Goal: Task Accomplishment & Management: Complete application form

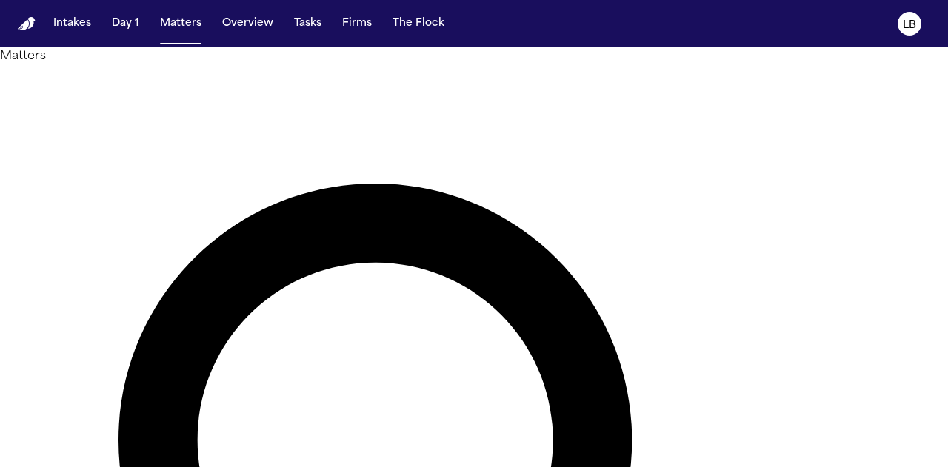
type input "*****"
click at [227, 20] on button "Overview" at bounding box center [247, 23] width 63 height 27
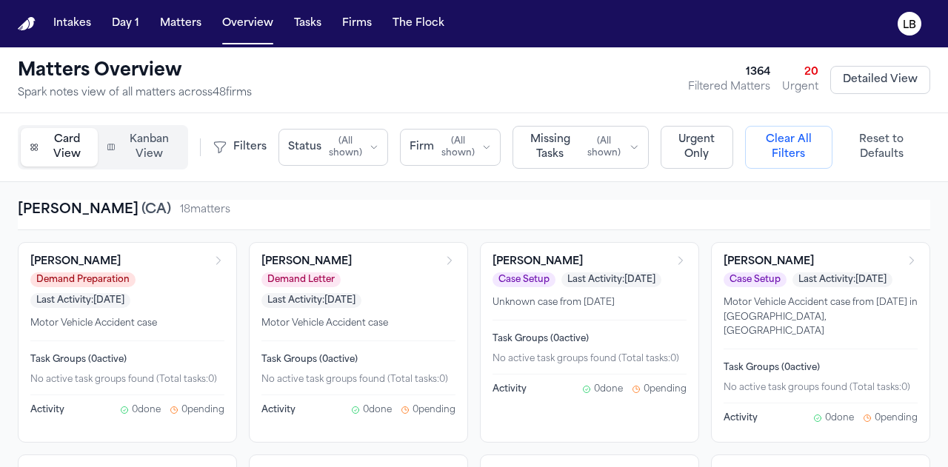
click at [302, 27] on button "Tasks" at bounding box center [307, 23] width 39 height 27
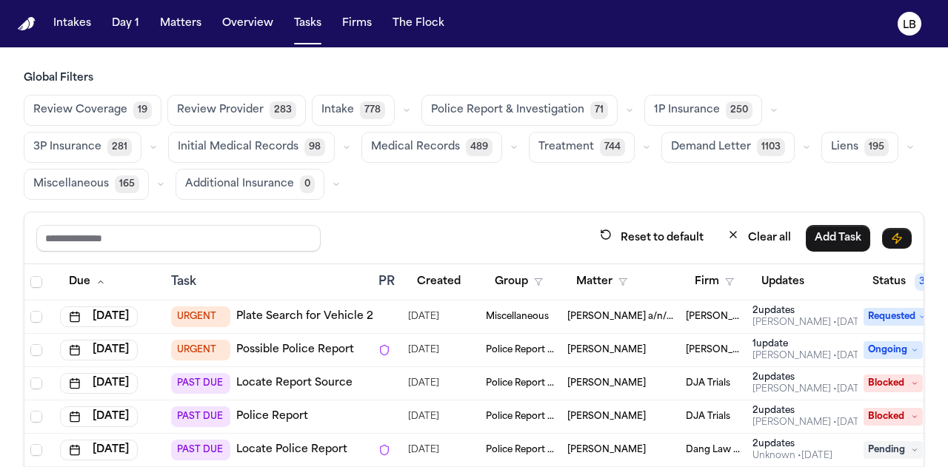
scroll to position [0, 176]
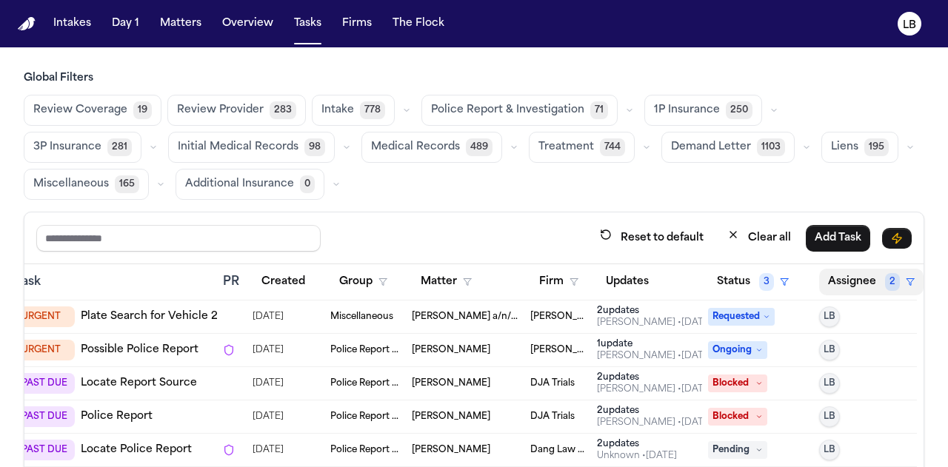
click at [837, 281] on button "Assignee 2" at bounding box center [871, 282] width 104 height 27
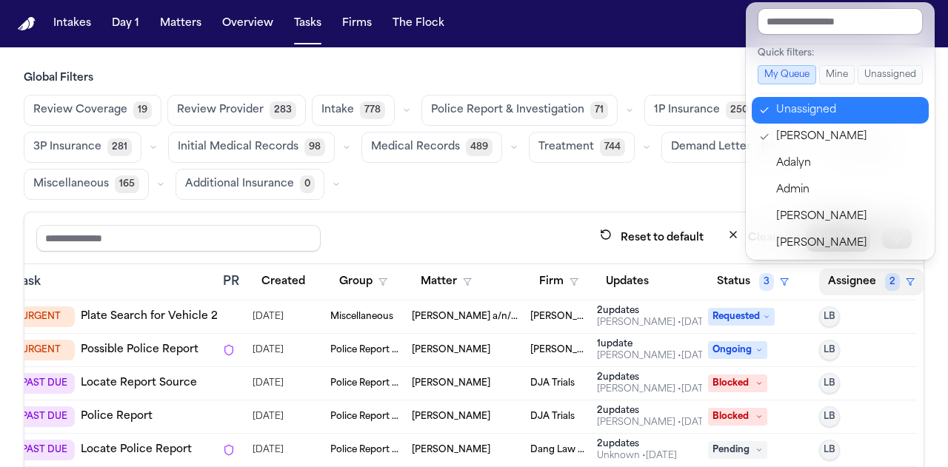
click at [827, 112] on div "Unassigned" at bounding box center [848, 110] width 144 height 18
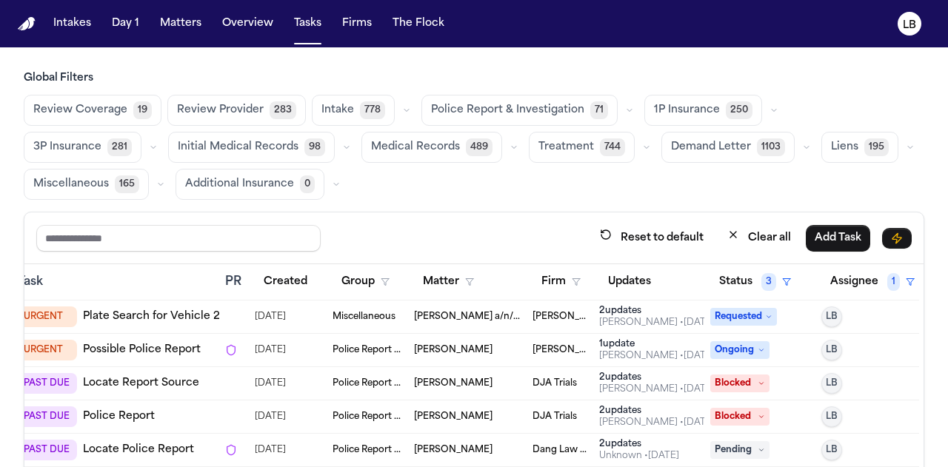
scroll to position [0, 174]
click at [520, 217] on div "Reset to default Clear all Add Task" at bounding box center [473, 238] width 899 height 52
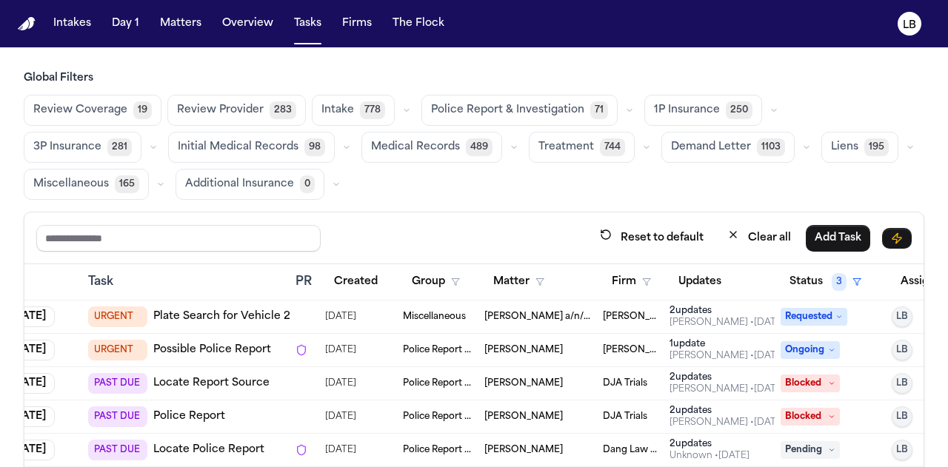
scroll to position [0, 82]
click at [808, 282] on button "Status 3" at bounding box center [826, 282] width 90 height 27
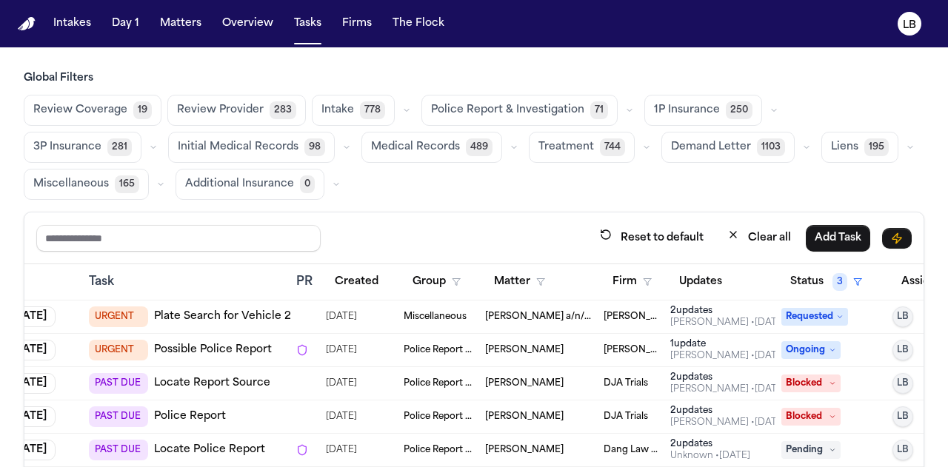
click at [622, 282] on button "Firm" at bounding box center [631, 282] width 57 height 27
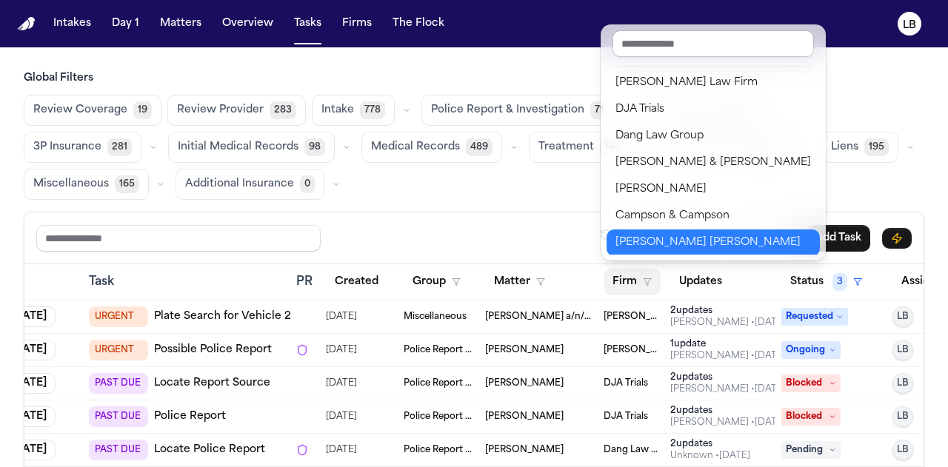
scroll to position [188, 0]
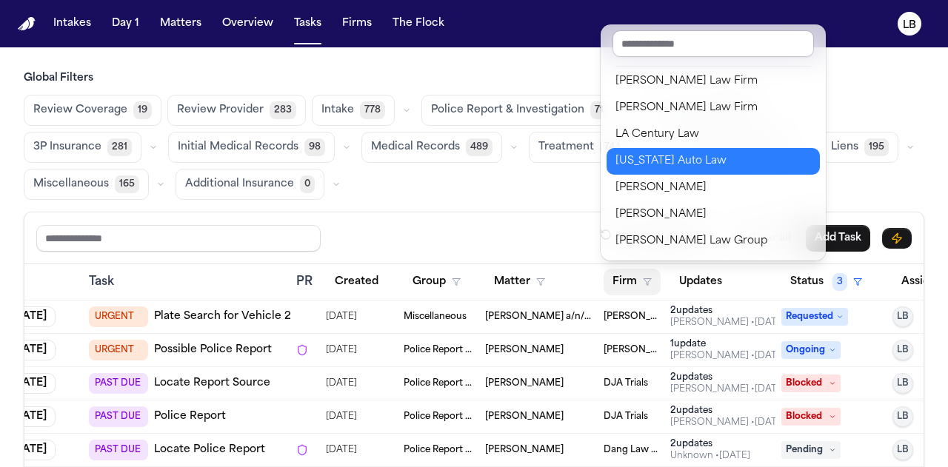
click at [663, 151] on button "Michigan Auto Law" at bounding box center [712, 161] width 213 height 27
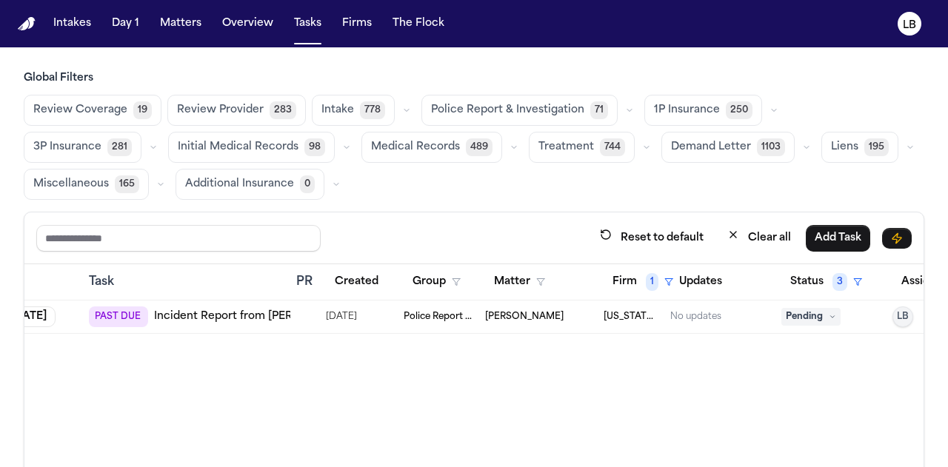
click at [236, 320] on link "Incident Report from Sam's Club" at bounding box center [274, 316] width 240 height 15
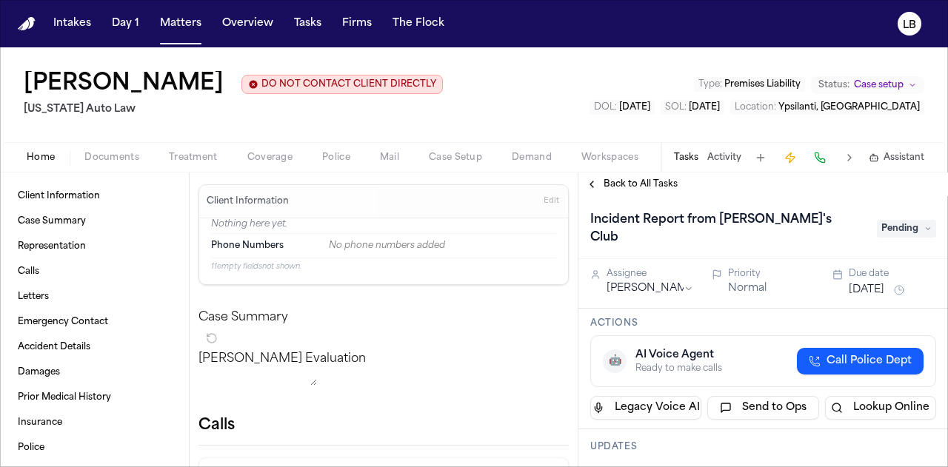
click at [122, 149] on button "Documents" at bounding box center [112, 158] width 84 height 18
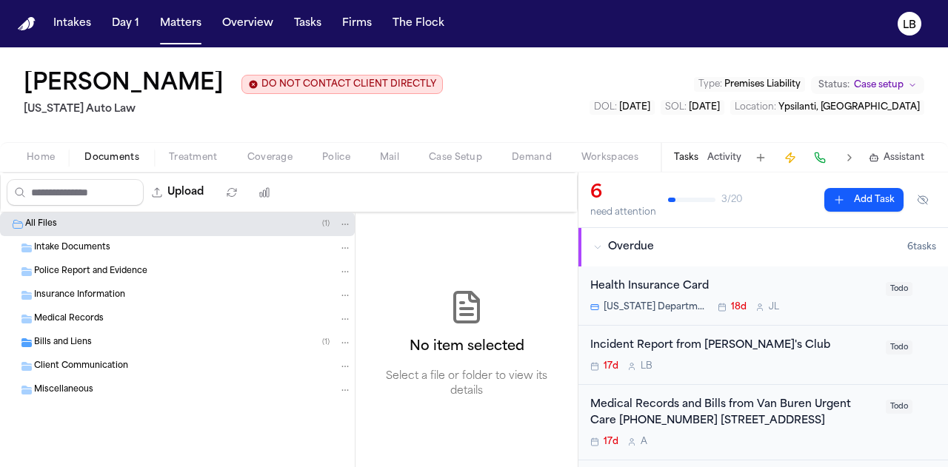
click at [95, 249] on span "Intake Documents" at bounding box center [72, 248] width 76 height 13
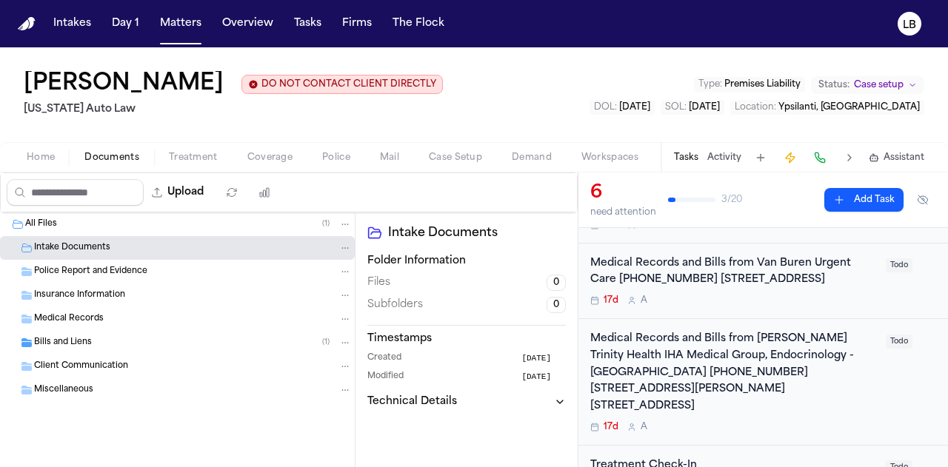
scroll to position [260, 0]
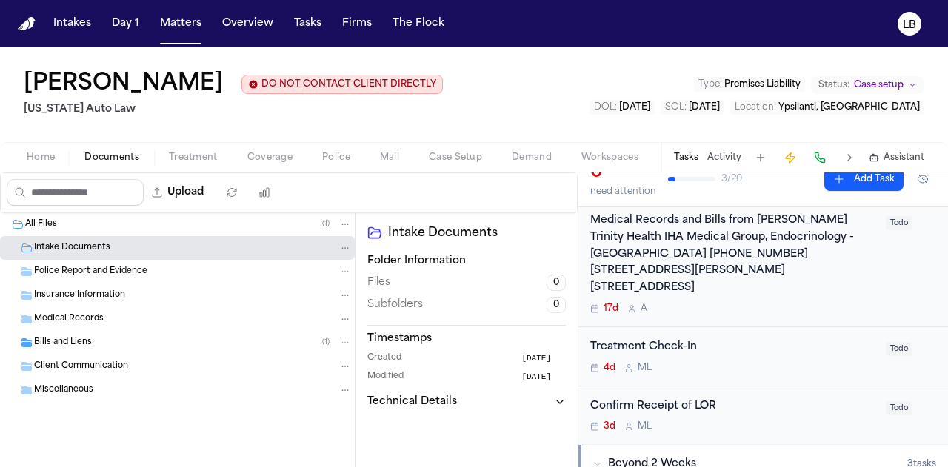
click at [53, 161] on span "Home" at bounding box center [41, 158] width 28 height 12
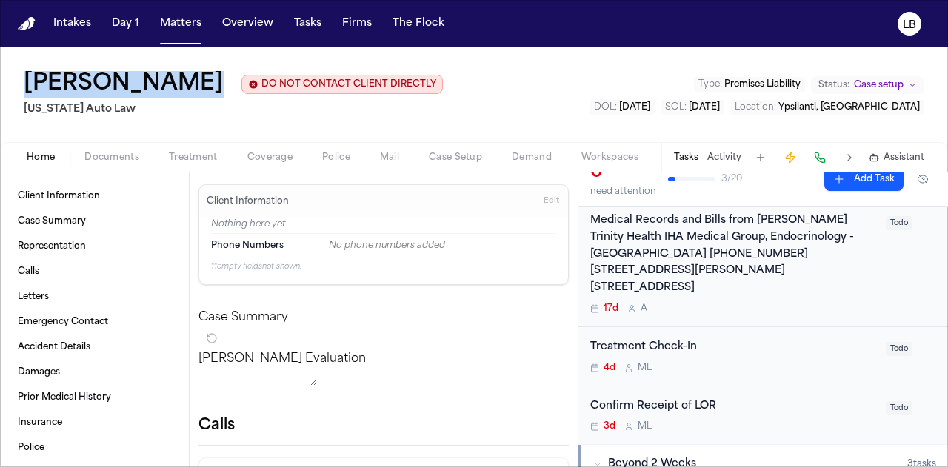
copy h1 "[PERSON_NAME]"
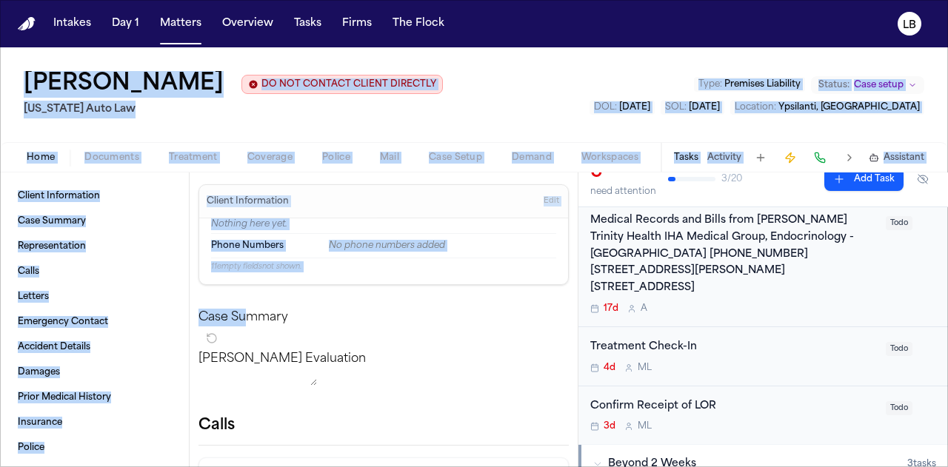
drag, startPoint x: 1, startPoint y: 84, endPoint x: 257, endPoint y: 299, distance: 334.1
click at [257, 299] on div "Roger Johnson DO NOT CONTACT CLIENT DIRECTLY DO NOT CONTACT Michigan Auto Law T…" at bounding box center [474, 257] width 948 height 420
click at [786, 130] on div "Roger Johnson DO NOT CONTACT CLIENT DIRECTLY DO NOT CONTACT Michigan Auto Law T…" at bounding box center [474, 94] width 948 height 95
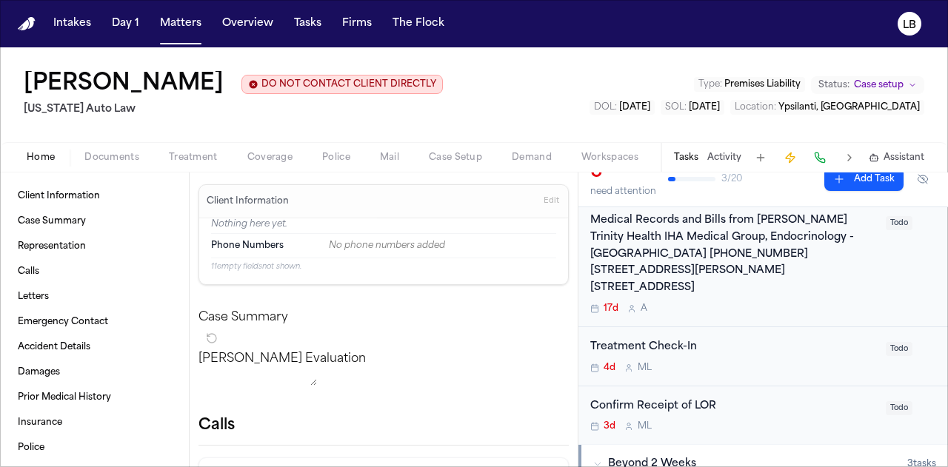
click at [723, 158] on button "Activity" at bounding box center [724, 158] width 34 height 12
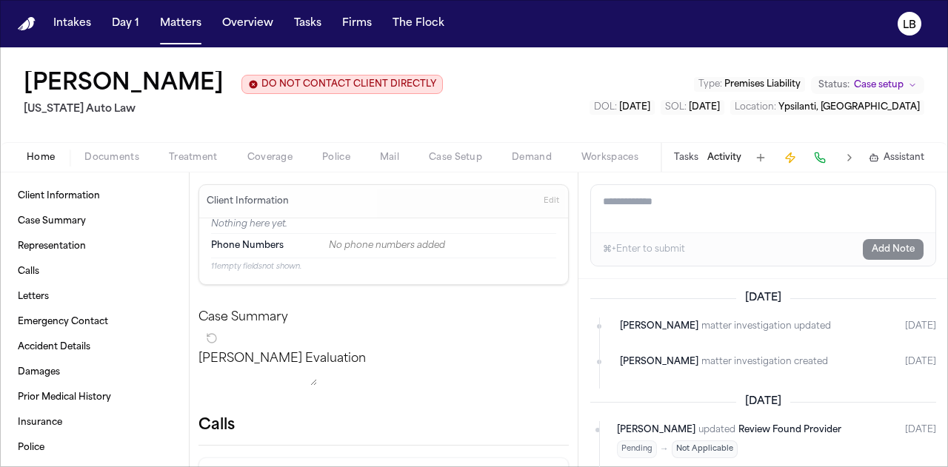
click at [688, 150] on div "Tasks Activity Assistant" at bounding box center [797, 157] width 275 height 29
click at [689, 153] on button "Tasks" at bounding box center [686, 158] width 24 height 12
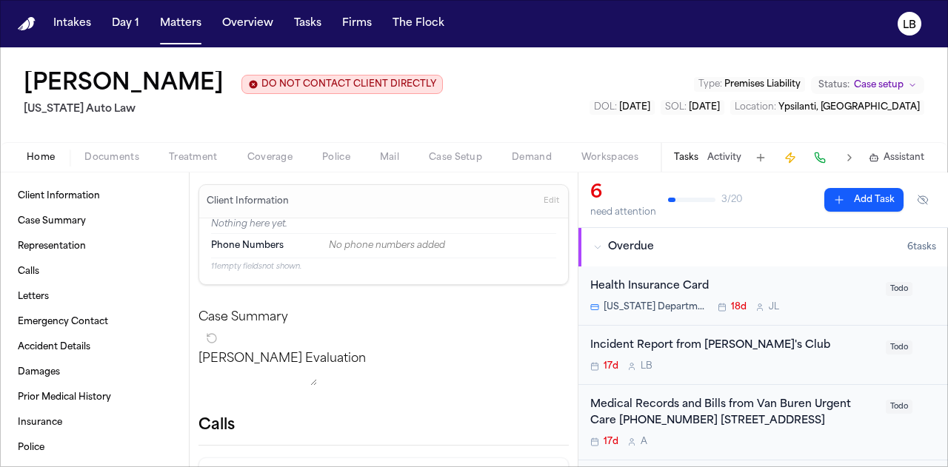
scroll to position [1, 0]
click at [786, 347] on div "Incident Report from [PERSON_NAME]'s Club" at bounding box center [733, 345] width 287 height 17
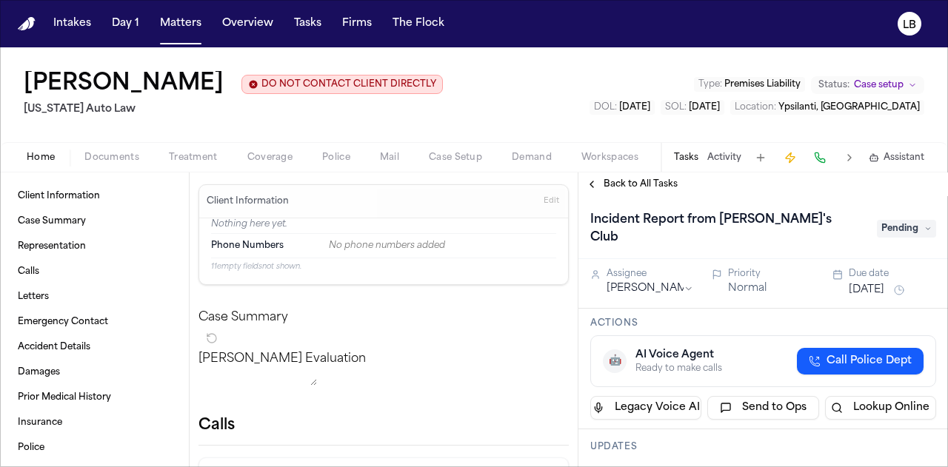
click at [928, 220] on span "Pending" at bounding box center [906, 229] width 59 height 18
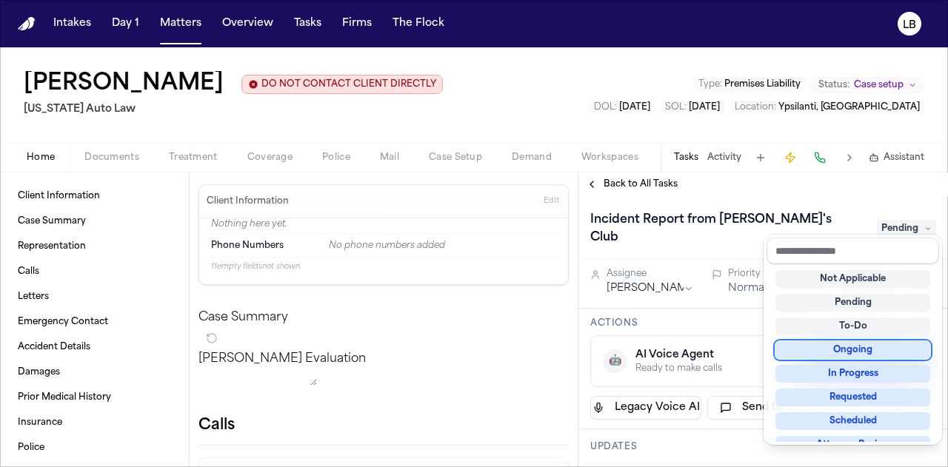
click at [872, 352] on div "Ongoing" at bounding box center [852, 350] width 155 height 18
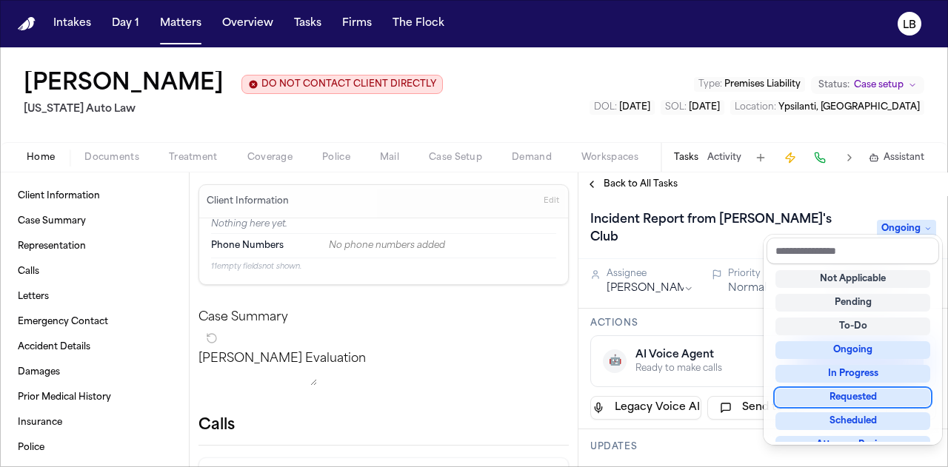
click at [827, 392] on div "Requested" at bounding box center [852, 398] width 155 height 18
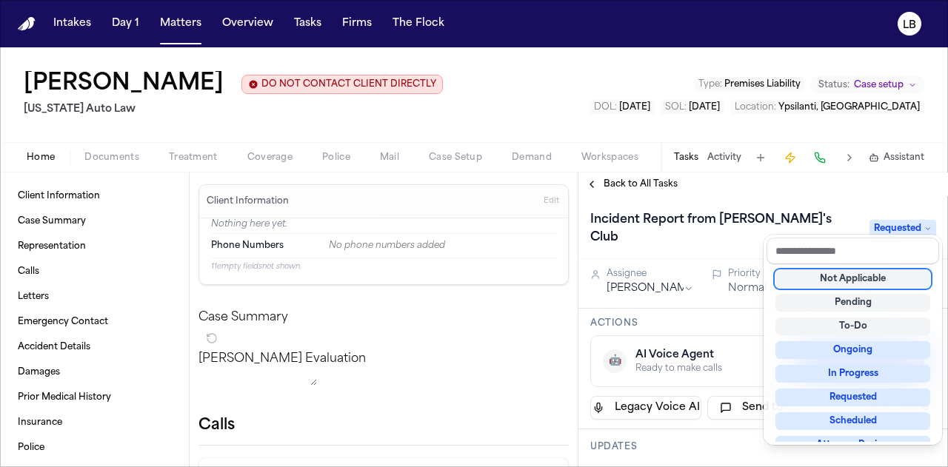
click at [691, 168] on div "Roger Johnson DO NOT CONTACT CLIENT DIRECTLY DO NOT CONTACT Michigan Auto Law T…" at bounding box center [474, 257] width 948 height 420
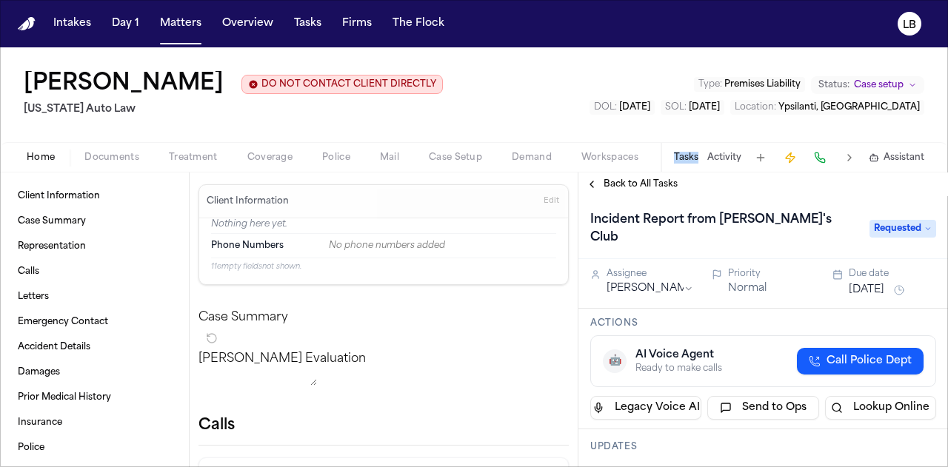
click at [691, 168] on div "Tasks Activity Assistant" at bounding box center [797, 157] width 275 height 29
click at [742, 147] on div "Tasks Activity Assistant" at bounding box center [797, 157] width 275 height 29
click at [734, 149] on div "Tasks Activity Assistant" at bounding box center [797, 157] width 275 height 29
click at [733, 153] on button "Activity" at bounding box center [724, 158] width 34 height 12
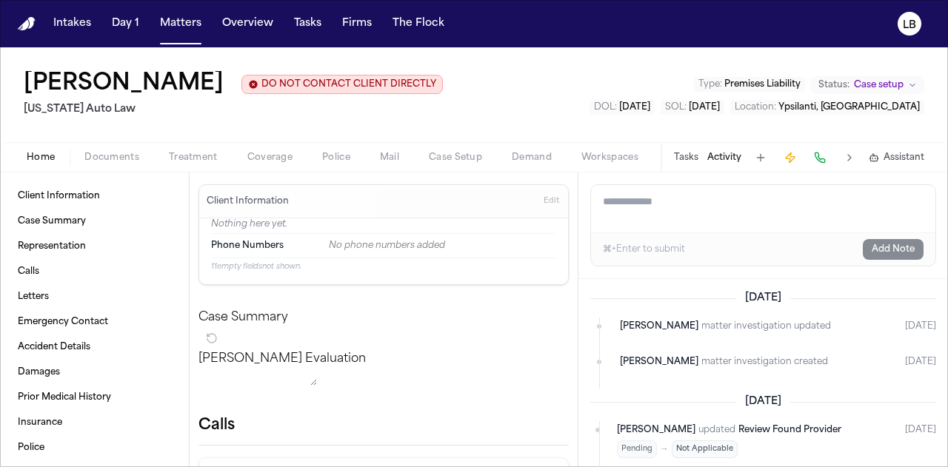
click at [657, 191] on textarea "Add a note to this matter" at bounding box center [763, 208] width 344 height 47
paste textarea "**********"
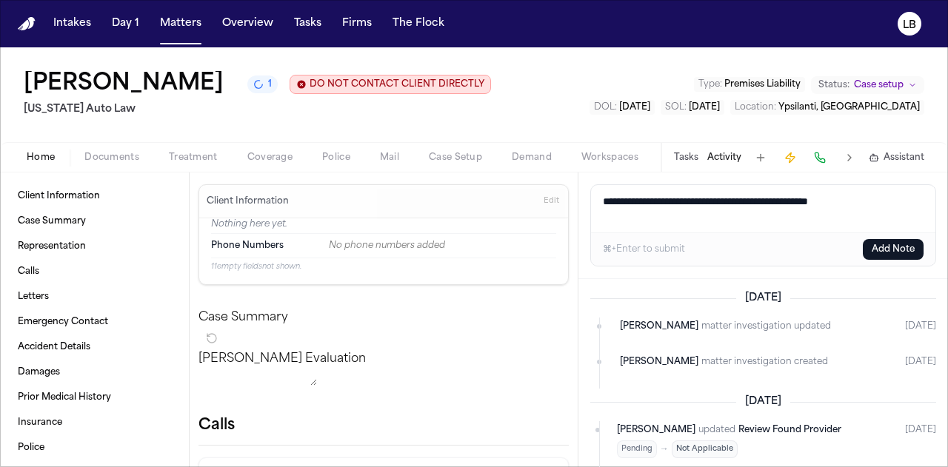
drag, startPoint x: 627, startPoint y: 202, endPoint x: 589, endPoint y: 198, distance: 38.7
click at [589, 198] on div "**********" at bounding box center [762, 225] width 369 height 107
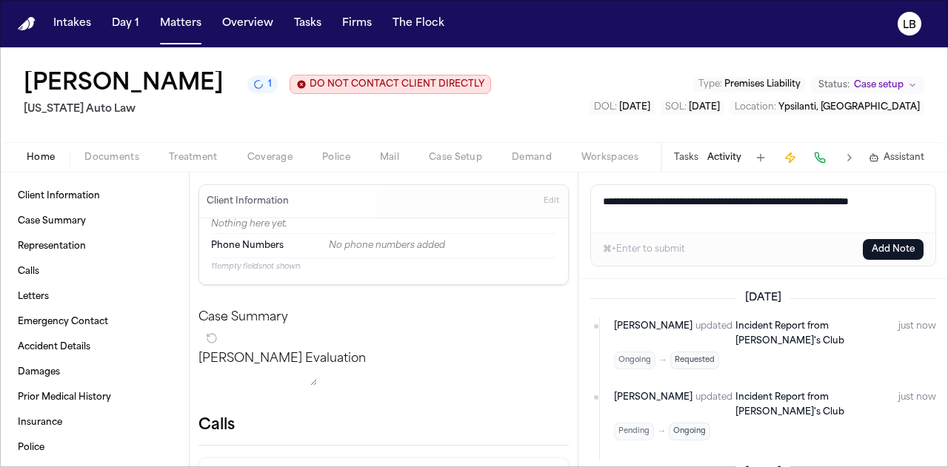
type textarea "**********"
click at [886, 240] on button "Add Note" at bounding box center [892, 249] width 61 height 21
click at [300, 29] on button "Tasks" at bounding box center [307, 23] width 39 height 27
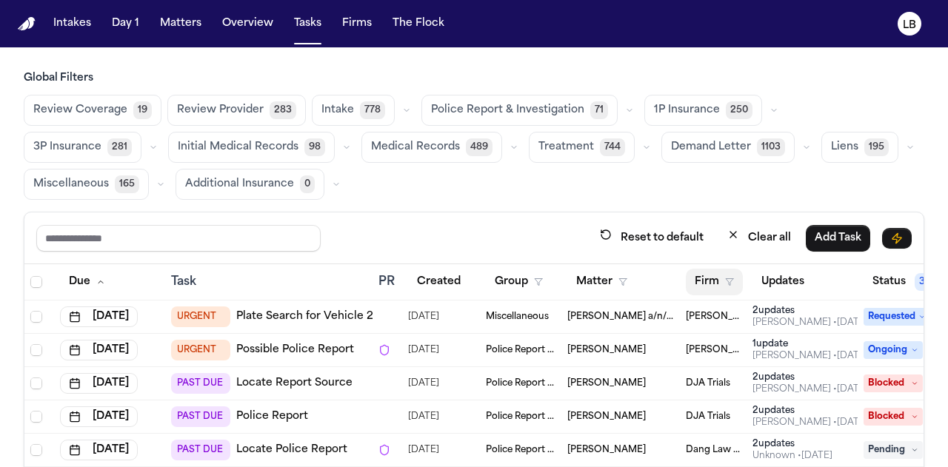
click at [711, 275] on button "Firm" at bounding box center [714, 282] width 57 height 27
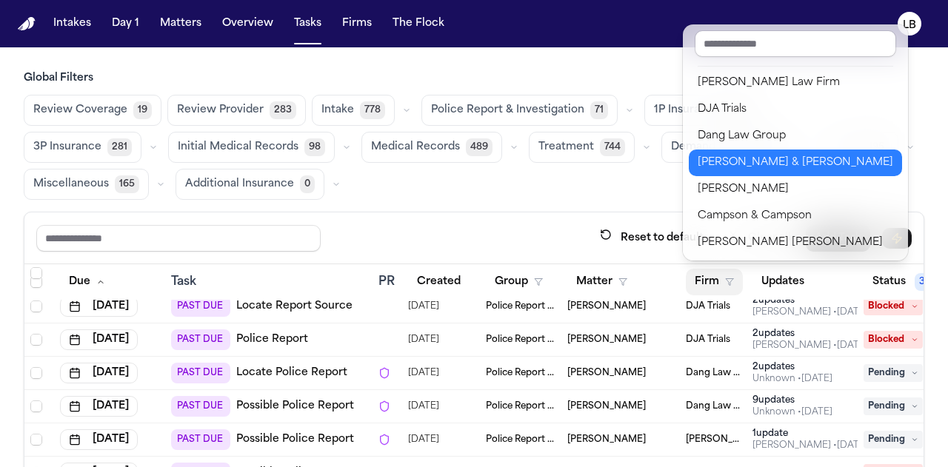
scroll to position [241, 0]
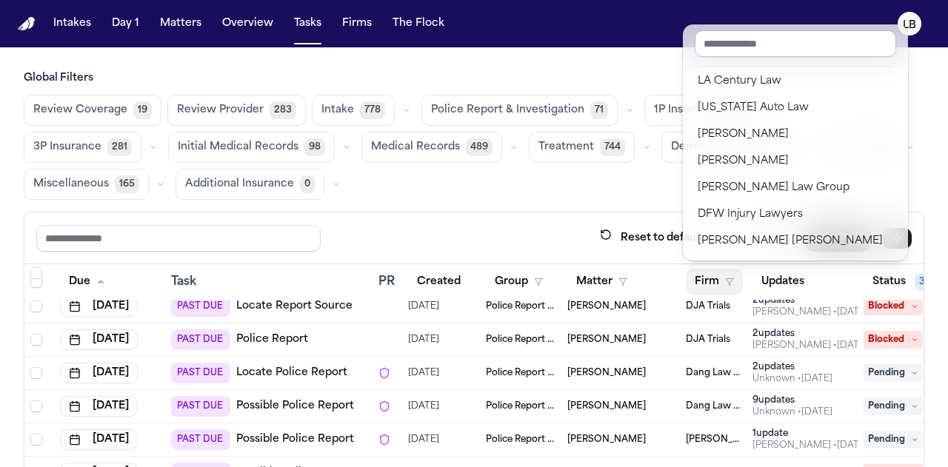
click at [606, 169] on div "Global Filters Review Coverage 19 Review Provider 283 Intake 778 Police Report …" at bounding box center [474, 320] width 900 height 498
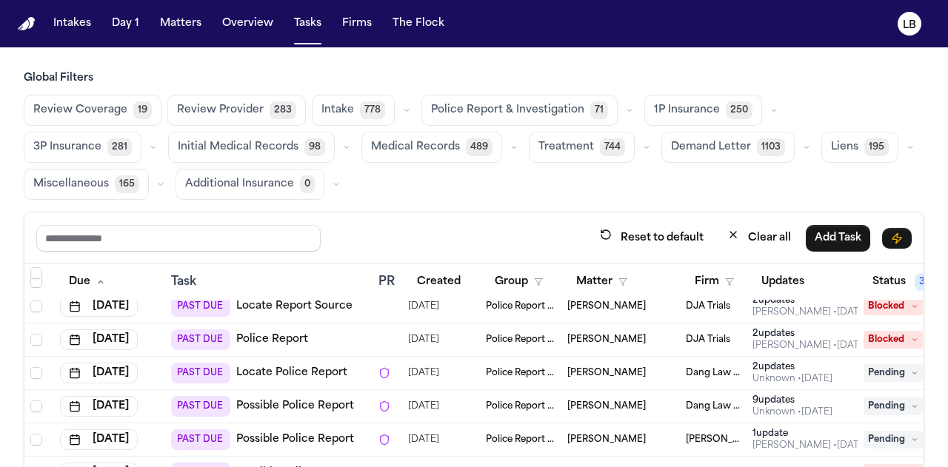
scroll to position [77, 176]
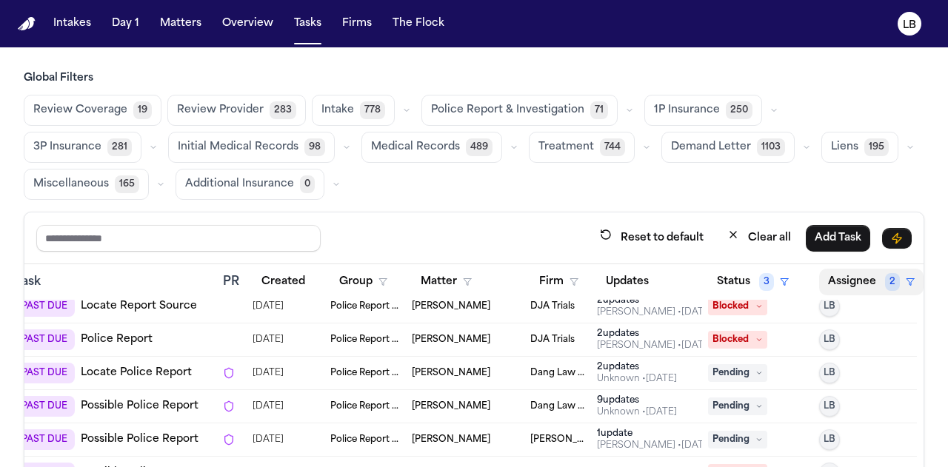
click at [885, 278] on span "2" at bounding box center [892, 282] width 15 height 18
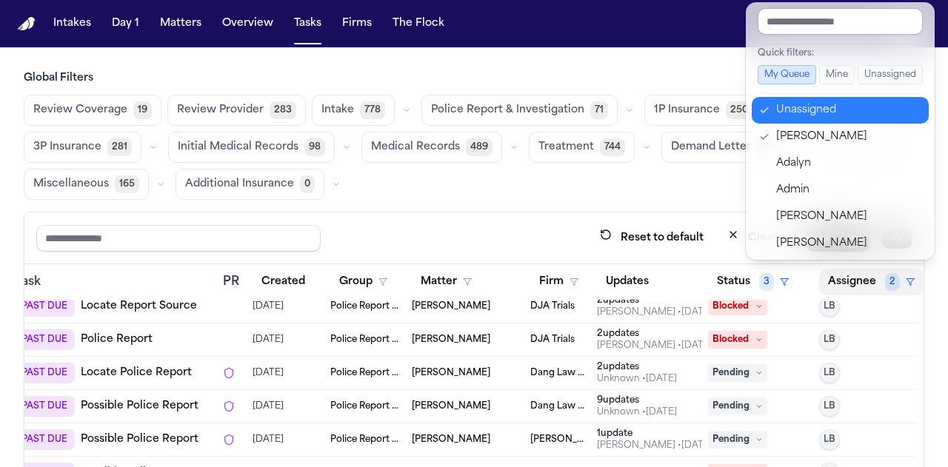
click at [829, 117] on div "Unassigned" at bounding box center [848, 110] width 144 height 18
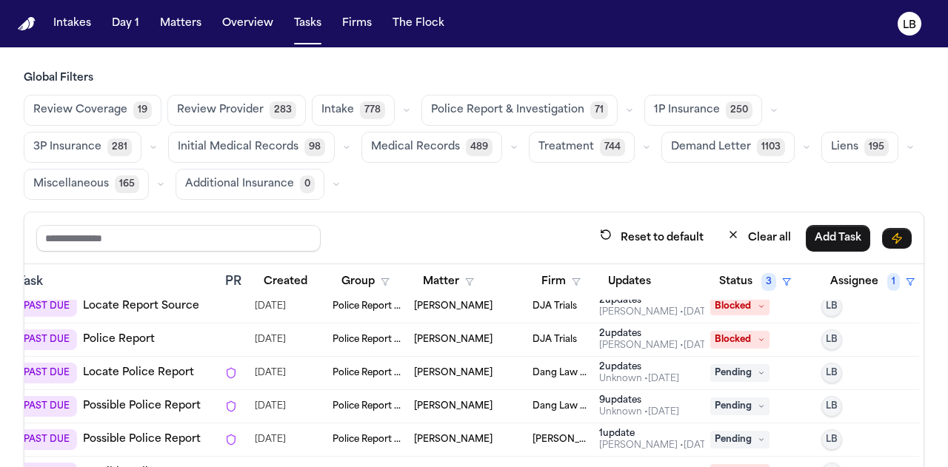
scroll to position [77, 171]
click at [710, 281] on button "Status 3" at bounding box center [755, 282] width 90 height 27
click at [655, 276] on div "Updates" at bounding box center [648, 282] width 99 height 27
click at [526, 289] on th "Firm" at bounding box center [559, 282] width 67 height 36
click at [545, 276] on button "Firm" at bounding box center [560, 282] width 57 height 27
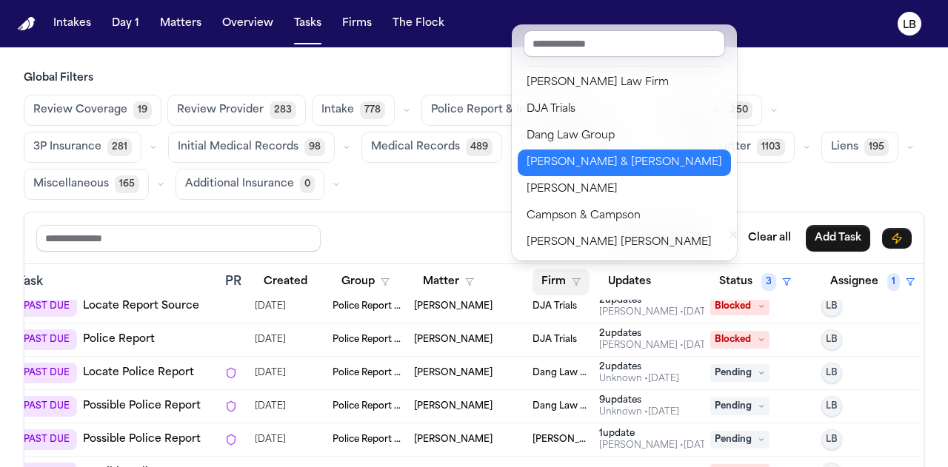
scroll to position [188, 0]
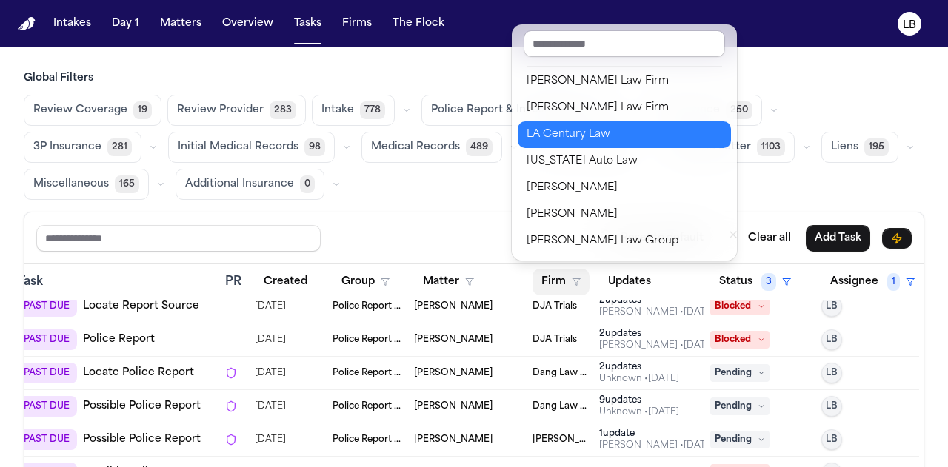
click at [597, 141] on div "LA Century Law" at bounding box center [623, 135] width 195 height 18
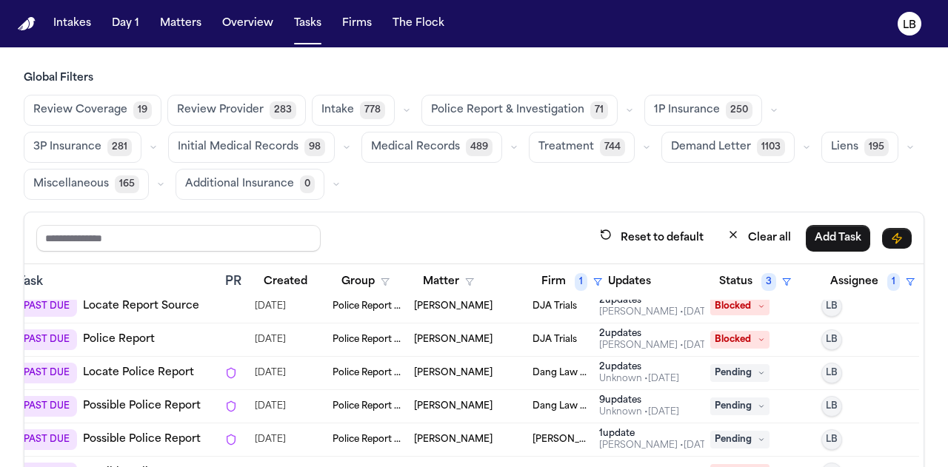
scroll to position [0, 163]
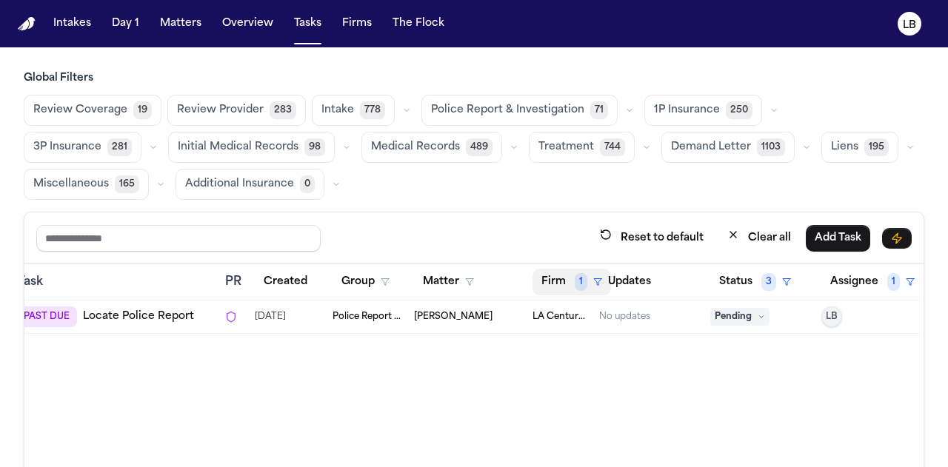
click at [552, 275] on button "Firm 1" at bounding box center [571, 282] width 78 height 27
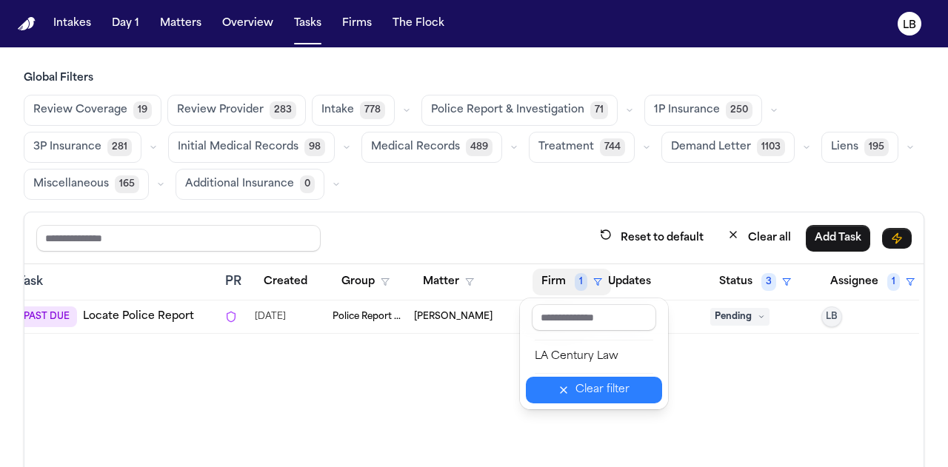
click at [600, 398] on div "Clear filter" at bounding box center [602, 390] width 54 height 18
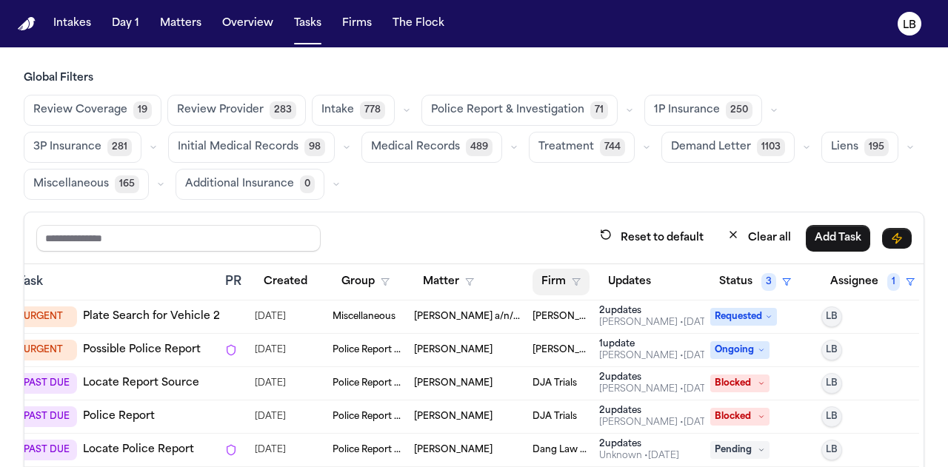
click at [572, 282] on icon "button" at bounding box center [576, 282] width 9 height 9
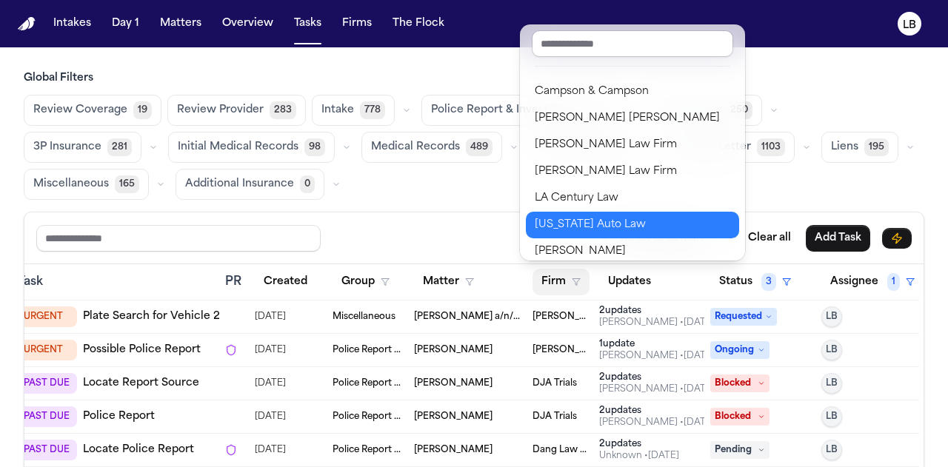
scroll to position [122, 0]
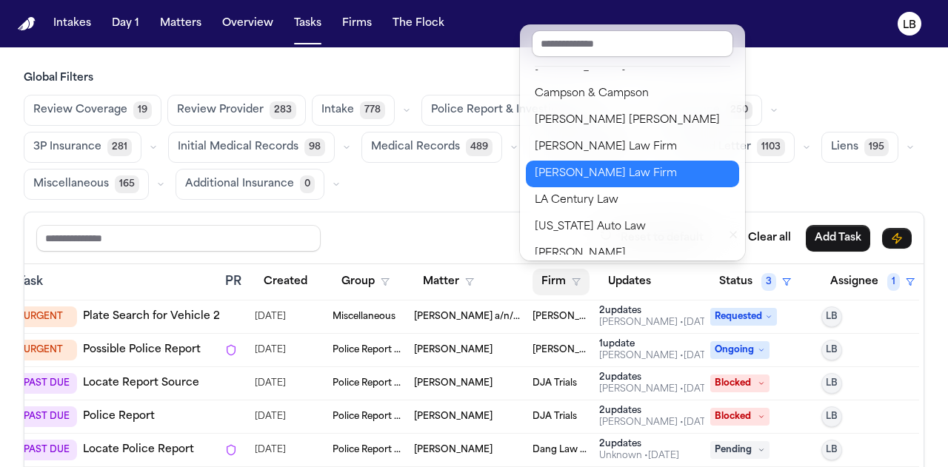
click at [612, 173] on div "Hecht Law Firm" at bounding box center [632, 174] width 195 height 18
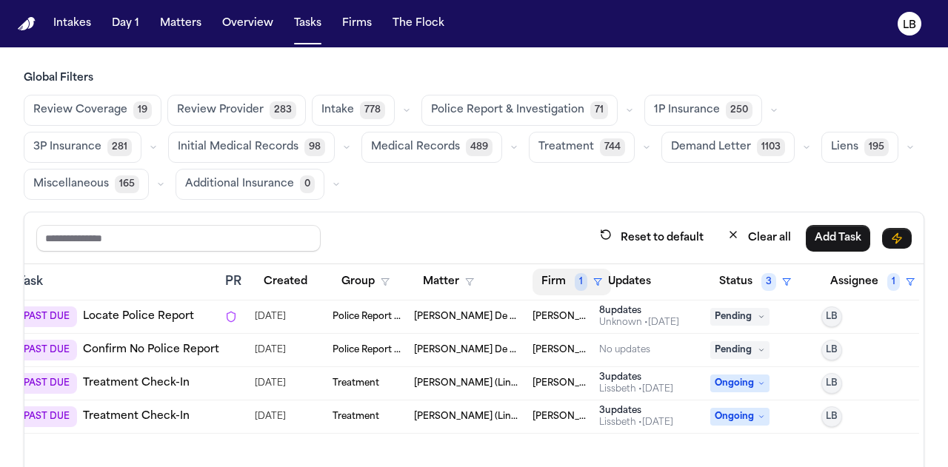
click at [552, 271] on button "Firm 1" at bounding box center [571, 282] width 78 height 27
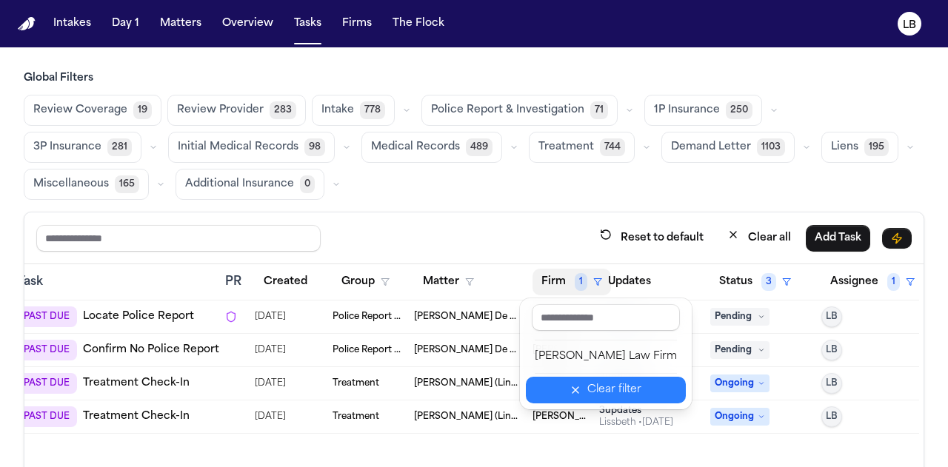
click at [570, 388] on icon "button" at bounding box center [575, 390] width 12 height 12
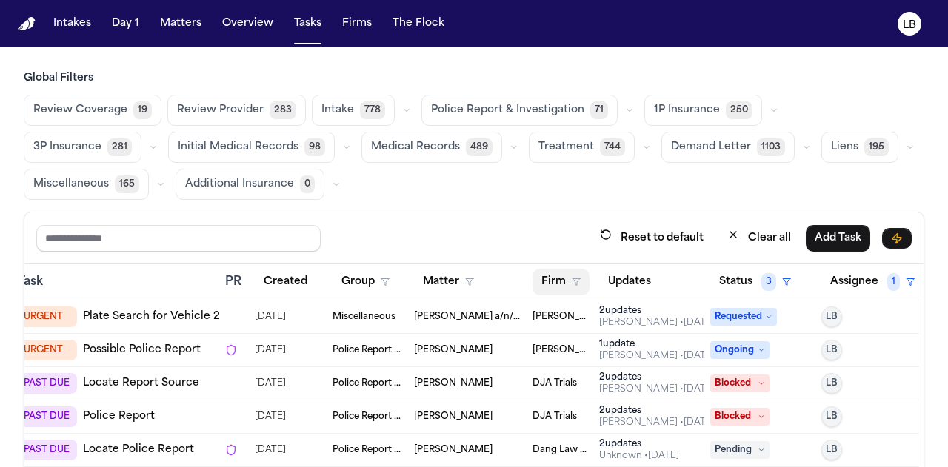
click at [571, 282] on button "Firm" at bounding box center [560, 282] width 57 height 27
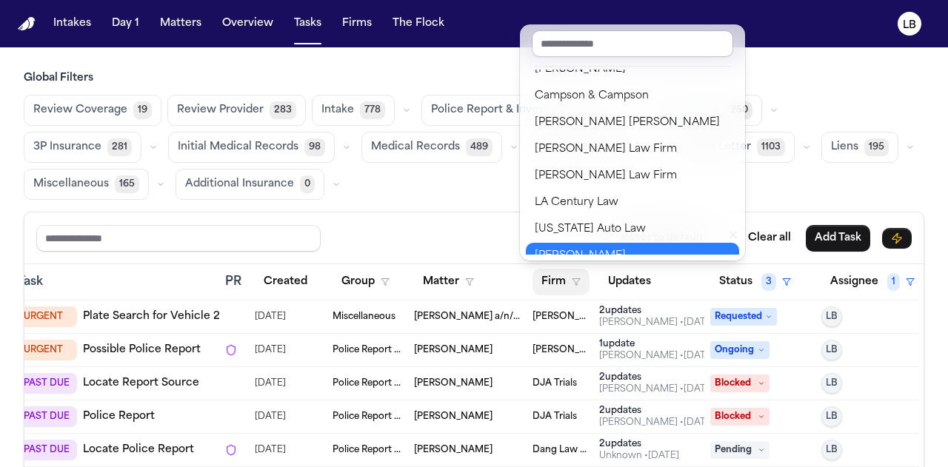
scroll to position [119, 0]
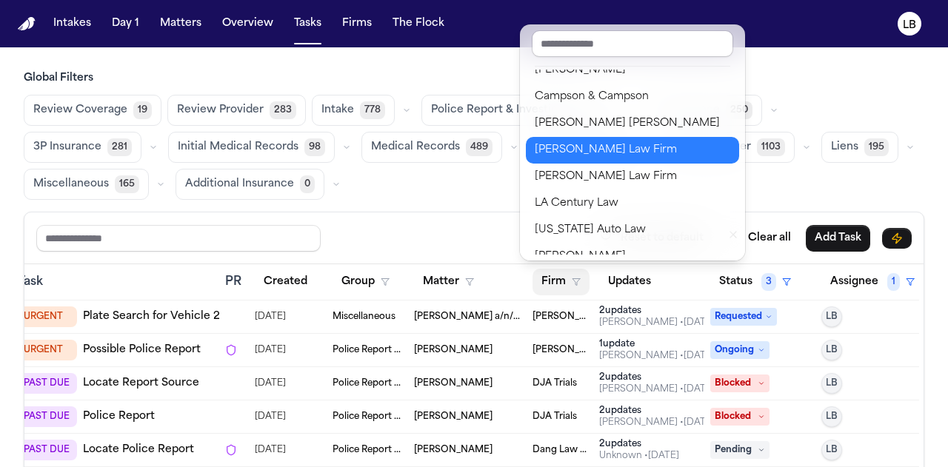
click at [572, 150] on div "Ruy Mireles Law Firm" at bounding box center [632, 150] width 195 height 18
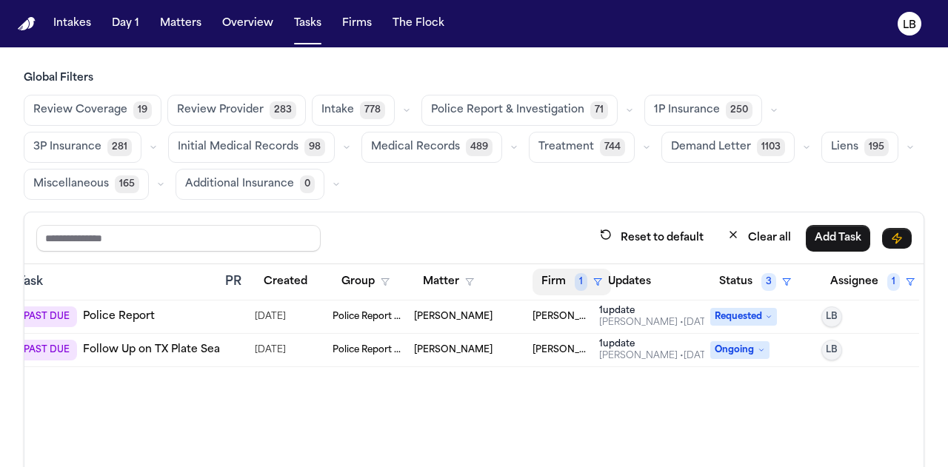
click at [575, 282] on span "1" at bounding box center [581, 282] width 13 height 18
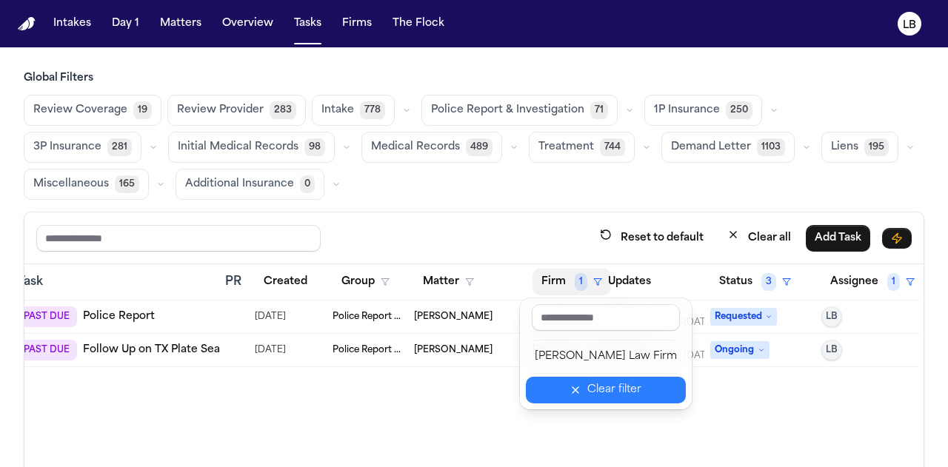
click at [587, 387] on div "Clear filter" at bounding box center [614, 390] width 54 height 18
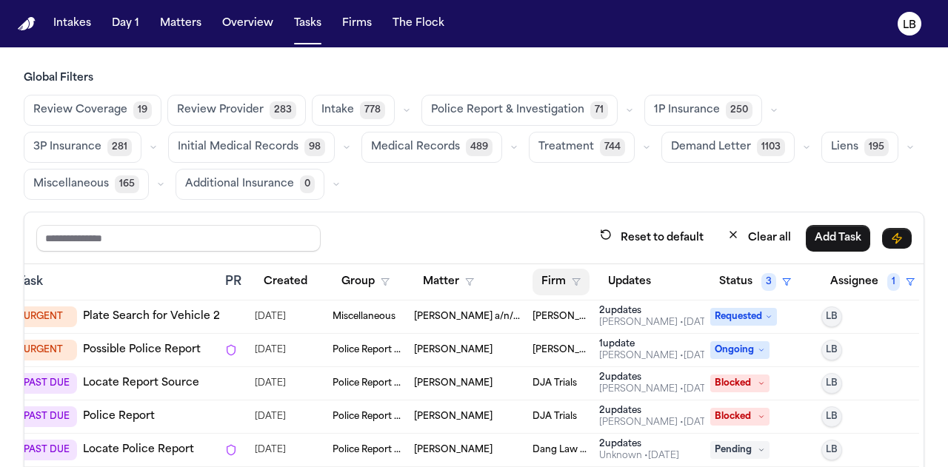
click at [552, 269] on button "Firm" at bounding box center [560, 282] width 57 height 27
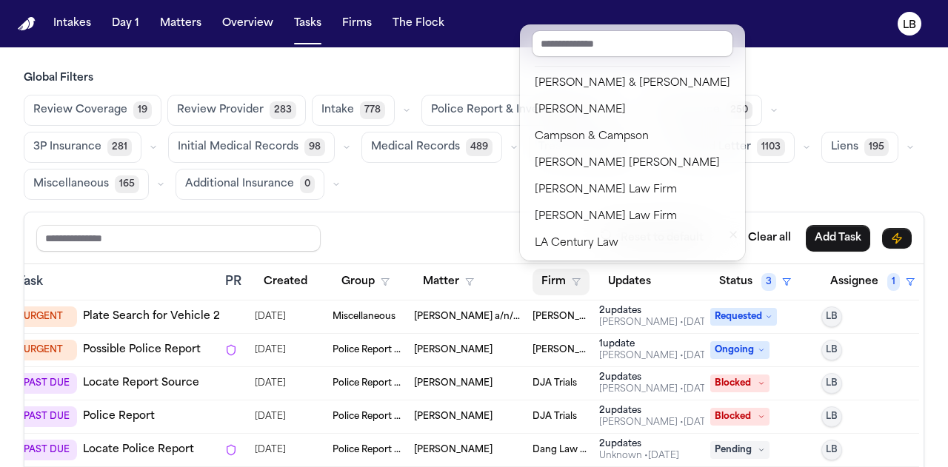
scroll to position [78, 0]
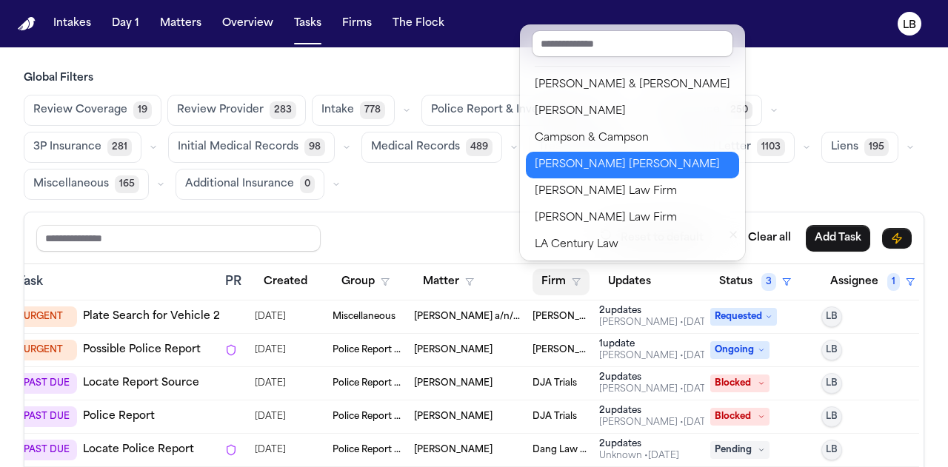
click at [576, 167] on div "Steele Adams Hosman" at bounding box center [632, 165] width 195 height 18
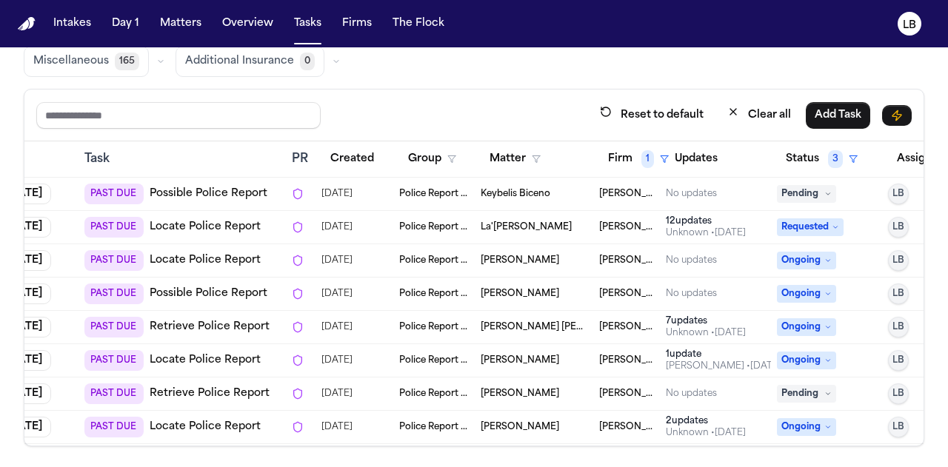
scroll to position [0, 87]
click at [639, 158] on button "Firm 1" at bounding box center [638, 159] width 78 height 27
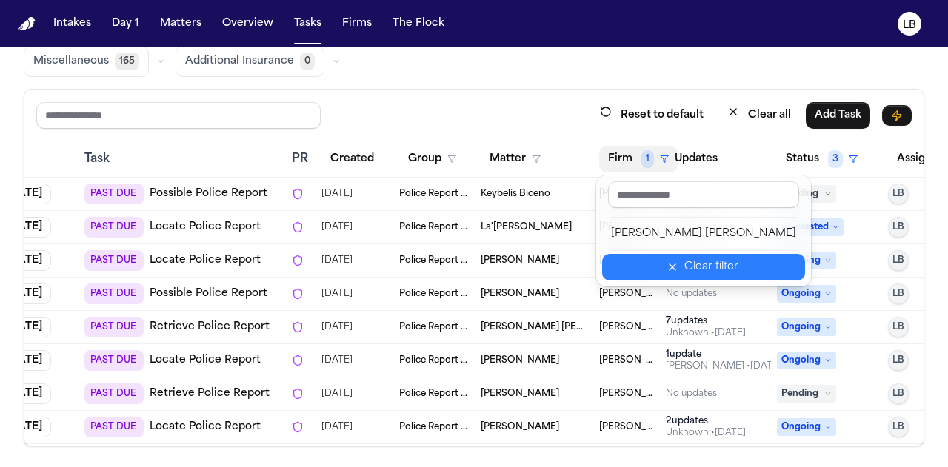
click at [691, 260] on div "Clear filter" at bounding box center [711, 267] width 54 height 18
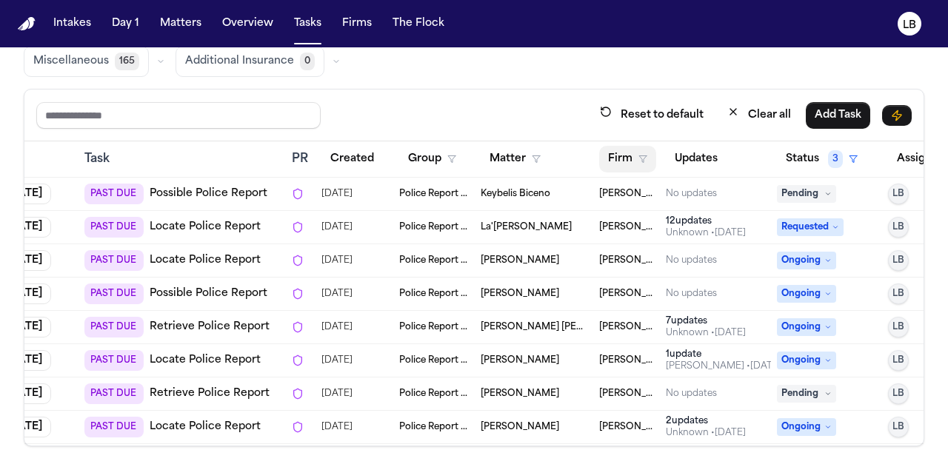
click at [627, 168] on button "Firm" at bounding box center [627, 159] width 57 height 27
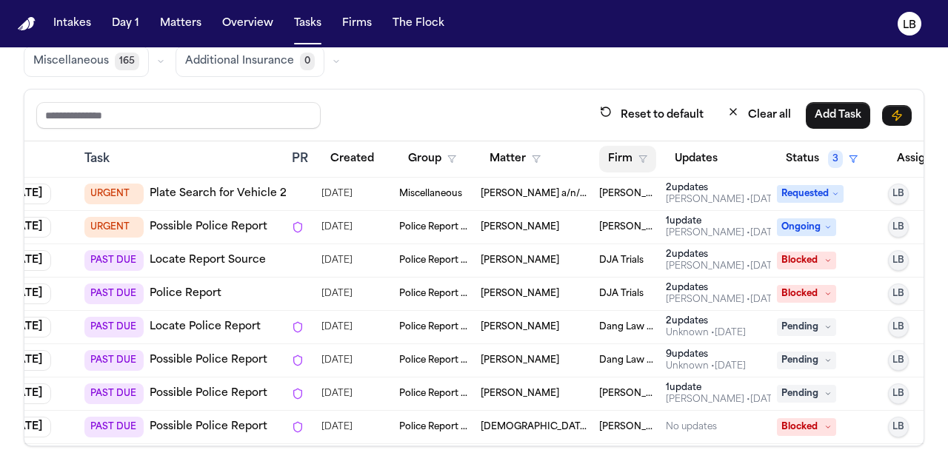
click at [631, 148] on button "Firm" at bounding box center [627, 159] width 57 height 27
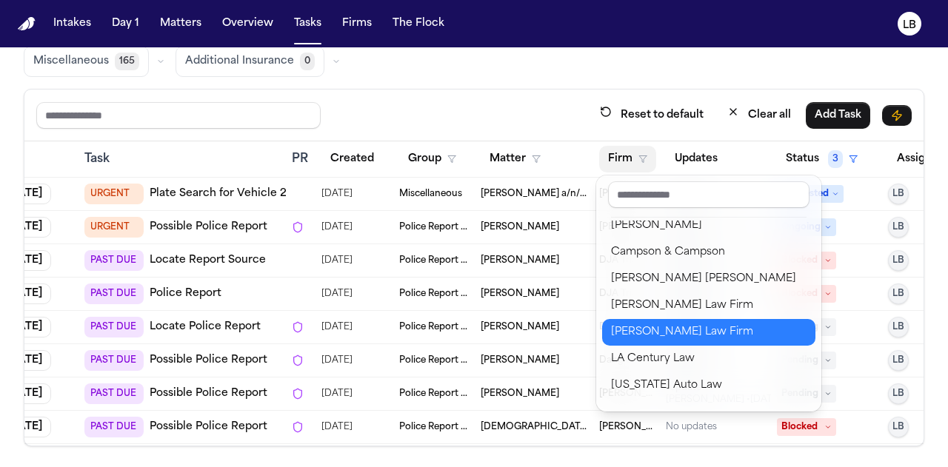
scroll to position [113, 0]
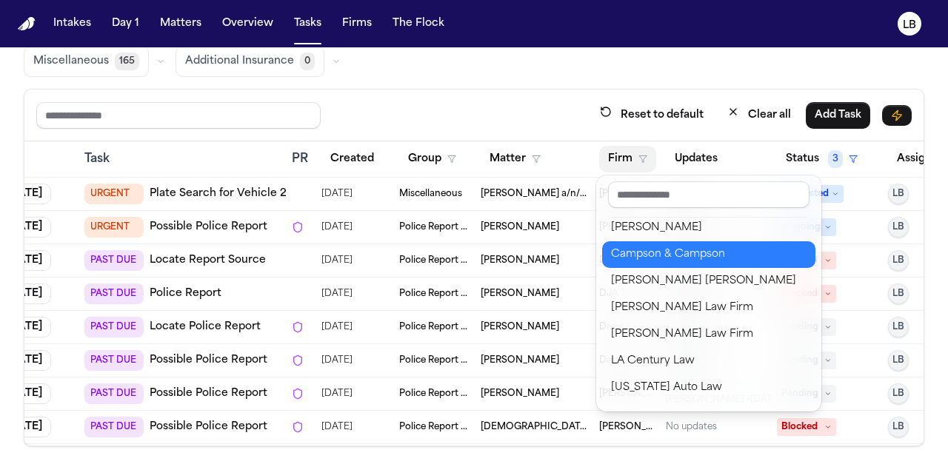
click at [678, 250] on div "Campson & Campson" at bounding box center [708, 255] width 195 height 18
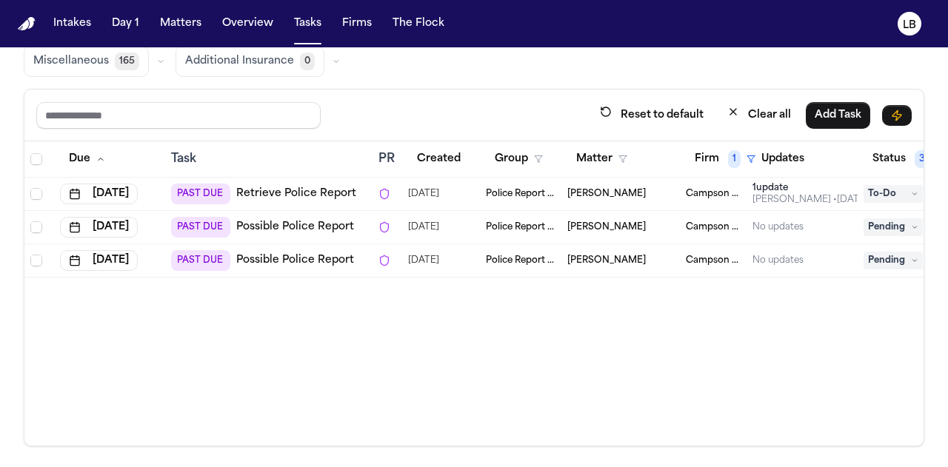
scroll to position [0, 53]
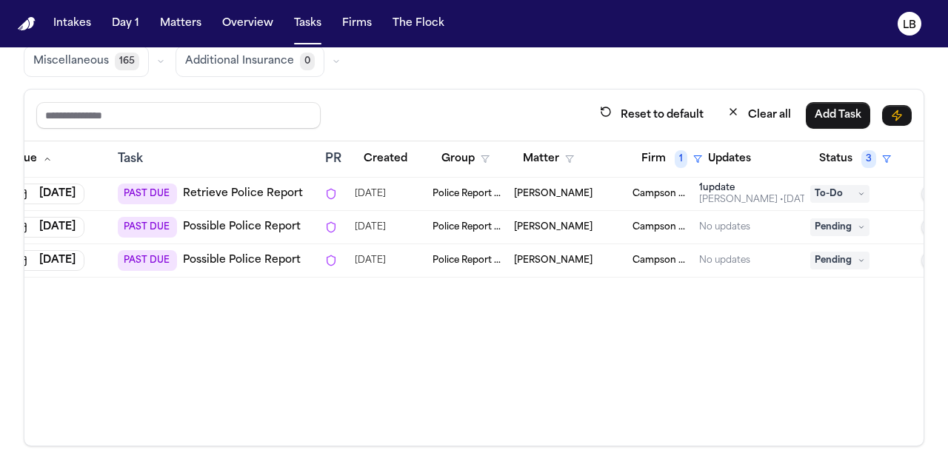
click at [557, 196] on td "Arthur Simkins" at bounding box center [567, 194] width 118 height 33
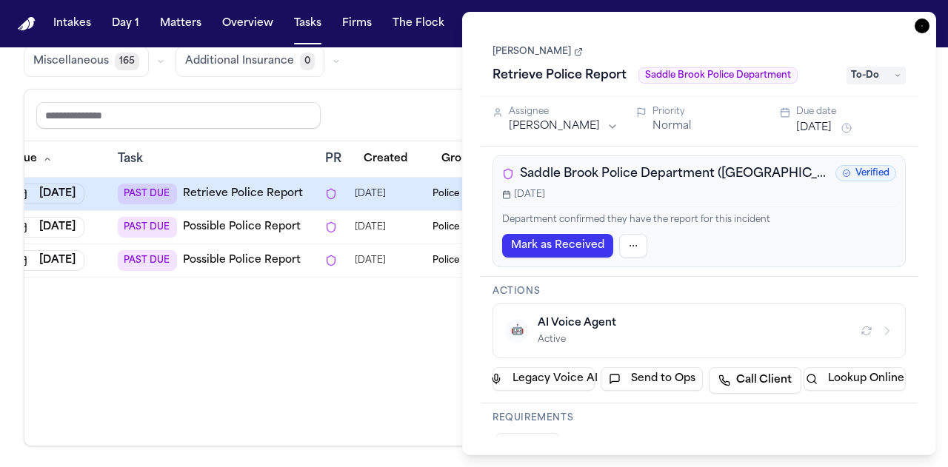
click at [538, 52] on link "Arthur Simkins" at bounding box center [537, 52] width 90 height 12
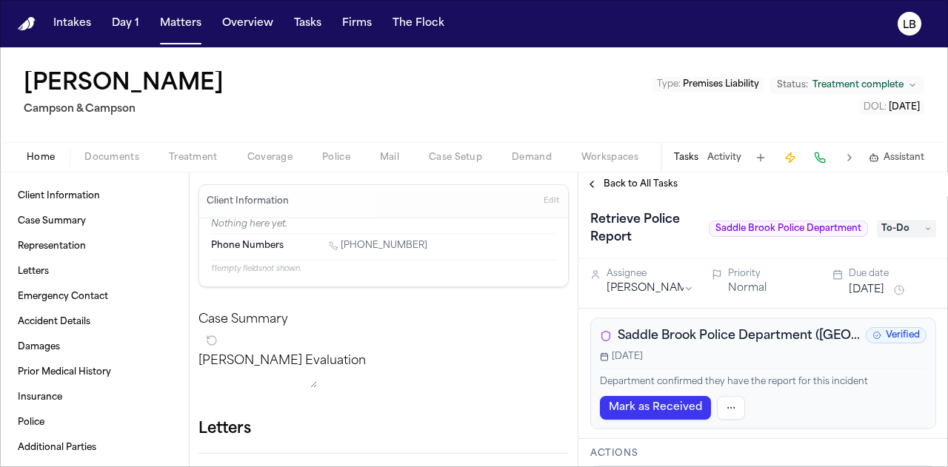
click at [108, 158] on span "Documents" at bounding box center [111, 158] width 55 height 12
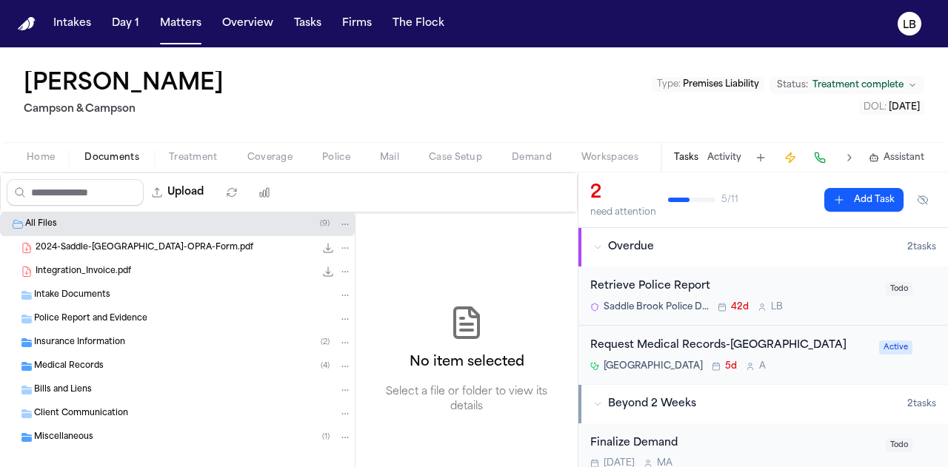
click at [651, 308] on span "Saddle Brook Police Department" at bounding box center [655, 307] width 105 height 12
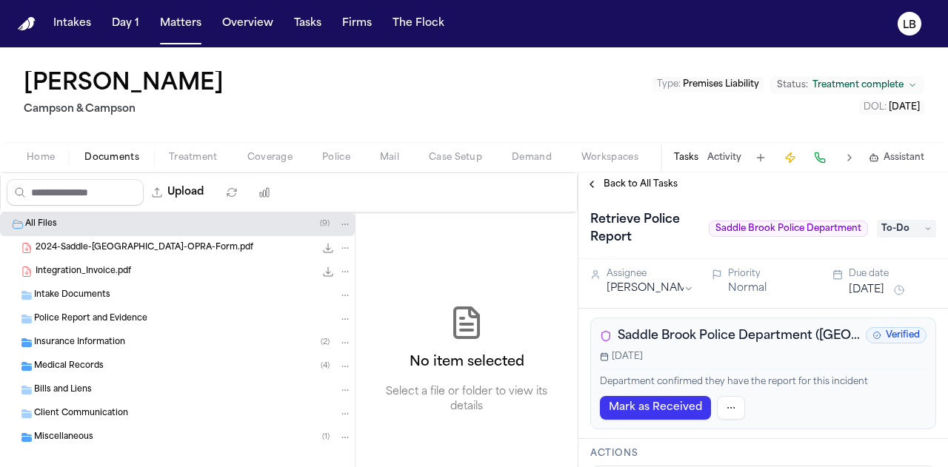
click at [685, 342] on span "Saddle Brook Police Department (NJ)" at bounding box center [738, 336] width 242 height 18
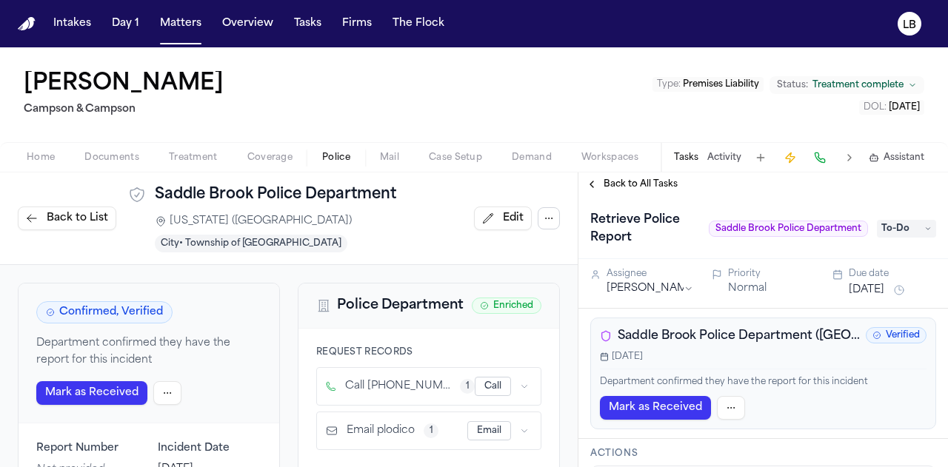
drag, startPoint x: 213, startPoint y: 93, endPoint x: 98, endPoint y: 59, distance: 119.5
click at [98, 59] on div "Arthur Simkins Campson & Campson Type : Premises Liability Status: Treatment co…" at bounding box center [474, 94] width 948 height 95
copy h1 "Simkins"
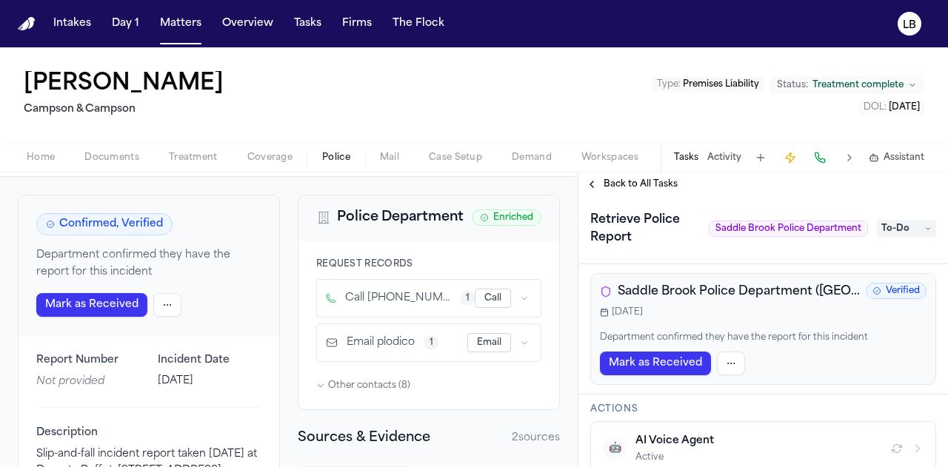
scroll to position [14, 0]
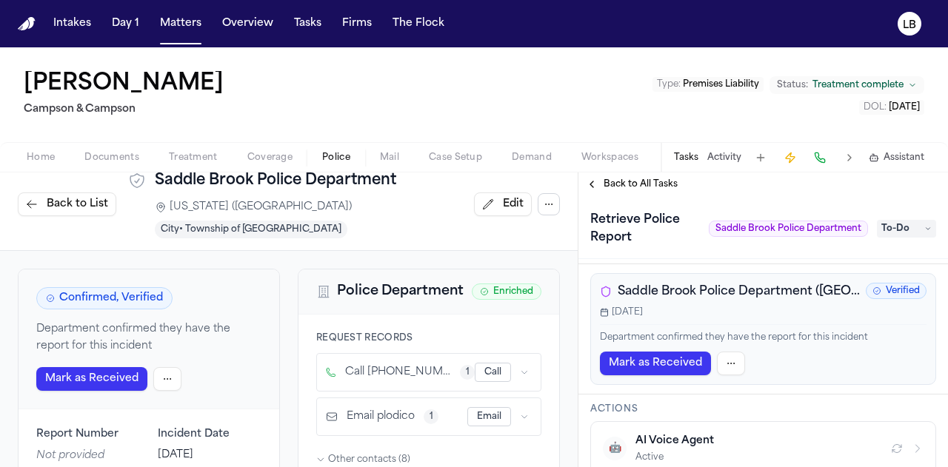
click at [117, 159] on span "Documents" at bounding box center [111, 158] width 55 height 12
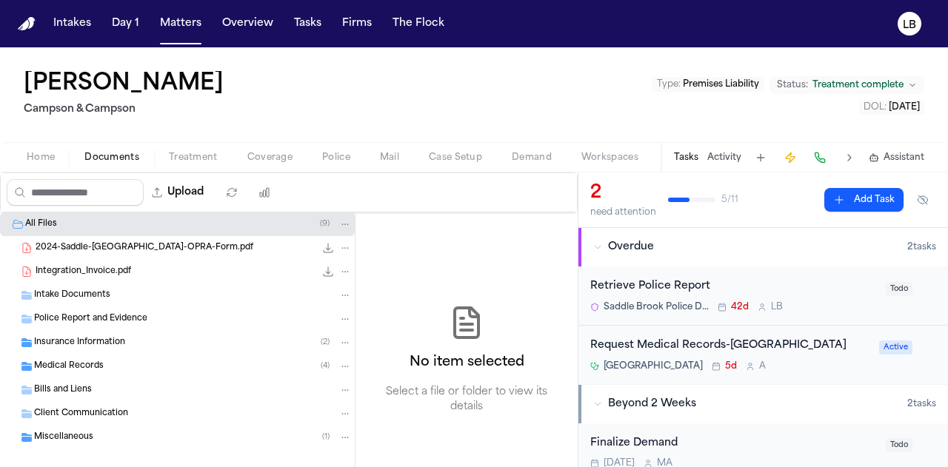
click at [95, 315] on span "Police Report and Evidence" at bounding box center [90, 319] width 113 height 13
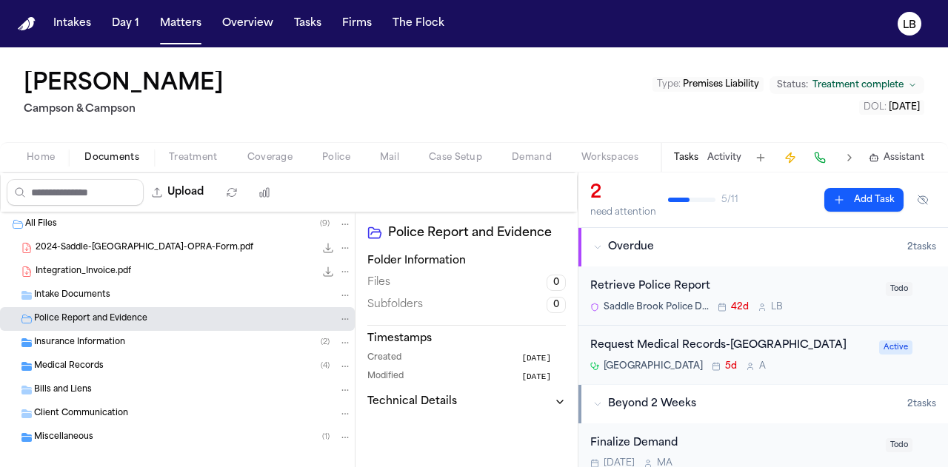
scroll to position [1, 0]
click at [677, 284] on div "Retrieve Police Report" at bounding box center [733, 286] width 287 height 17
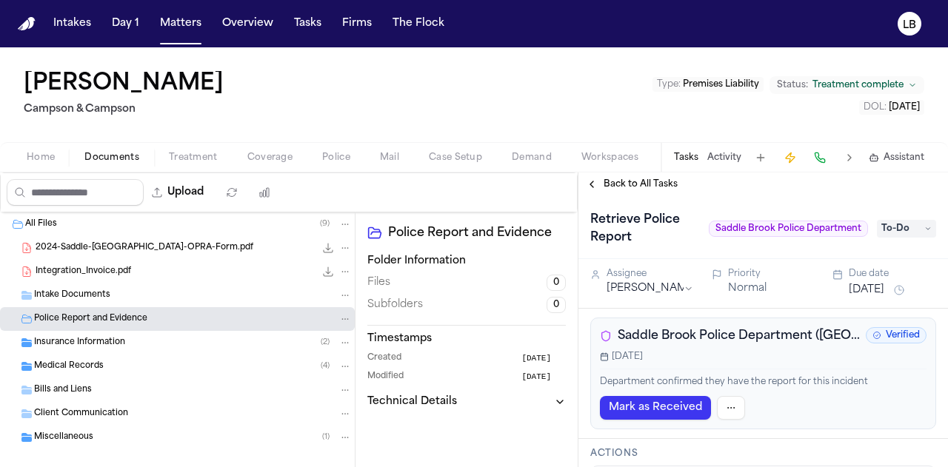
scroll to position [49, 0]
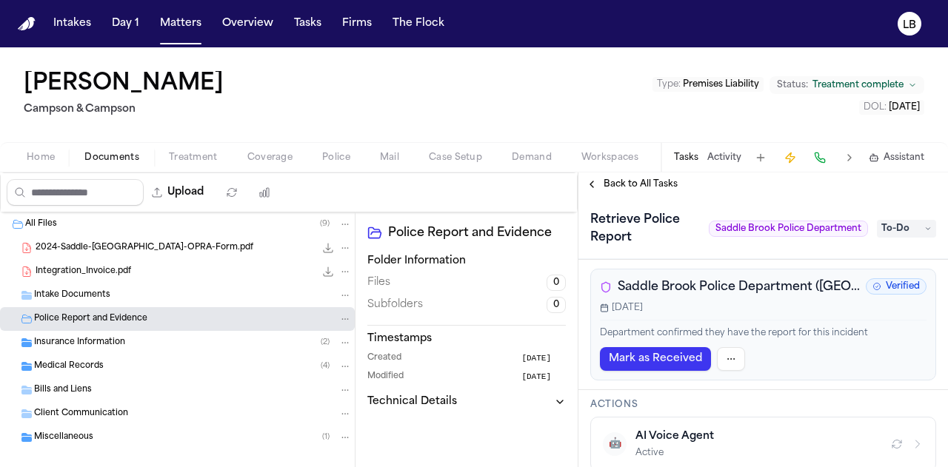
click at [718, 171] on div "Tasks Activity Assistant" at bounding box center [797, 157] width 275 height 29
click at [715, 155] on button "Activity" at bounding box center [724, 158] width 34 height 12
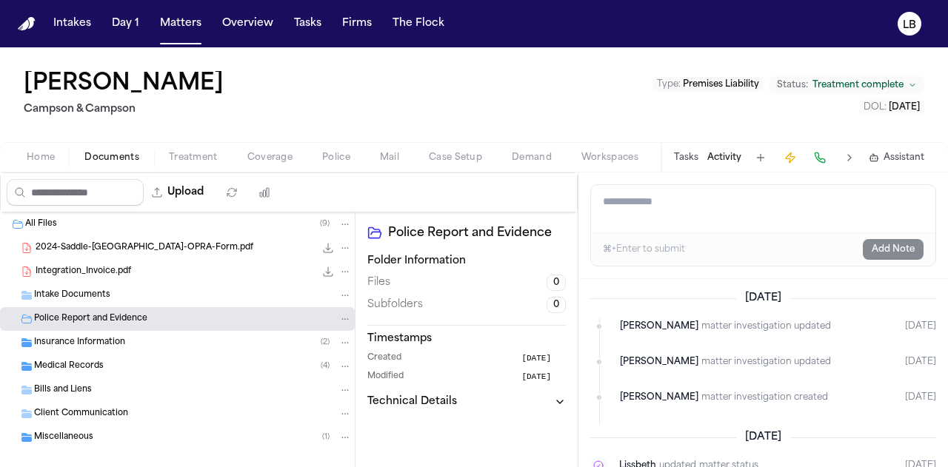
click at [715, 155] on button "Activity" at bounding box center [724, 158] width 34 height 12
click at [713, 158] on button "Activity" at bounding box center [724, 158] width 34 height 12
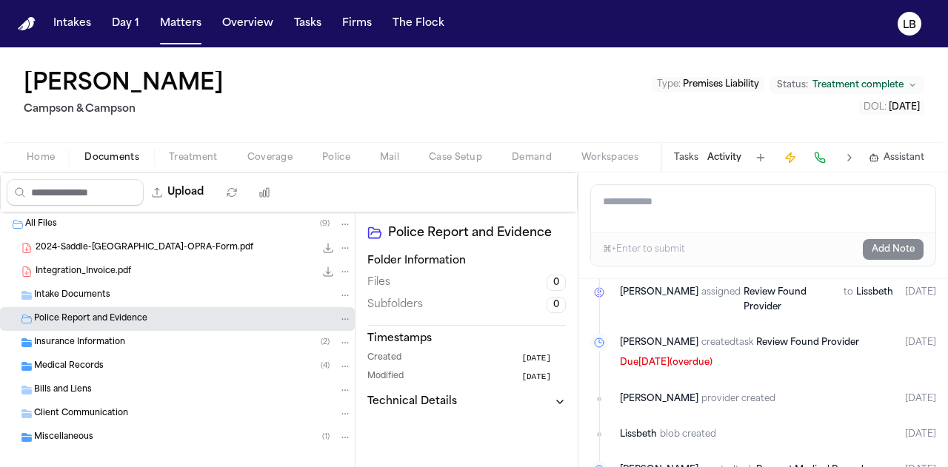
scroll to position [2006, 0]
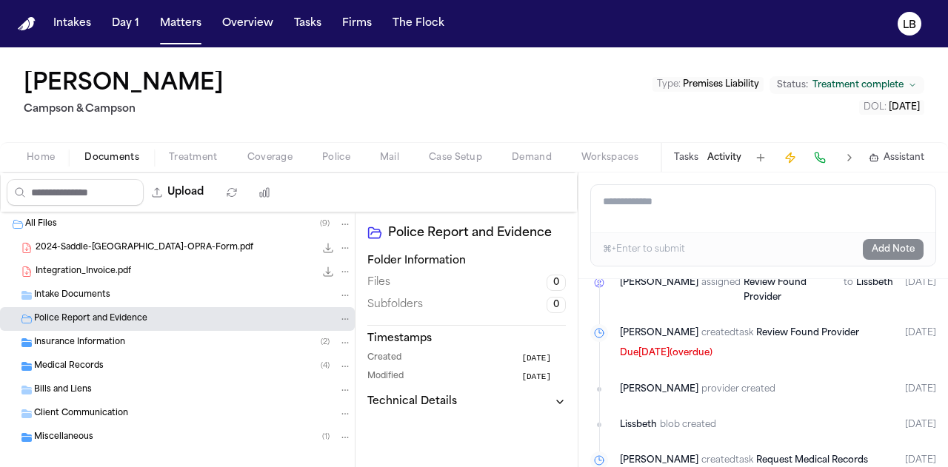
click at [683, 164] on div "Tasks Activity Assistant" at bounding box center [797, 157] width 275 height 29
click at [686, 152] on button "Tasks" at bounding box center [686, 158] width 24 height 12
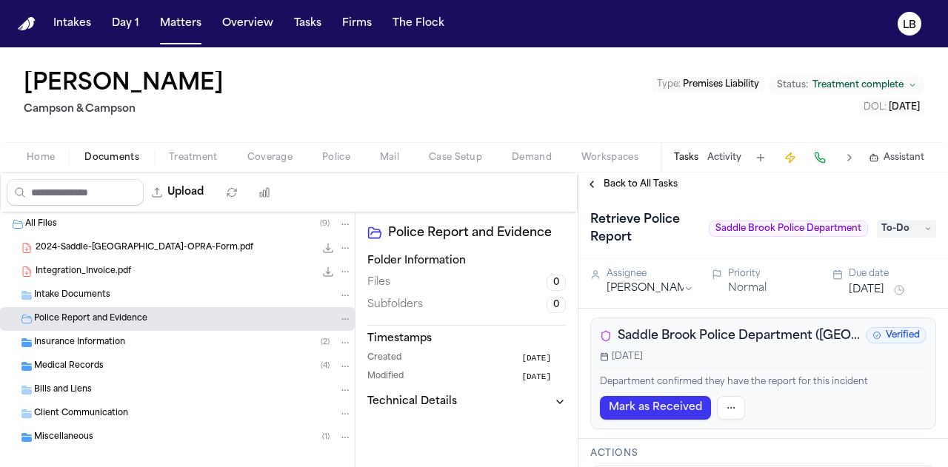
click at [689, 335] on span "Saddle Brook Police Department (NJ)" at bounding box center [738, 336] width 242 height 18
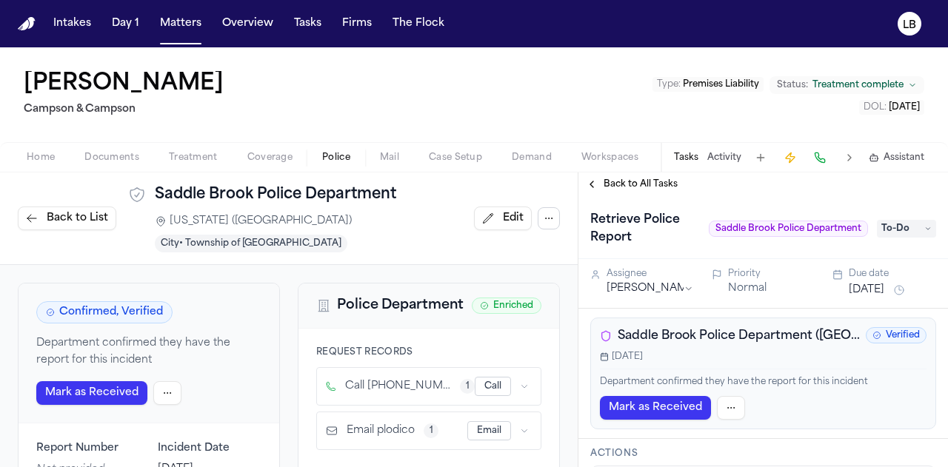
click at [271, 191] on h1 "Saddle Brook Police Department" at bounding box center [314, 194] width 319 height 21
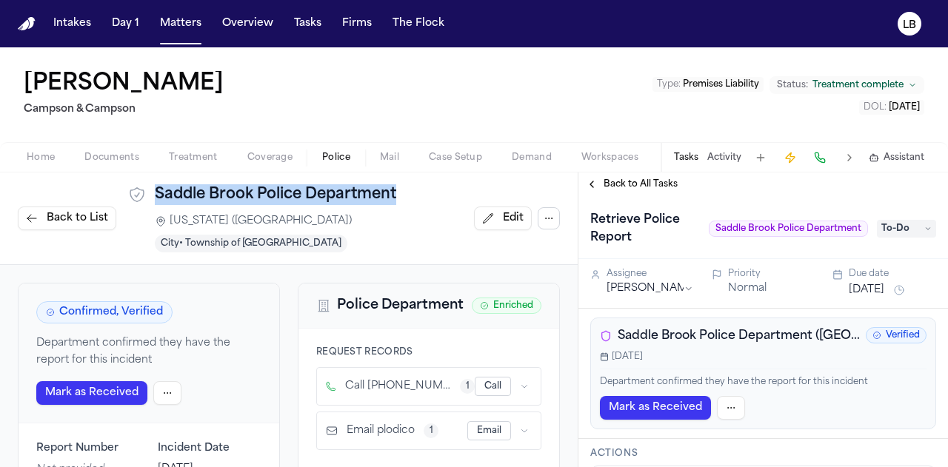
click at [271, 191] on h1 "Saddle Brook Police Department" at bounding box center [314, 194] width 319 height 21
copy div "Saddle Brook Police Department"
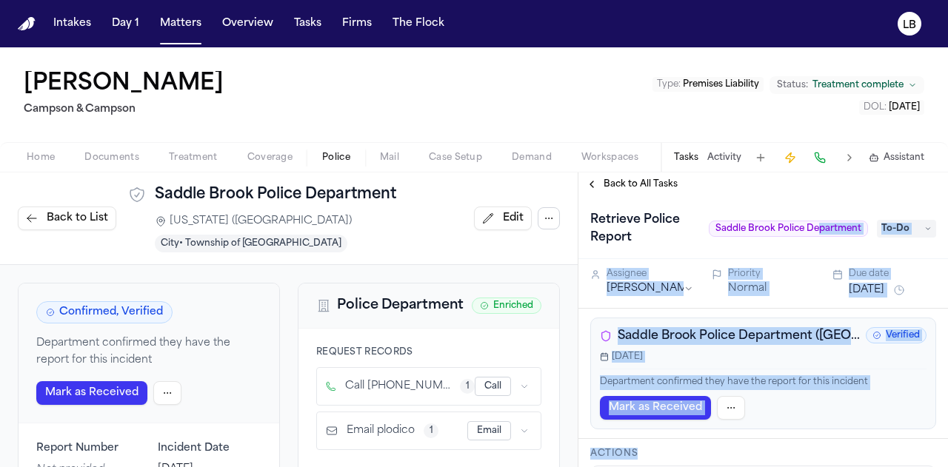
drag, startPoint x: 820, startPoint y: 252, endPoint x: 853, endPoint y: 443, distance: 194.6
click at [853, 443] on div "Retrieve Police Report Saddle Brook Police Department To-Do Assignee Lina Becer…" at bounding box center [762, 331] width 369 height 271
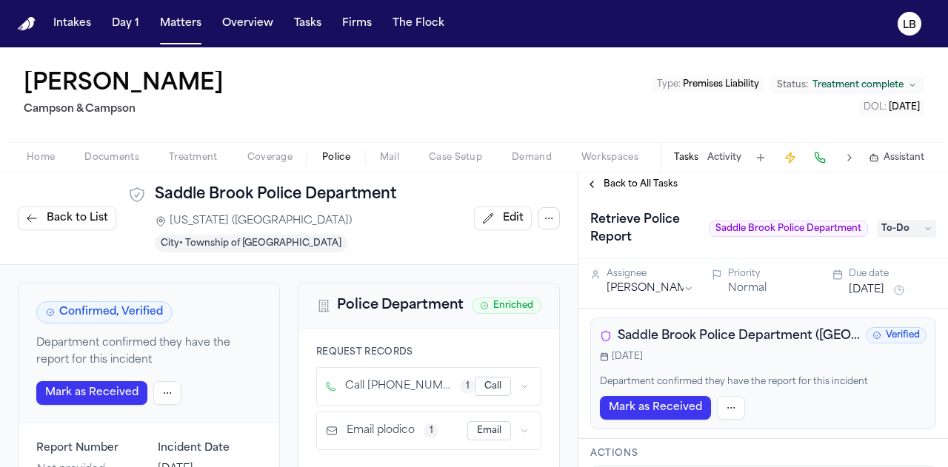
click at [803, 180] on div "Back to All Tasks" at bounding box center [762, 184] width 369 height 12
drag, startPoint x: 854, startPoint y: 253, endPoint x: 825, endPoint y: 186, distance: 73.6
click at [825, 186] on div "Back to All Tasks Retrieve Police Report Saddle Brook Police Department To-Do A…" at bounding box center [762, 319] width 369 height 295
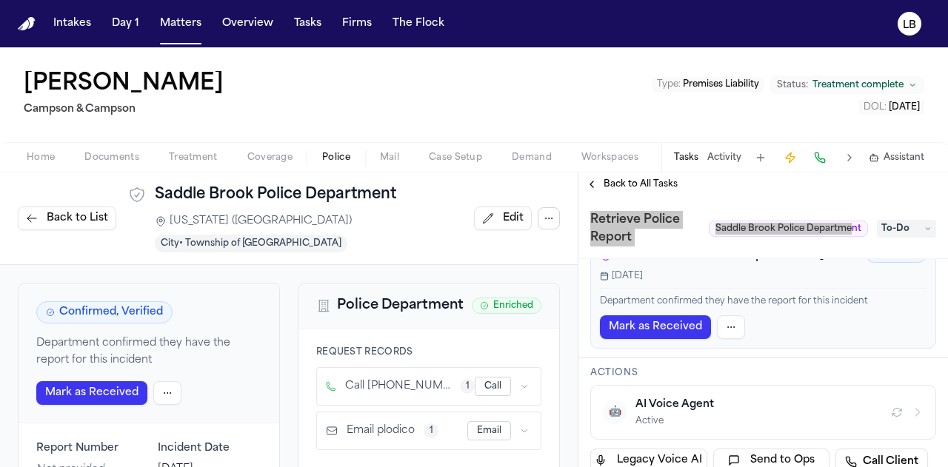
scroll to position [81, 0]
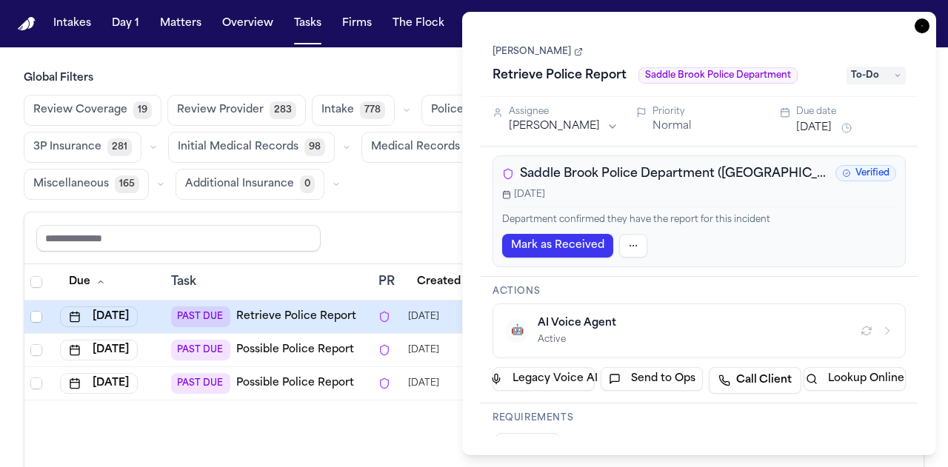
scroll to position [0, 53]
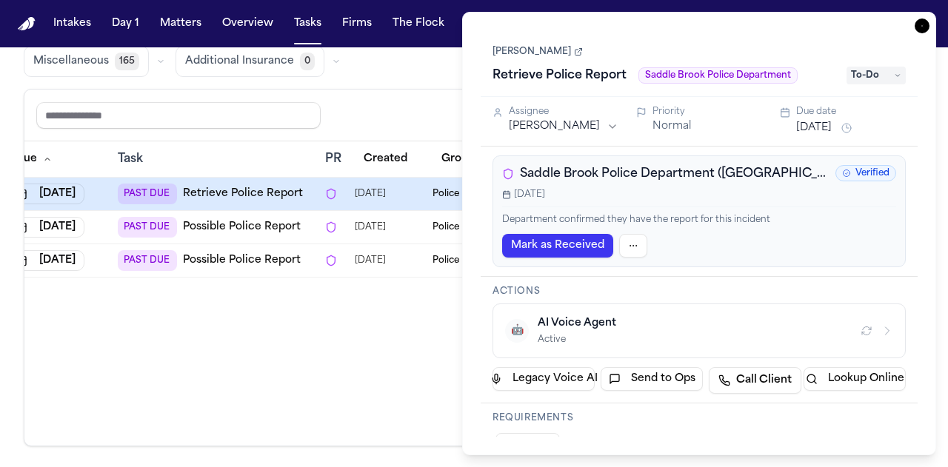
click at [923, 30] on icon "button" at bounding box center [921, 26] width 15 height 15
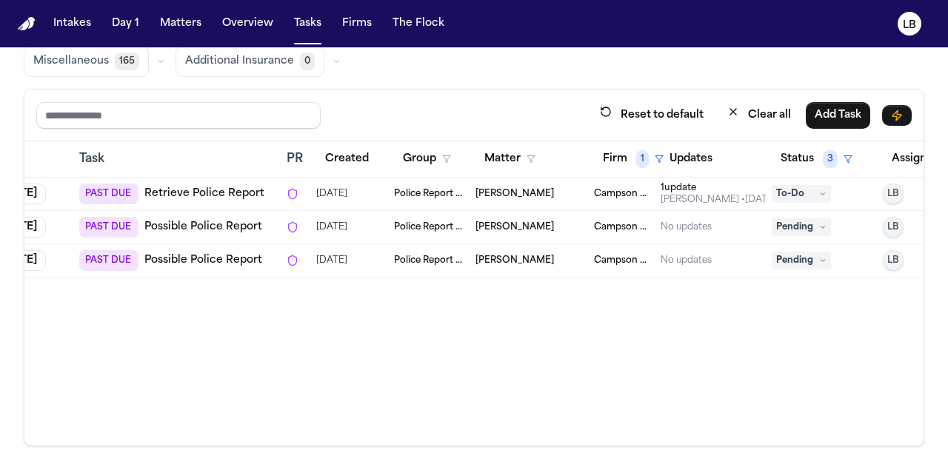
scroll to position [0, 91]
click at [182, 223] on link "Possible Police Report" at bounding box center [204, 227] width 118 height 15
click at [527, 224] on span "Sherry Reed" at bounding box center [515, 227] width 78 height 12
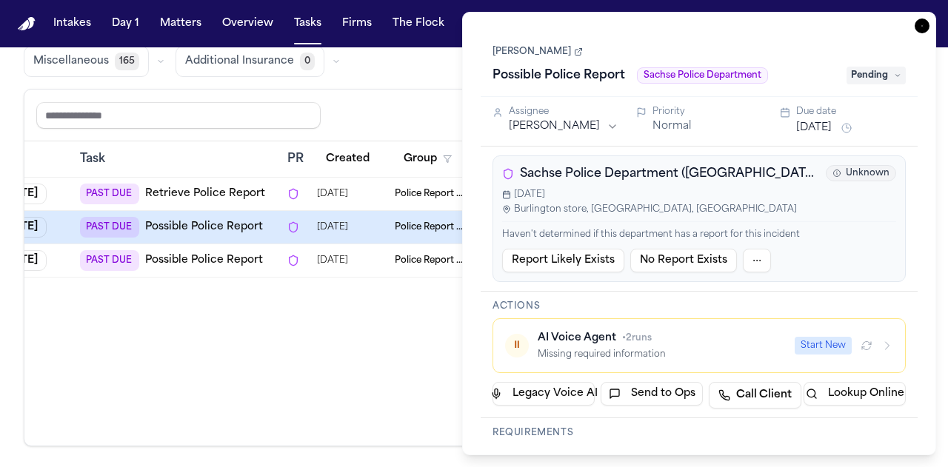
click at [536, 51] on link "Sherry Reed" at bounding box center [537, 52] width 90 height 12
click at [865, 78] on span "Pending" at bounding box center [875, 76] width 59 height 18
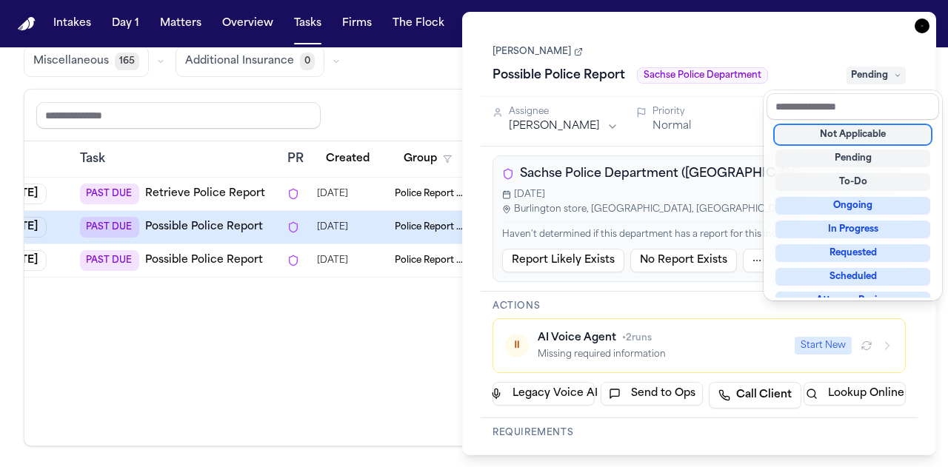
click at [872, 135] on div "Not Applicable" at bounding box center [852, 135] width 155 height 18
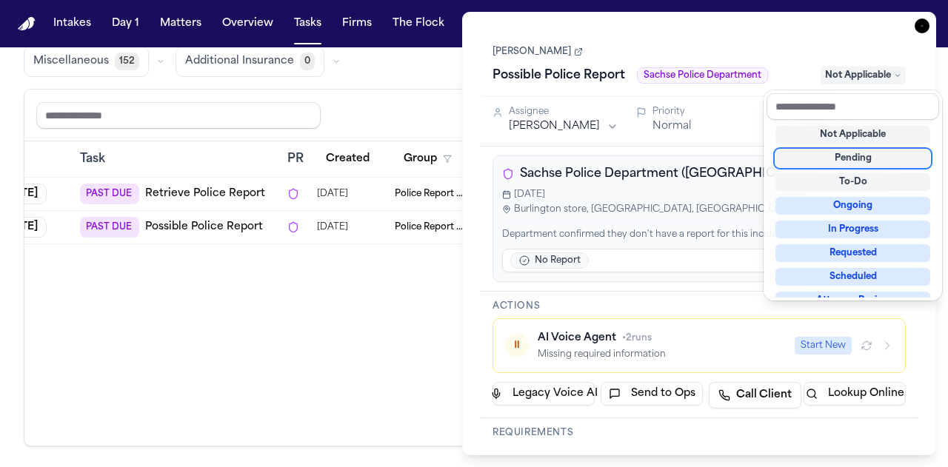
click at [314, 315] on div "Due Task PR Created Group Matter Firm 1 Updates Status 3 Assignee 1 Jul 7, 2025…" at bounding box center [473, 293] width 899 height 304
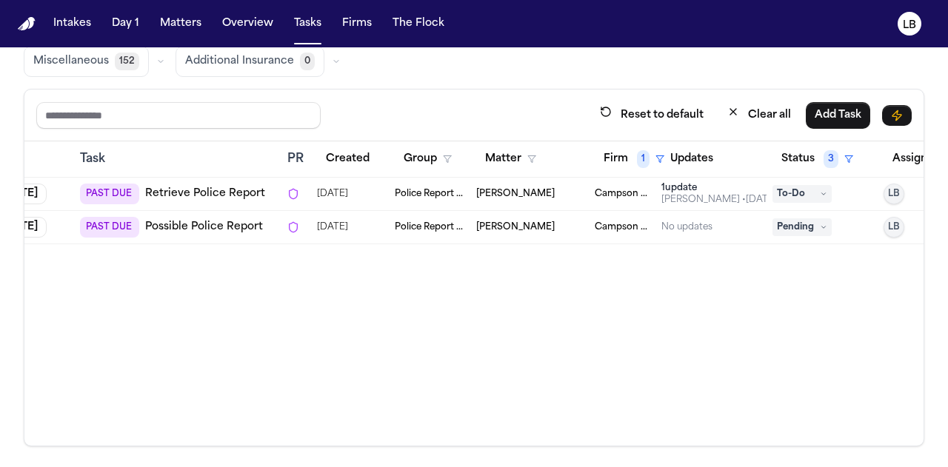
click at [145, 22] on div "Intakes Day 1 Matters Overview Tasks Firms The Flock" at bounding box center [248, 23] width 403 height 27
click at [178, 23] on button "Matters" at bounding box center [180, 23] width 53 height 27
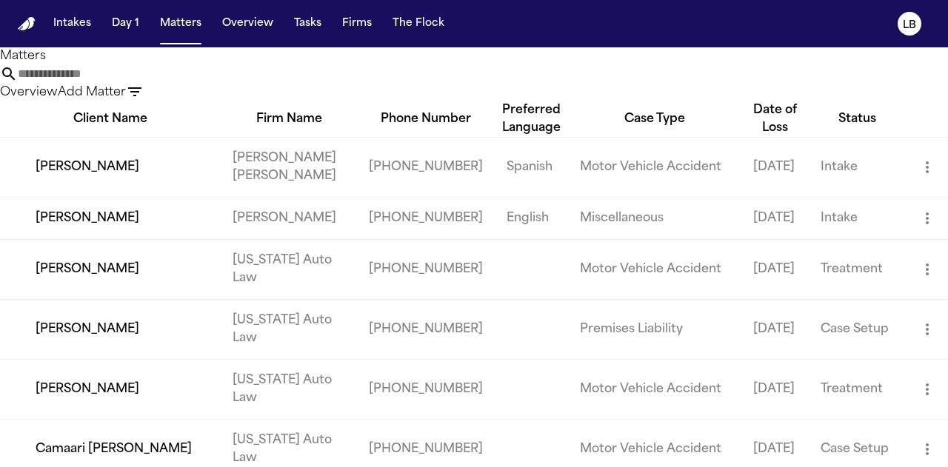
click at [136, 83] on input "text" at bounding box center [77, 74] width 118 height 18
paste input "**********"
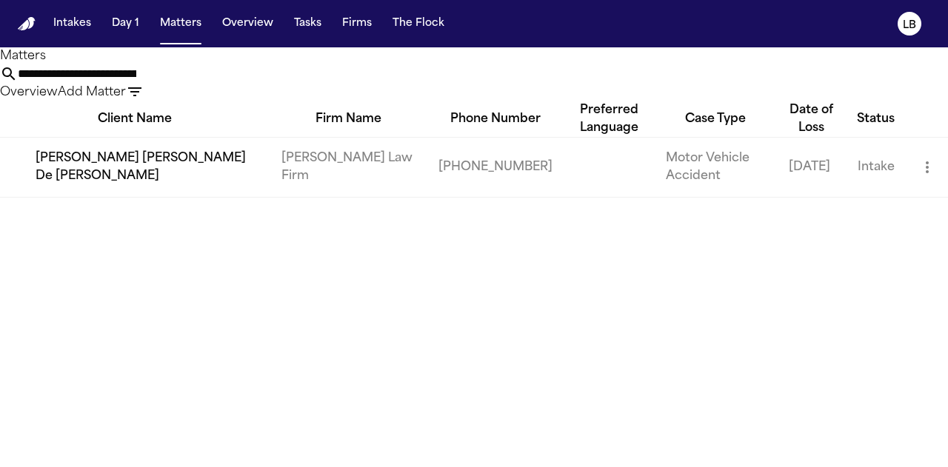
type input "**********"
click at [135, 181] on td "[PERSON_NAME] [PERSON_NAME] De [PERSON_NAME]" at bounding box center [134, 167] width 269 height 60
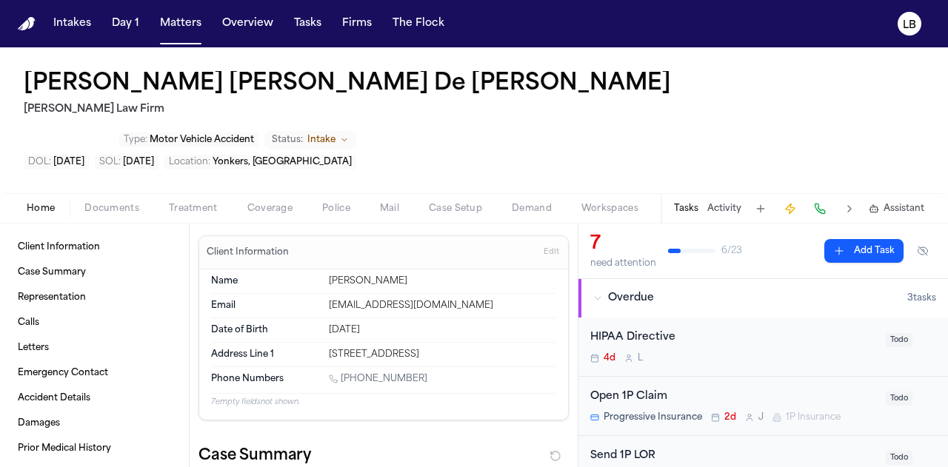
click at [730, 203] on button "Activity" at bounding box center [724, 209] width 34 height 12
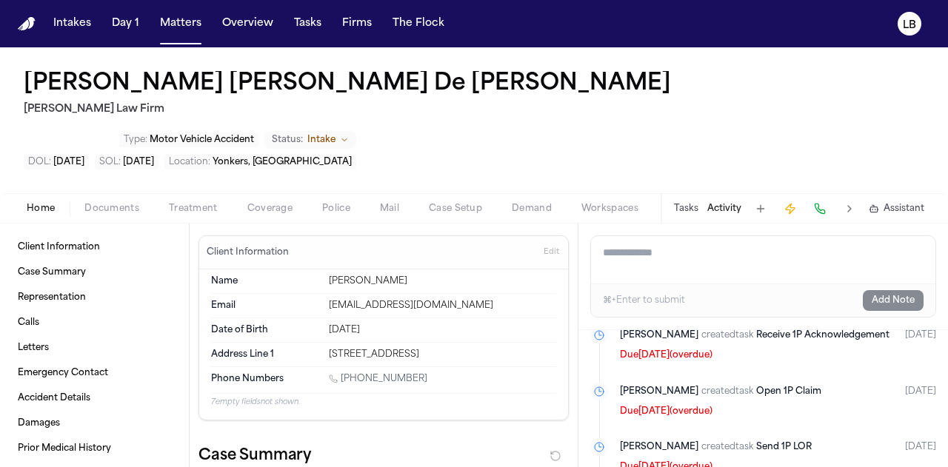
scroll to position [2351, 0]
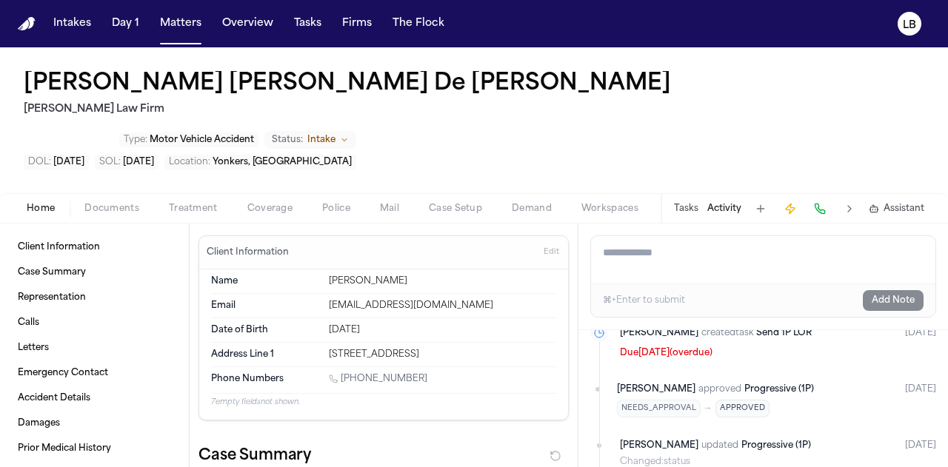
click at [102, 203] on span "Documents" at bounding box center [111, 209] width 55 height 12
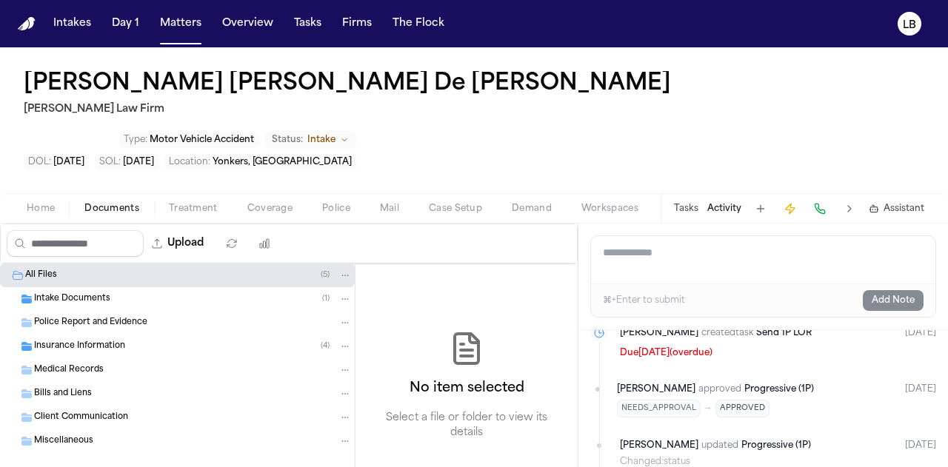
click at [102, 293] on span "Intake Documents" at bounding box center [72, 299] width 76 height 13
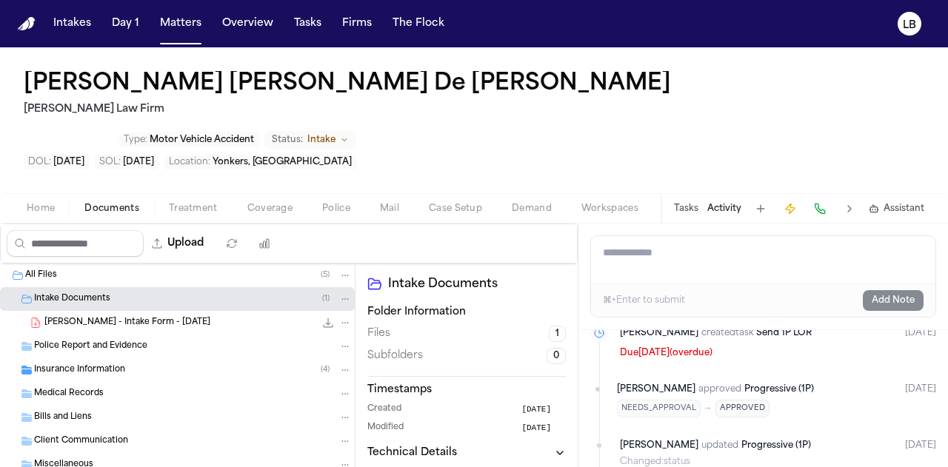
click at [182, 315] on div "J. De Leon - Intake Form - 8.14.25 20.9 KB • PDF" at bounding box center [197, 322] width 307 height 15
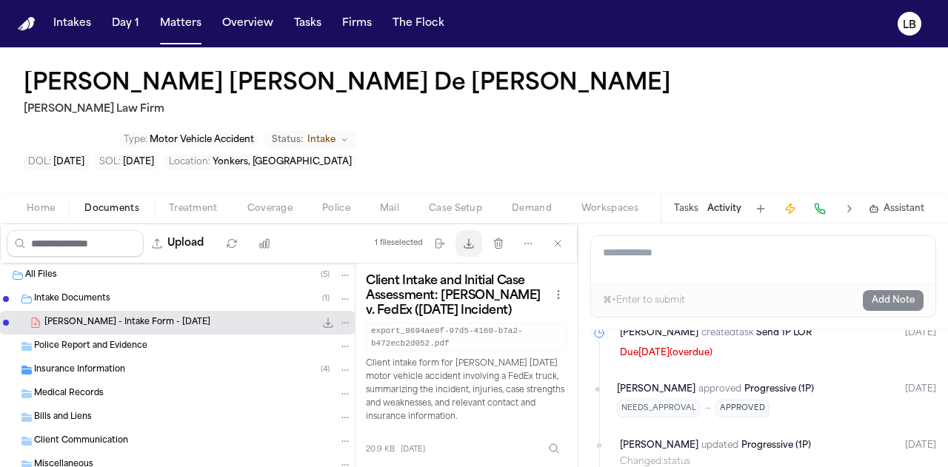
click at [480, 230] on button "Download files" at bounding box center [468, 243] width 27 height 27
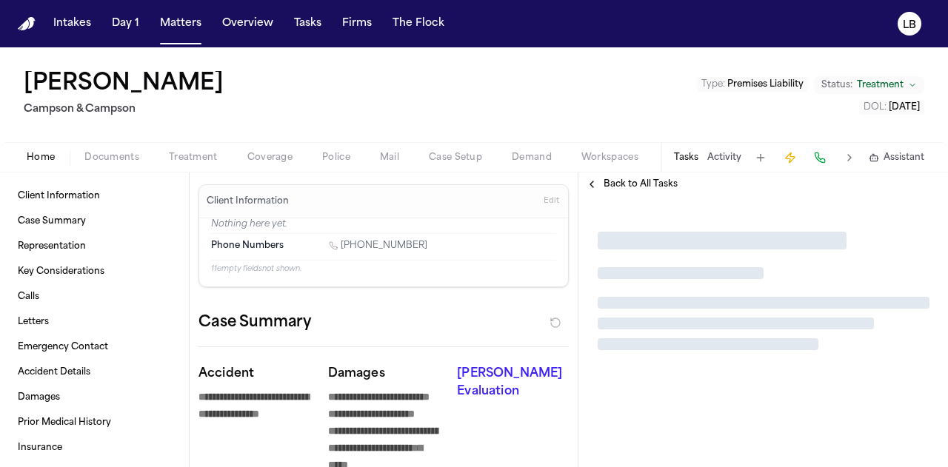
type textarea "*"
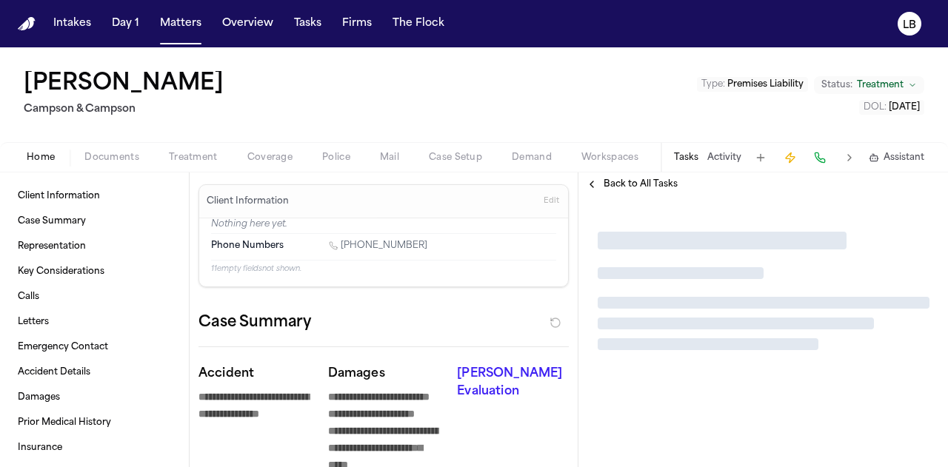
type textarea "*"
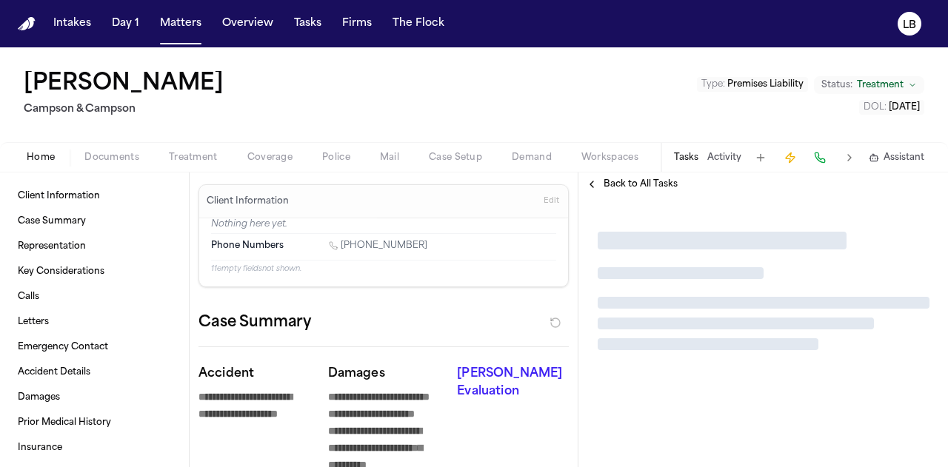
type textarea "*"
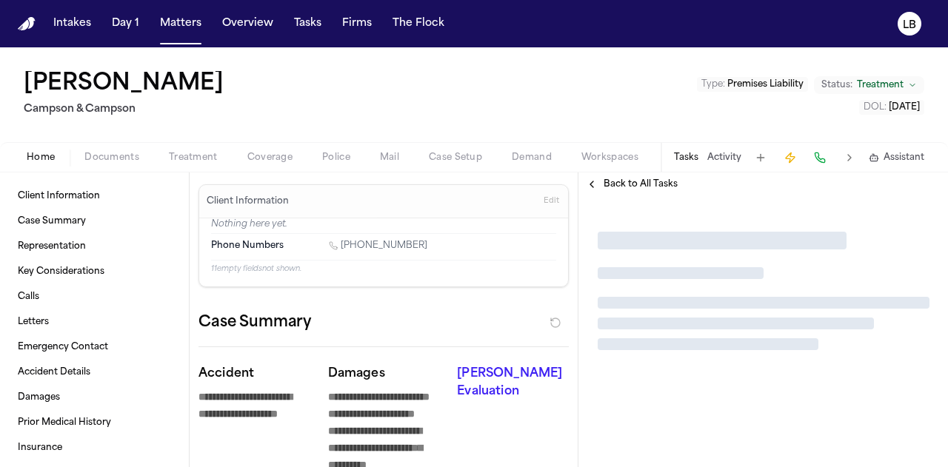
type textarea "*"
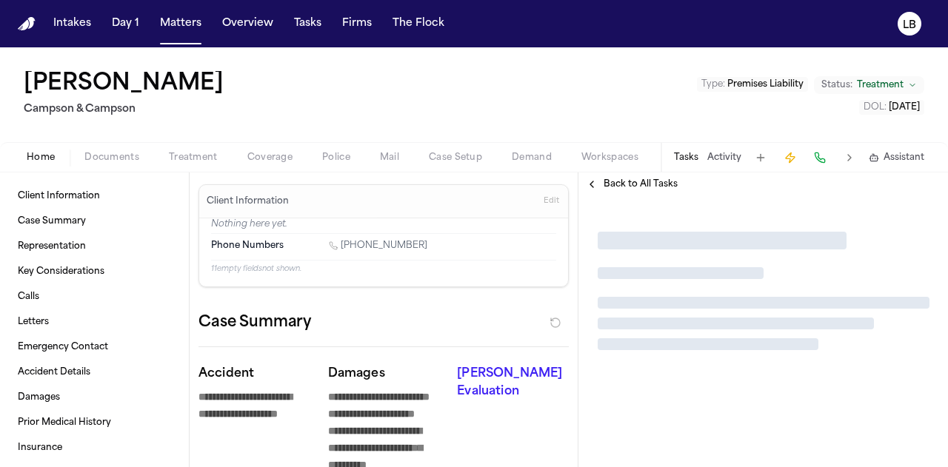
type textarea "*"
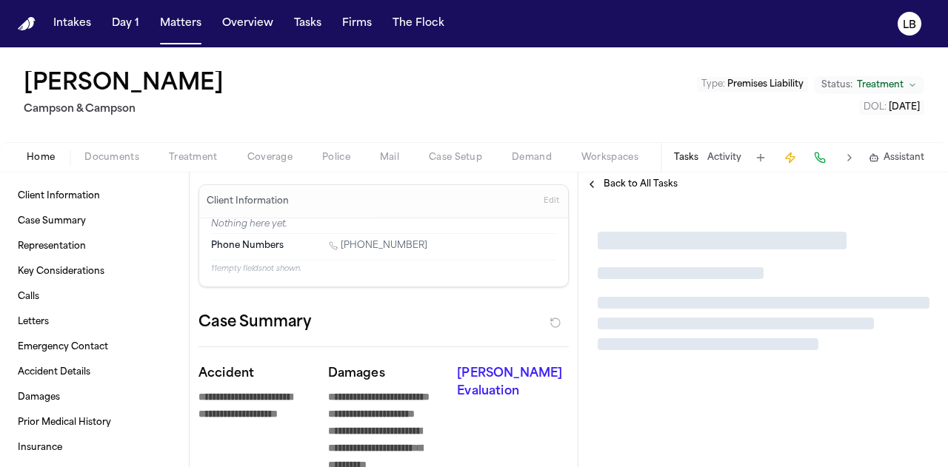
type textarea "*"
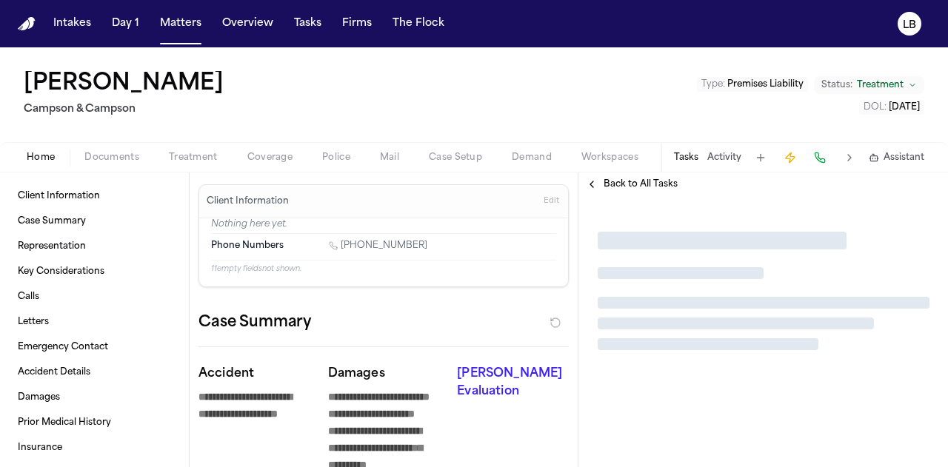
type textarea "*"
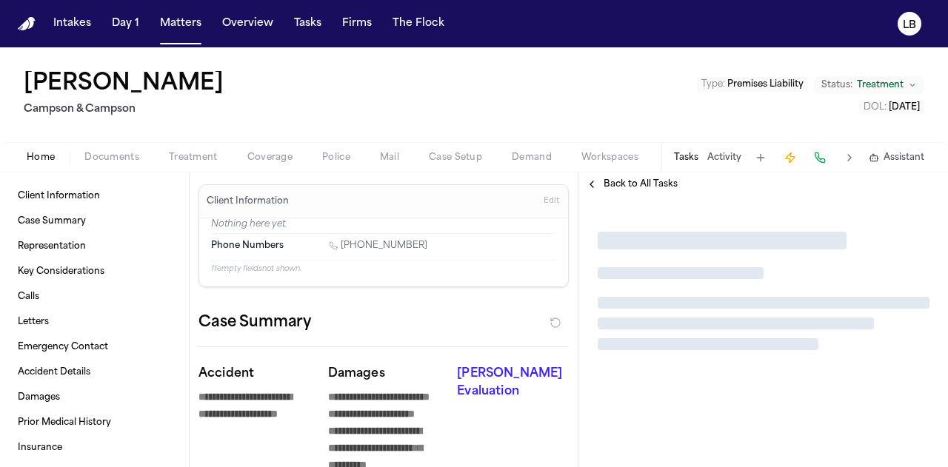
type textarea "*"
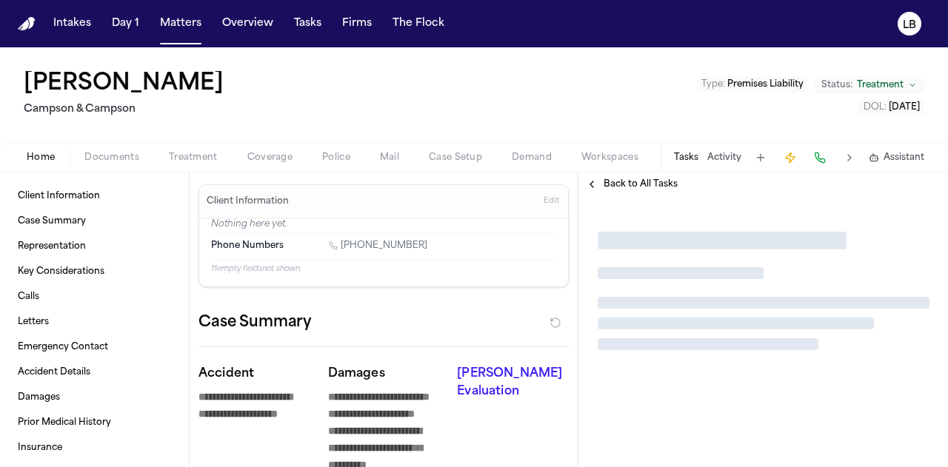
type textarea "*"
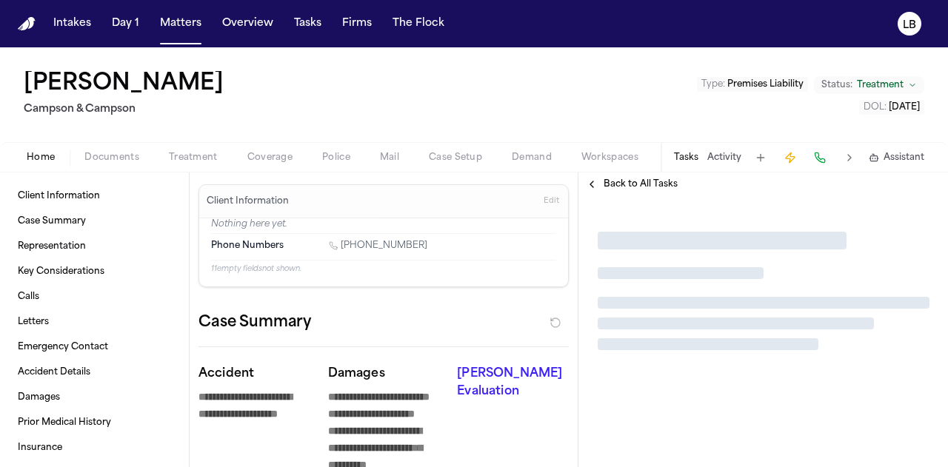
type textarea "*"
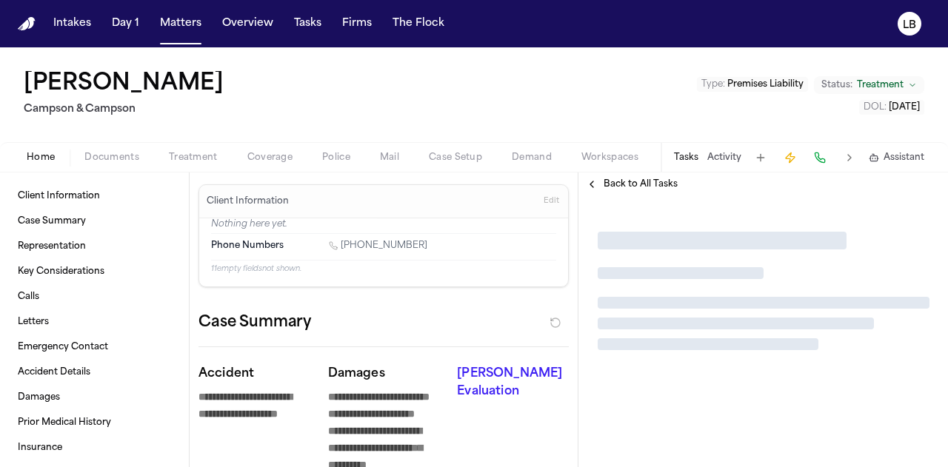
type textarea "*"
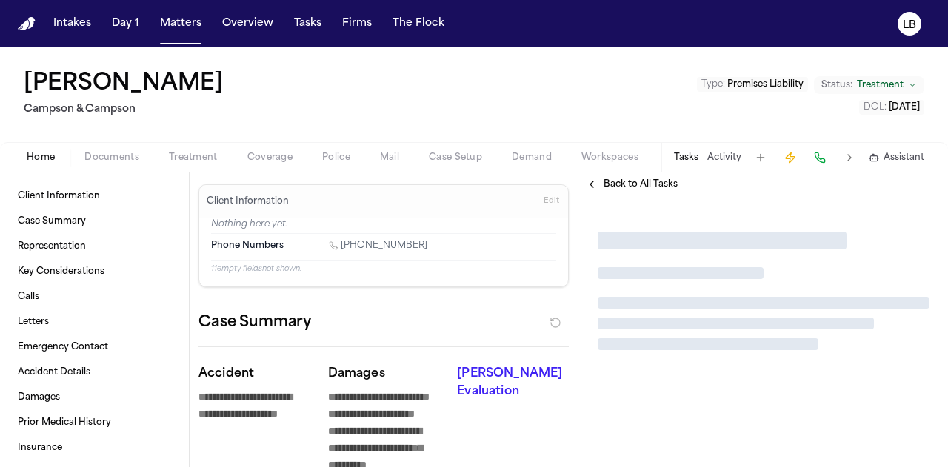
type textarea "*"
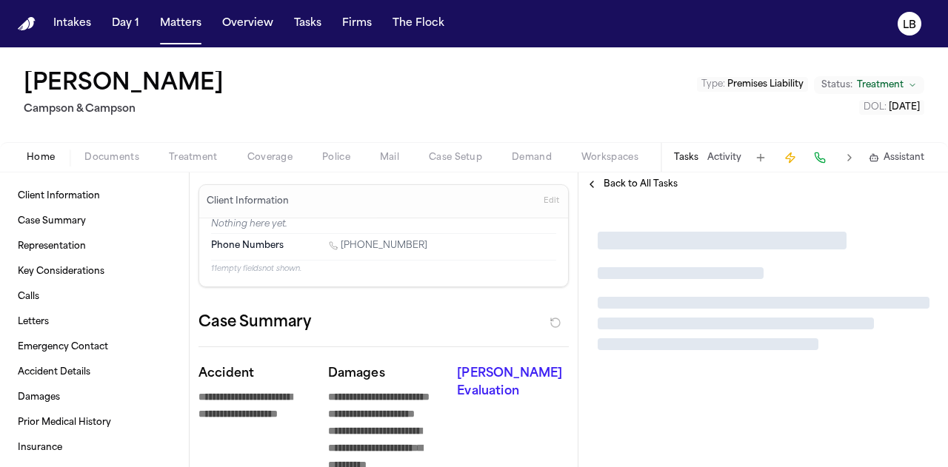
type textarea "*"
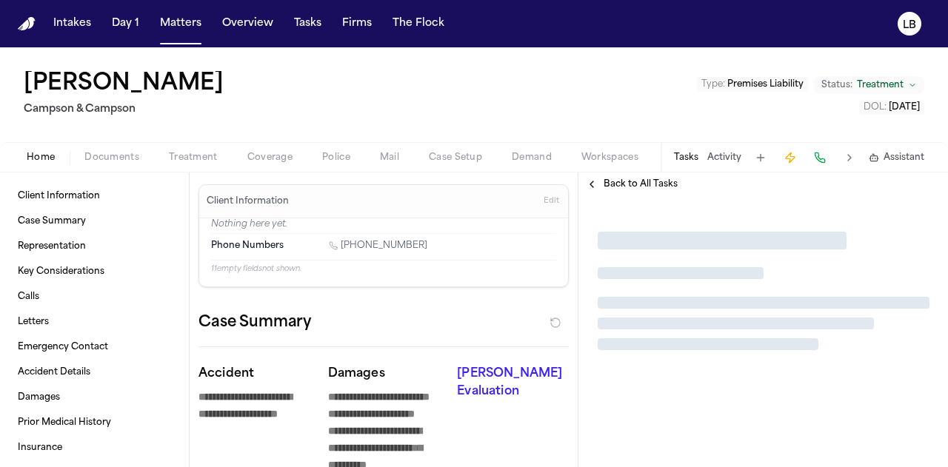
type textarea "*"
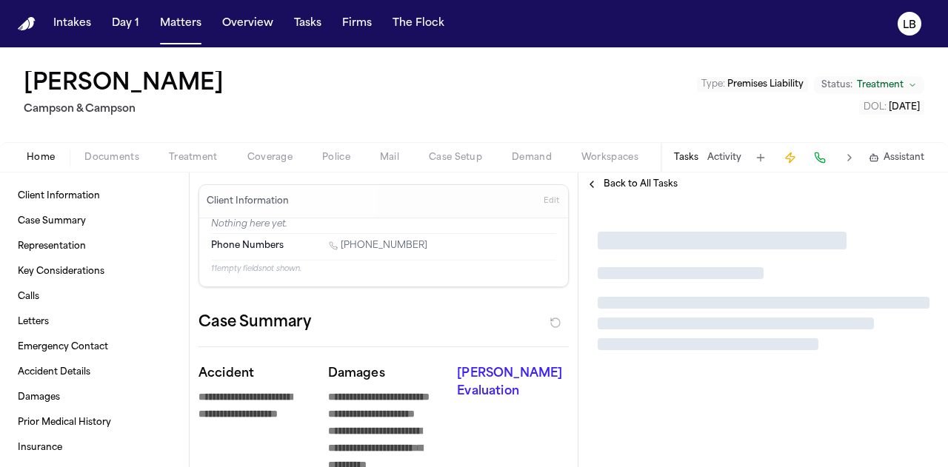
type textarea "*"
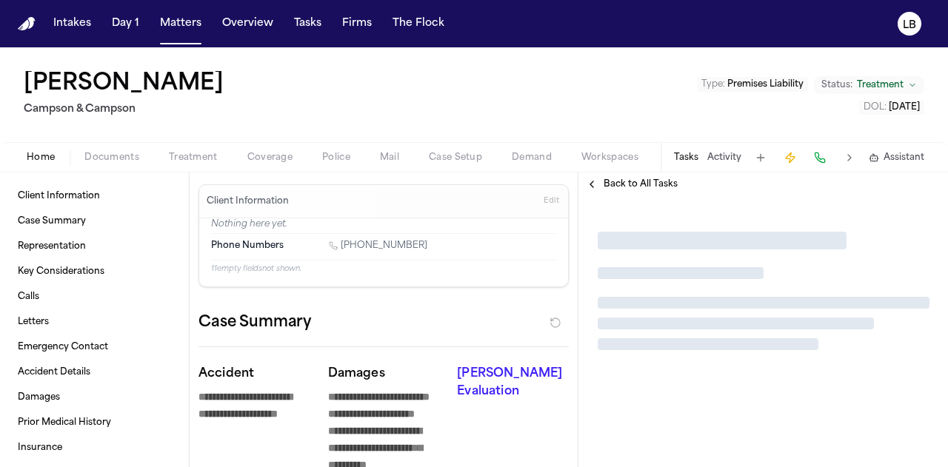
type textarea "*"
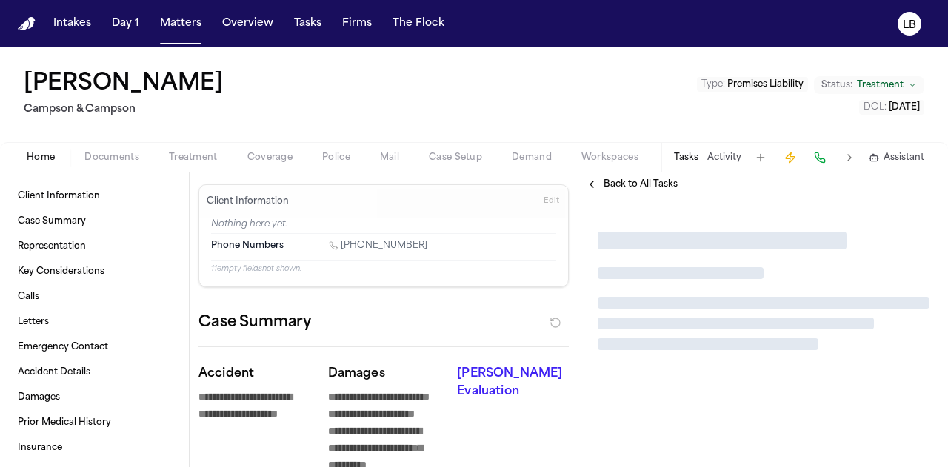
type textarea "*"
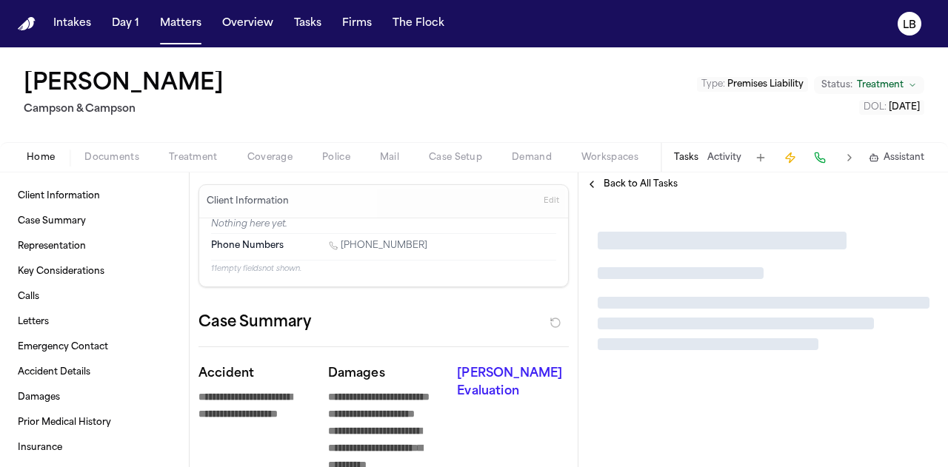
type textarea "*"
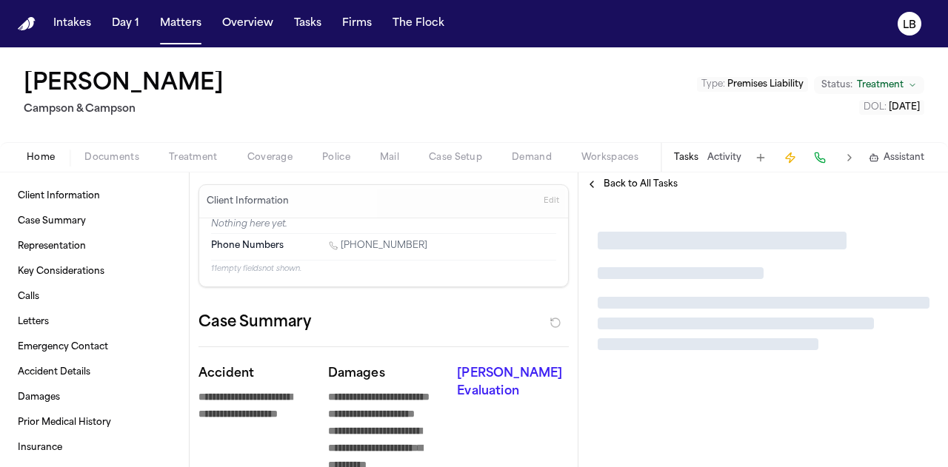
type textarea "*"
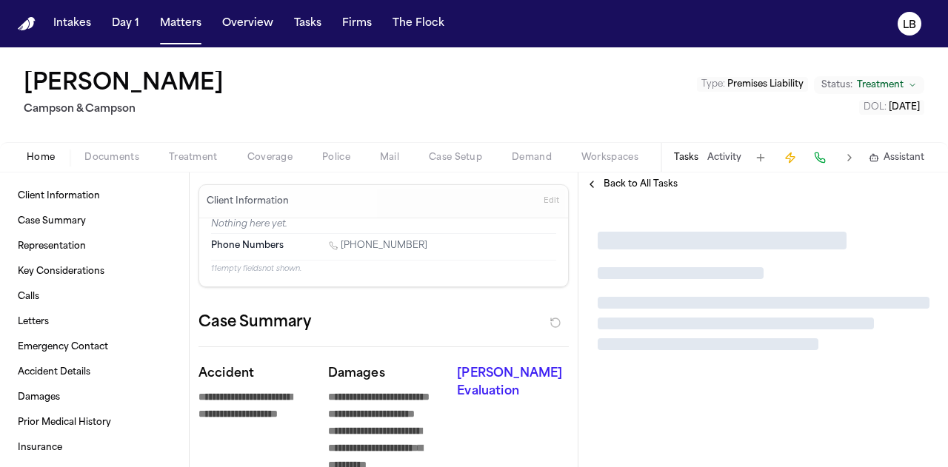
type textarea "*"
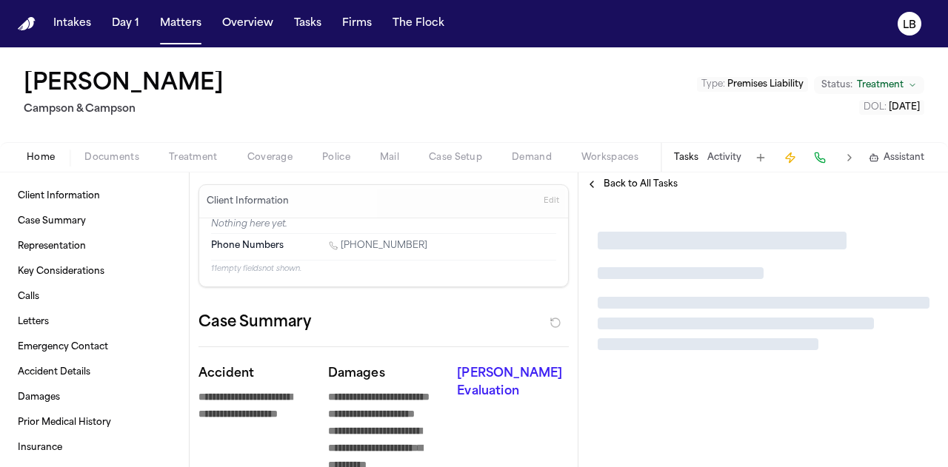
type textarea "*"
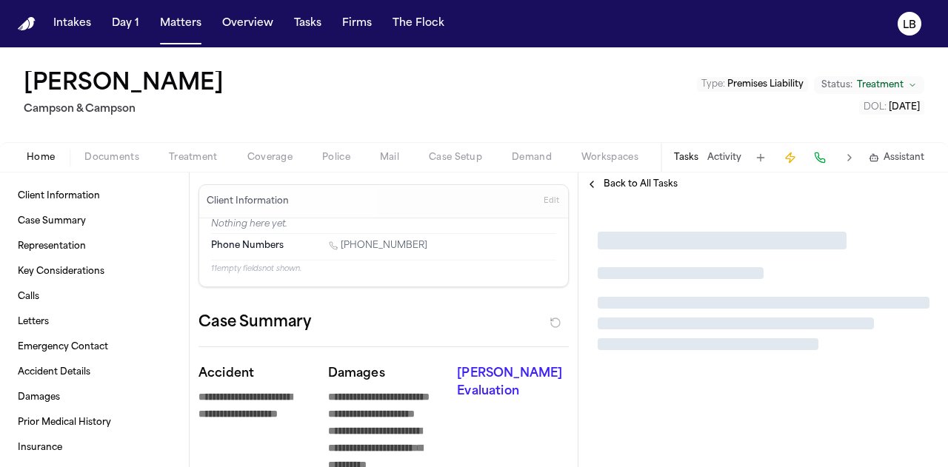
type textarea "*"
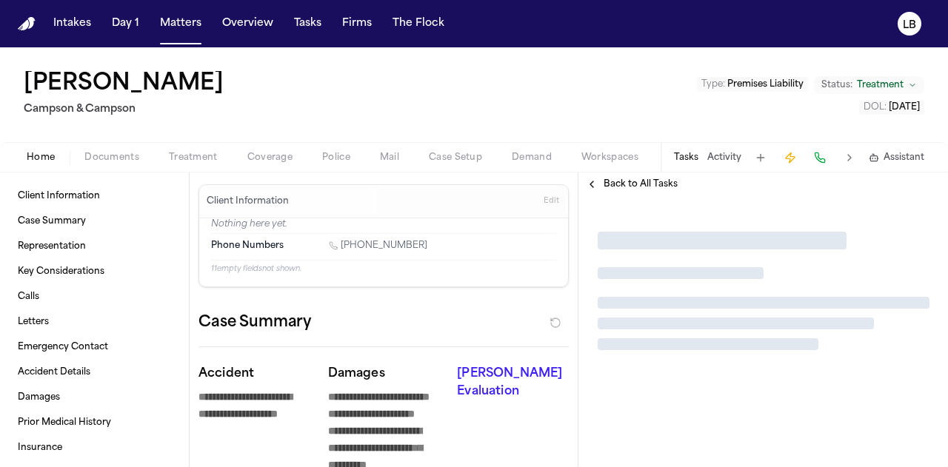
type textarea "*"
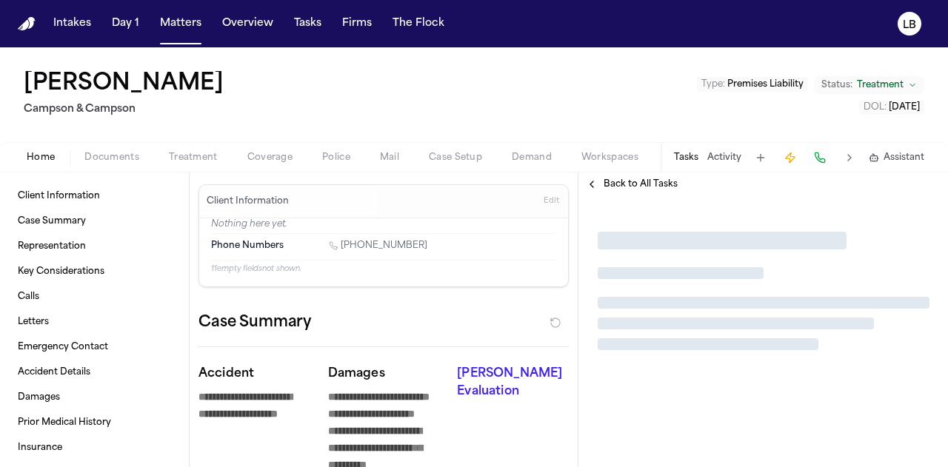
type textarea "*"
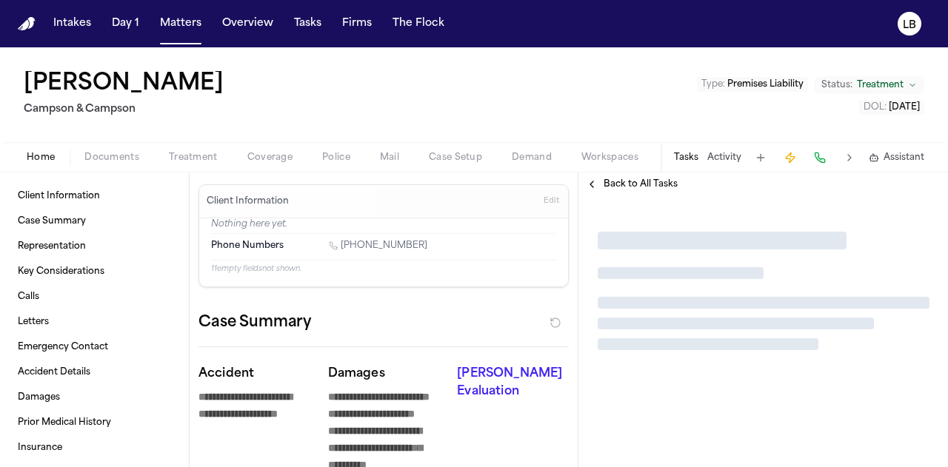
type textarea "*"
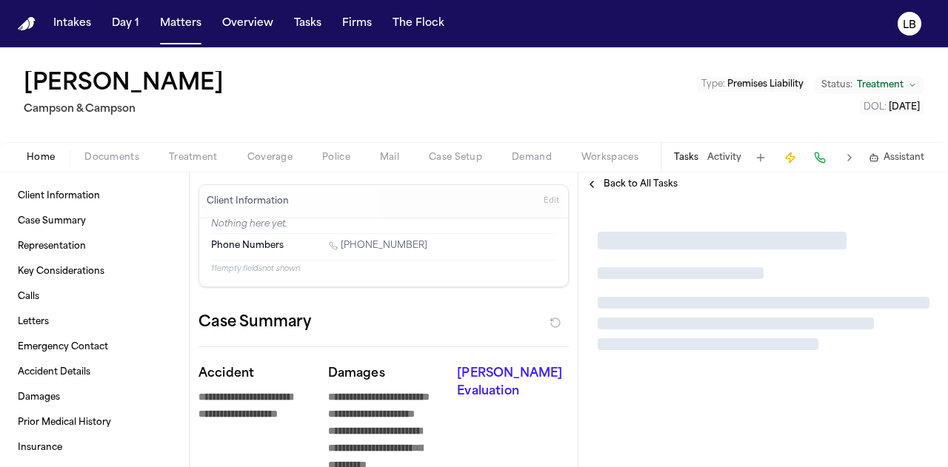
type textarea "*"
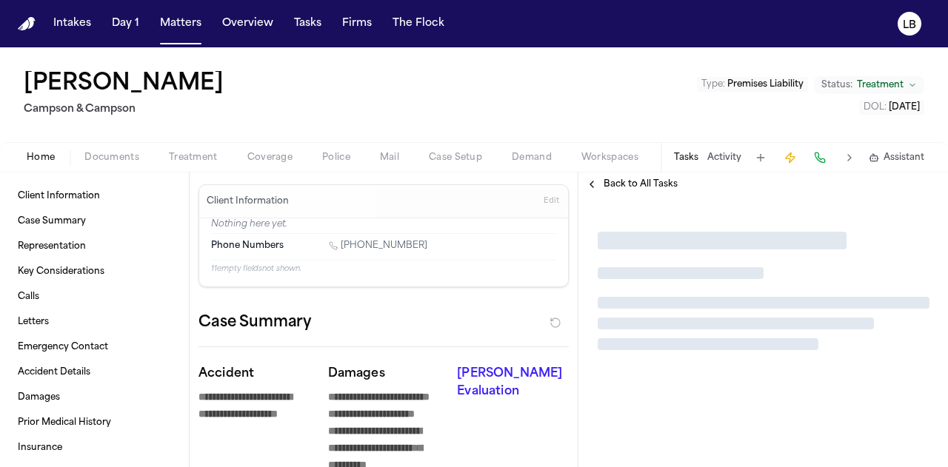
type textarea "*"
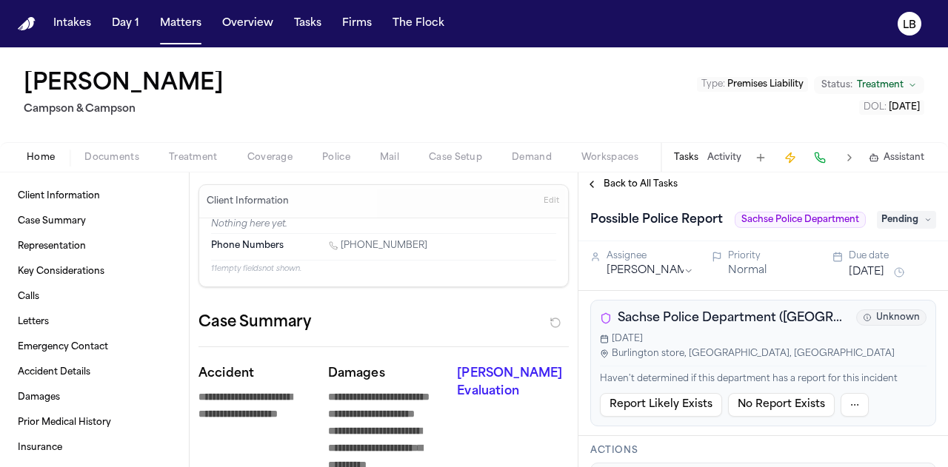
type textarea "*"
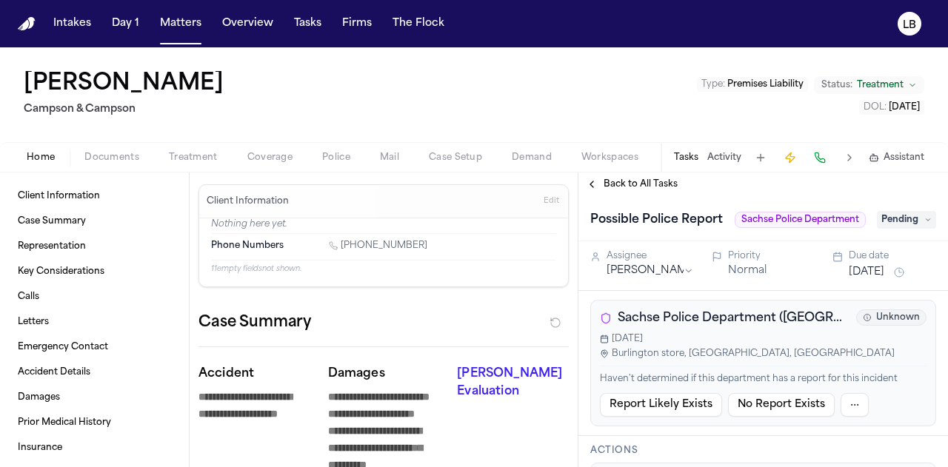
type textarea "*"
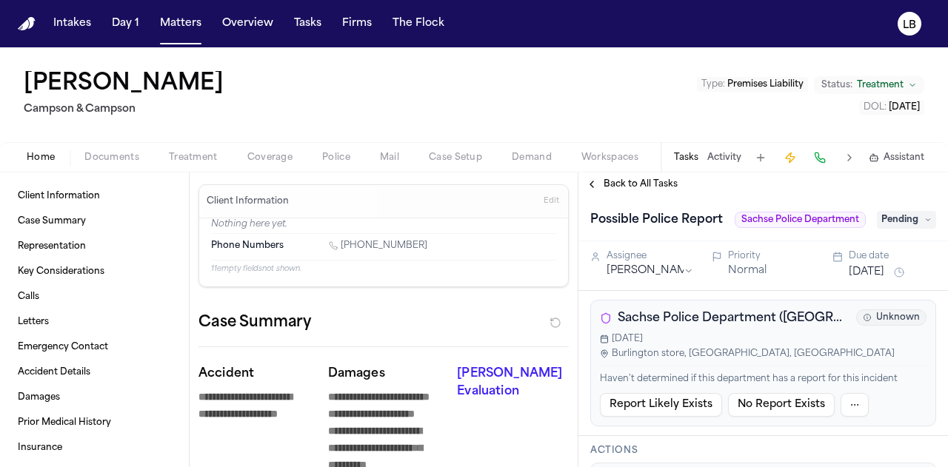
type textarea "*"
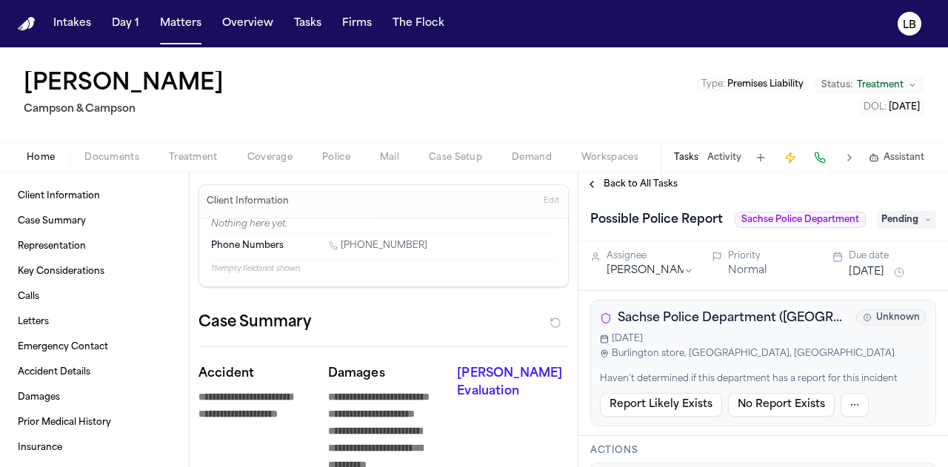
type textarea "*"
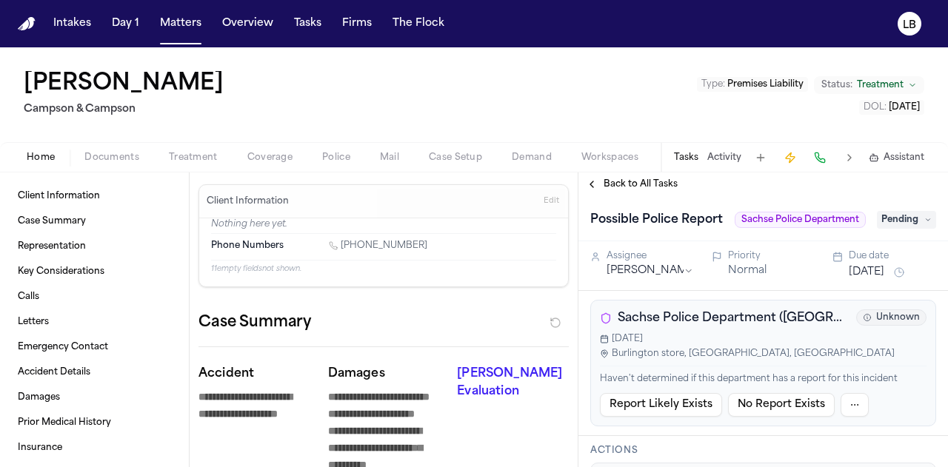
type textarea "*"
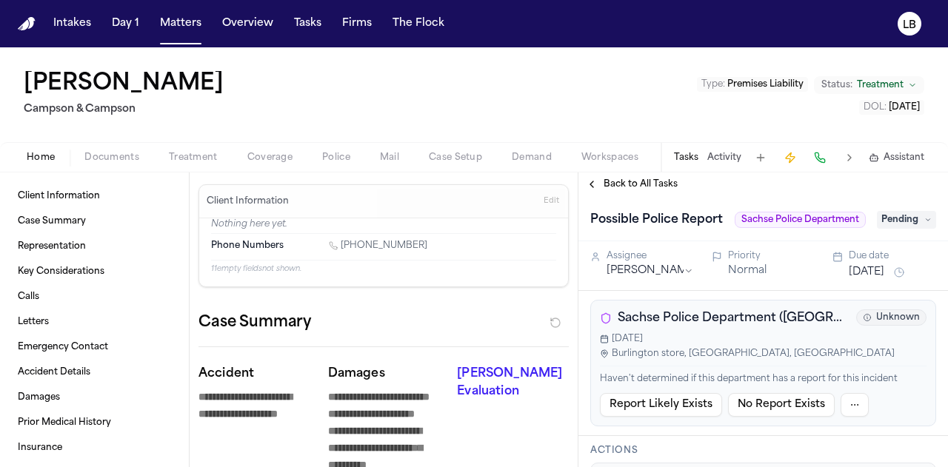
type textarea "*"
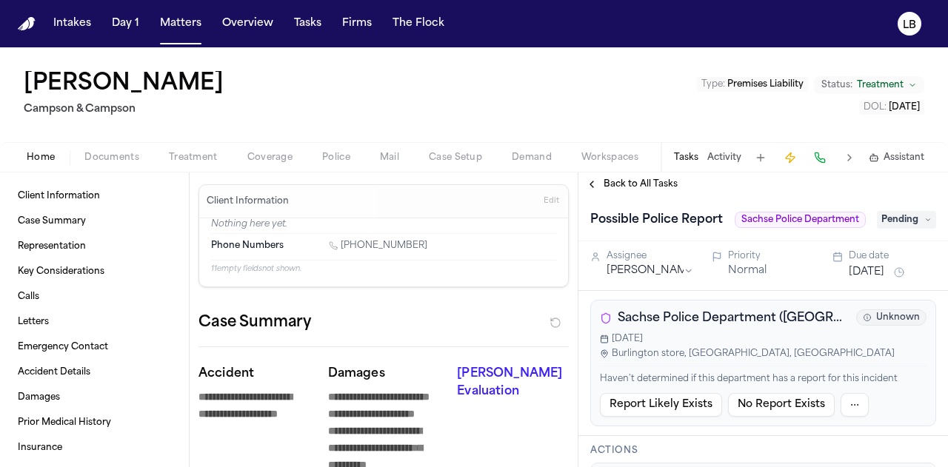
type textarea "*"
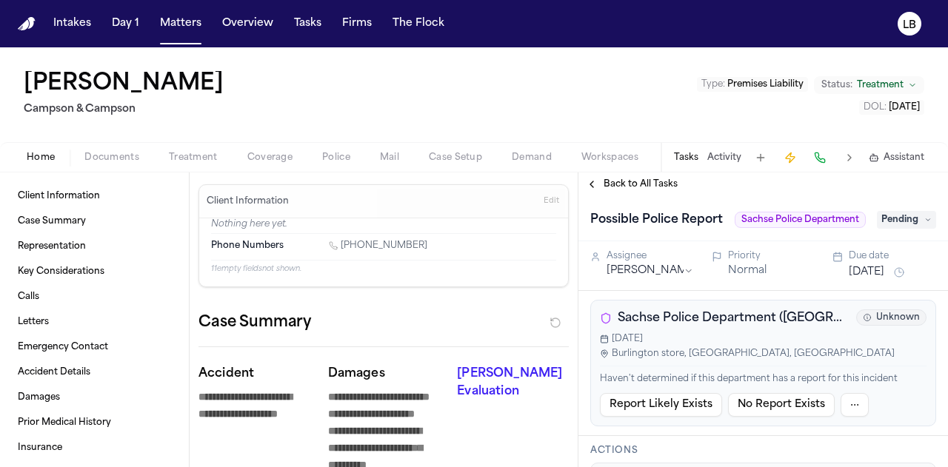
type textarea "*"
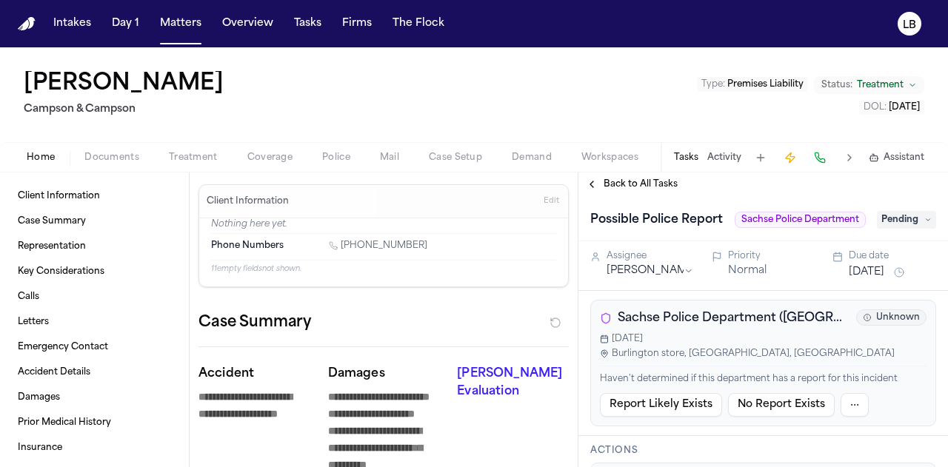
type textarea "*"
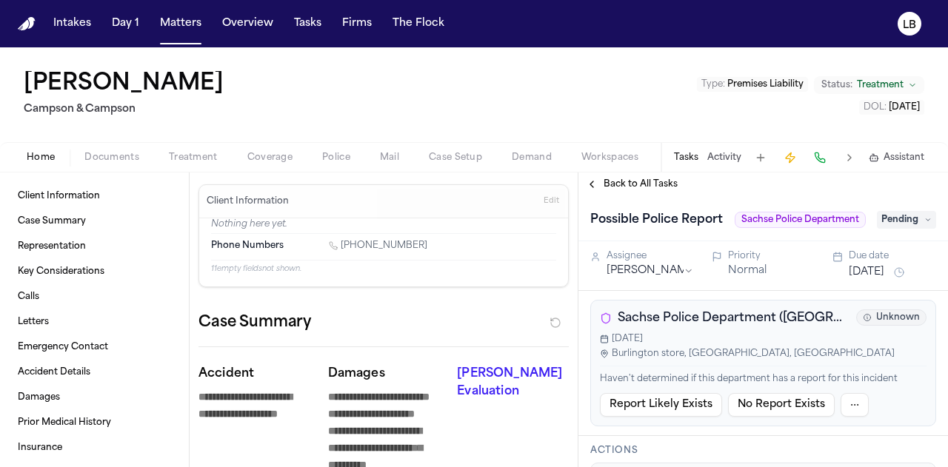
type textarea "*"
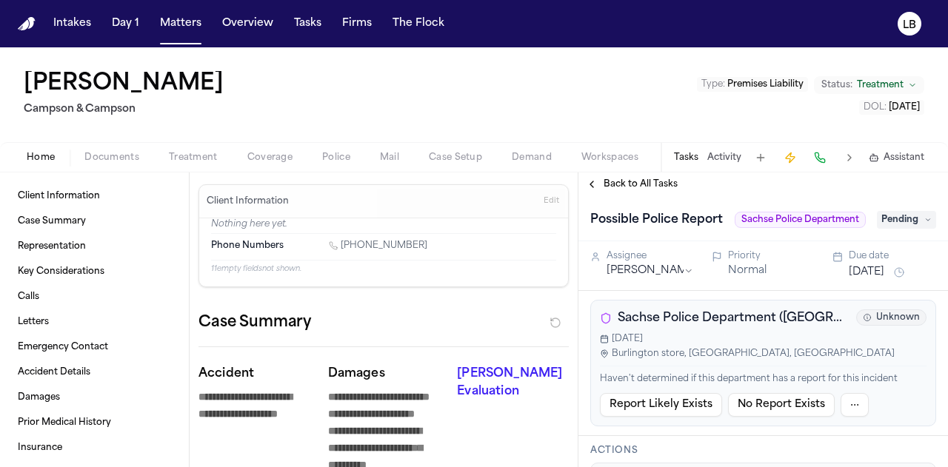
type textarea "*"
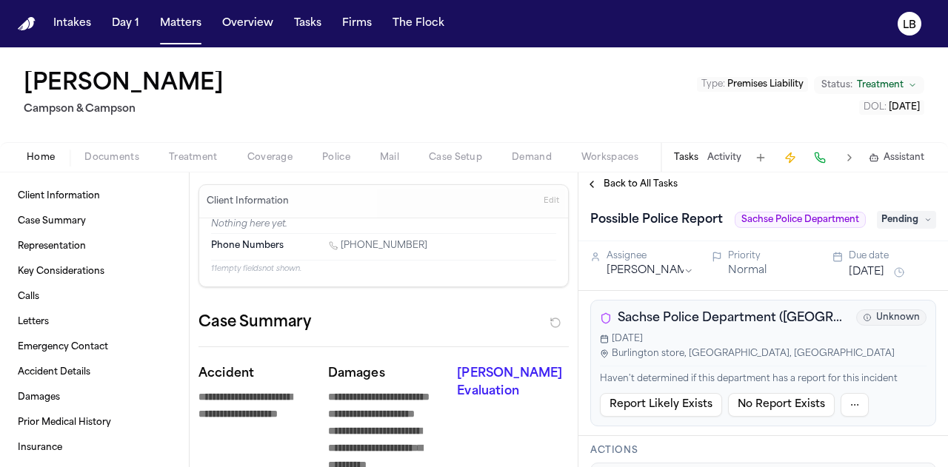
type textarea "*"
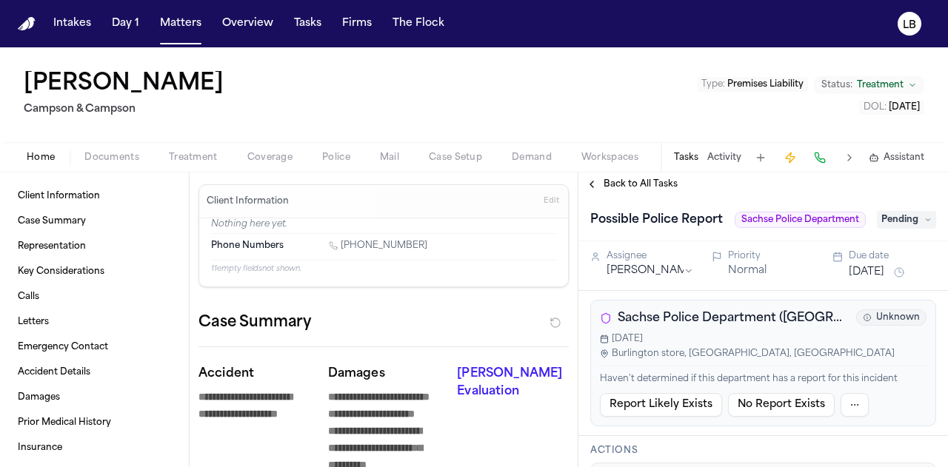
type textarea "*"
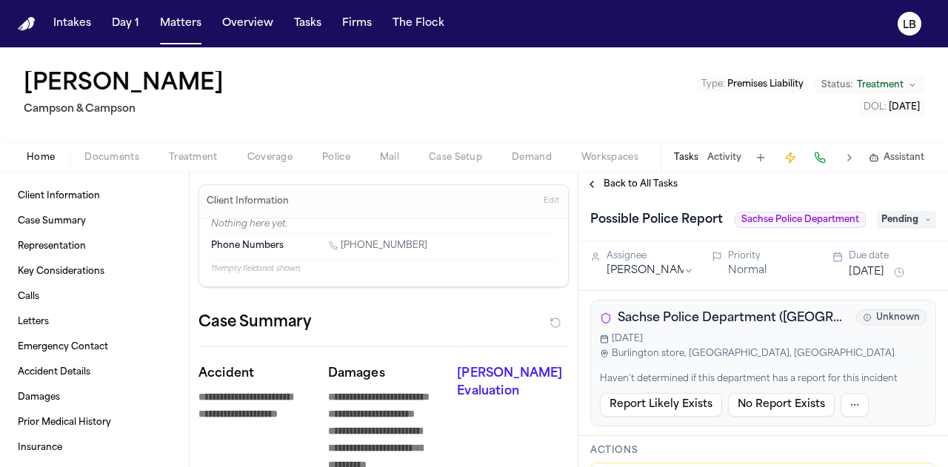
click at [111, 143] on div "Home Documents Treatment Coverage Police Mail Case Setup Demand Workspaces Arti…" at bounding box center [474, 157] width 948 height 30
click at [115, 158] on span "Documents" at bounding box center [111, 158] width 55 height 12
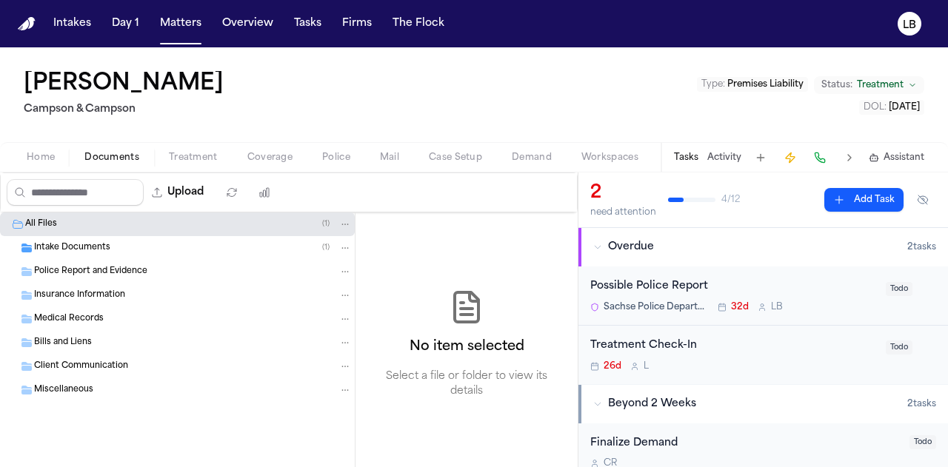
click at [130, 248] on div "Intake Documents ( 1 )" at bounding box center [193, 247] width 318 height 13
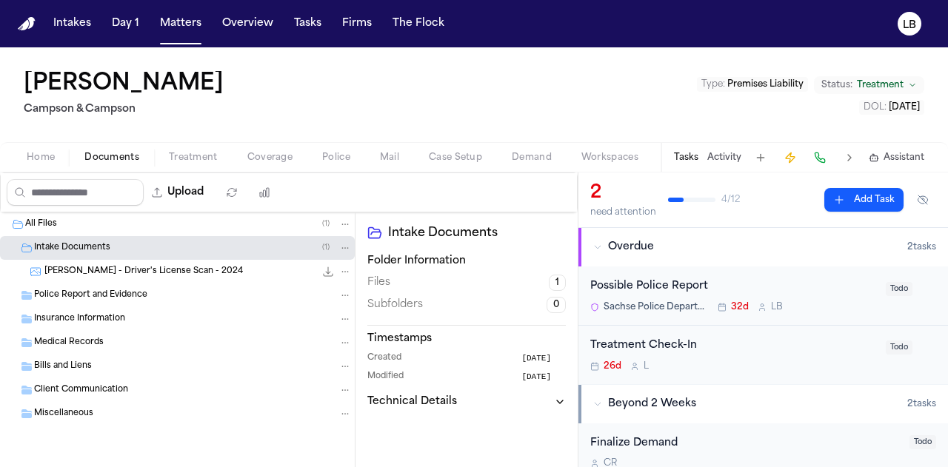
click at [155, 295] on div "Police Report and Evidence" at bounding box center [193, 295] width 318 height 13
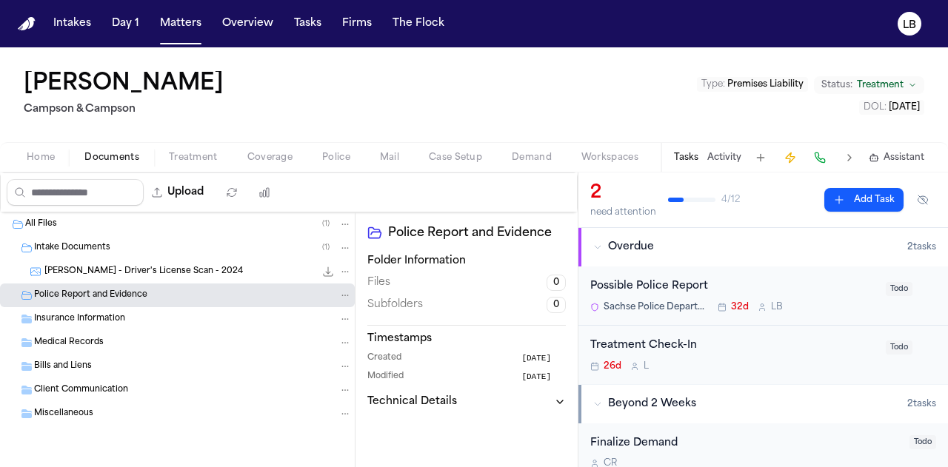
click at [138, 281] on div "S. Reed - Driver's License Scan - 2024 1.0 MB • JPG" at bounding box center [177, 272] width 355 height 24
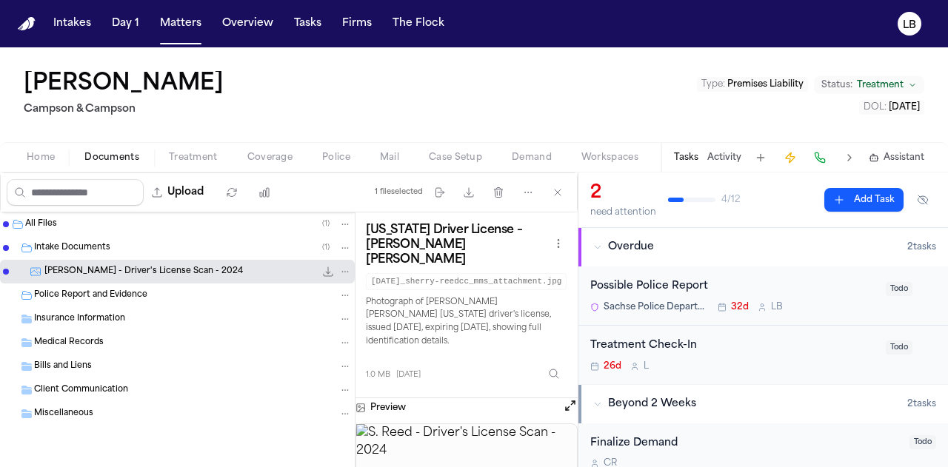
click at [456, 460] on img at bounding box center [466, 461] width 221 height 75
click at [474, 191] on icon "button" at bounding box center [469, 193] width 12 height 12
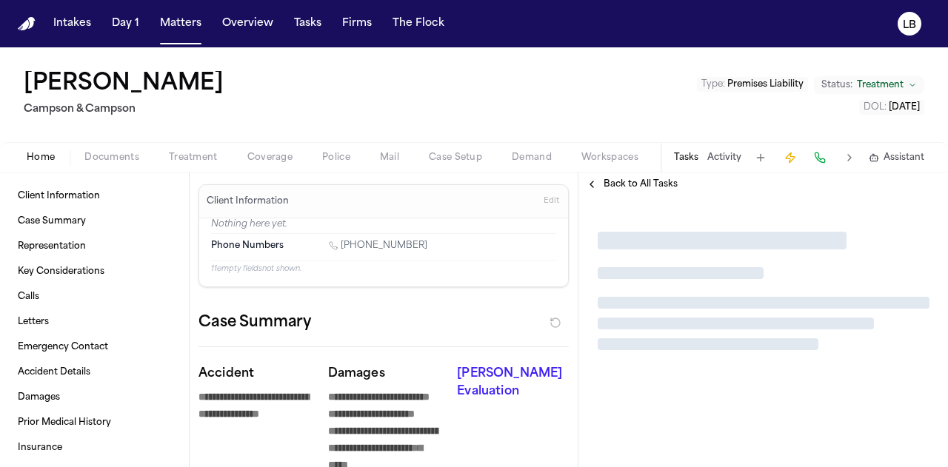
type textarea "*"
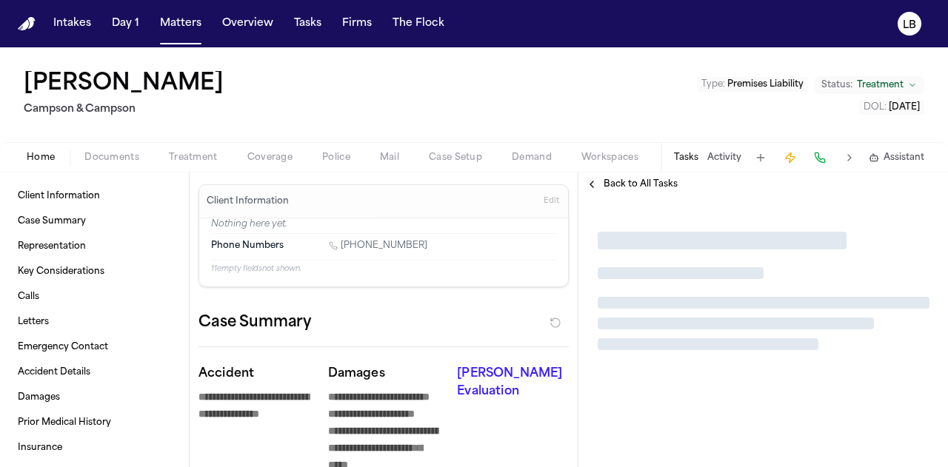
type textarea "*"
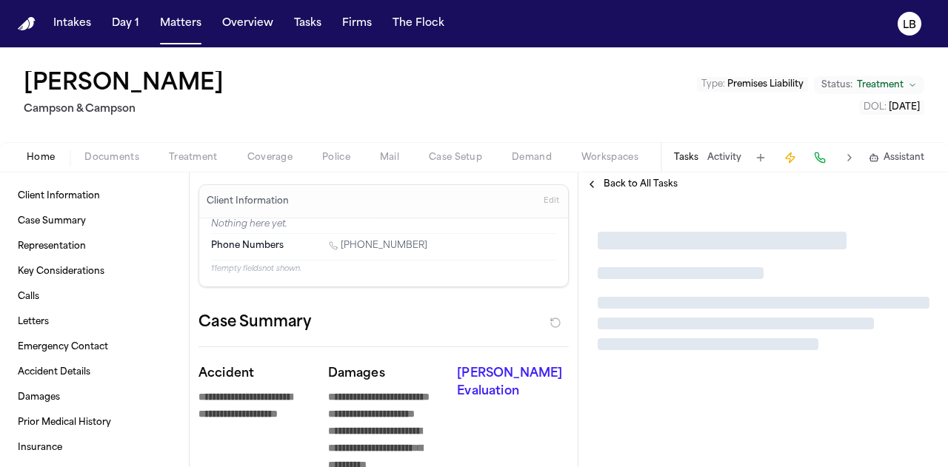
type textarea "*"
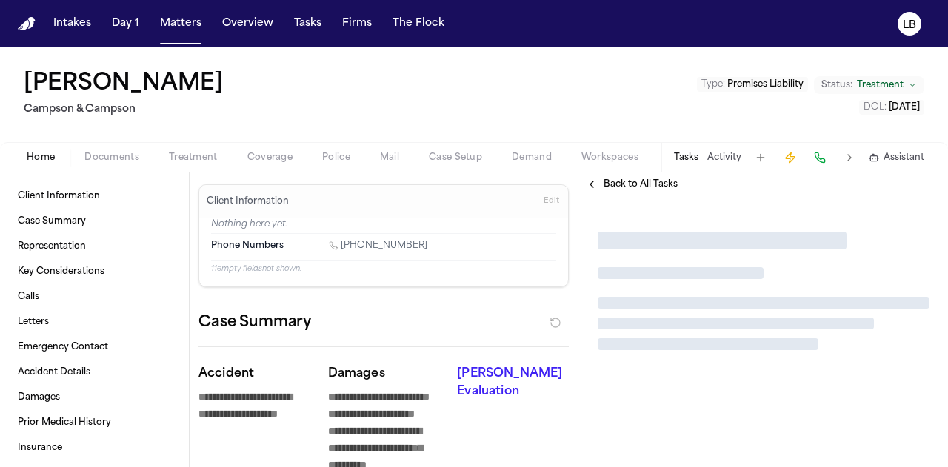
type textarea "*"
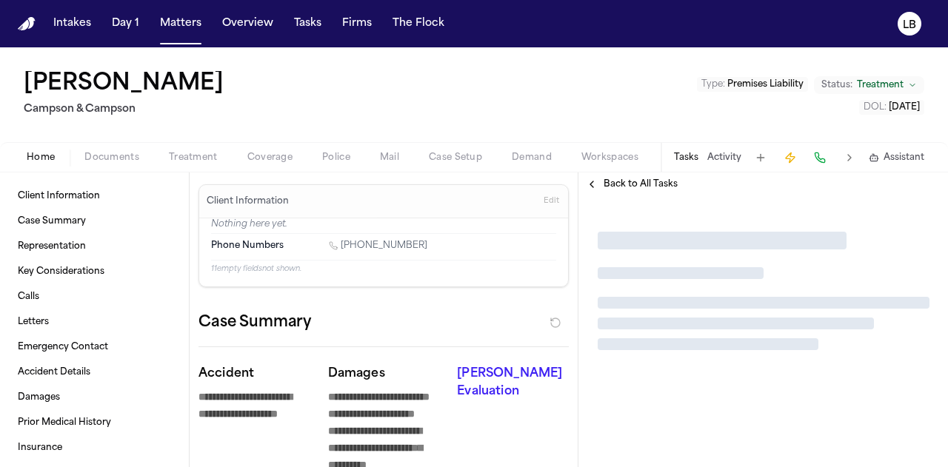
type textarea "*"
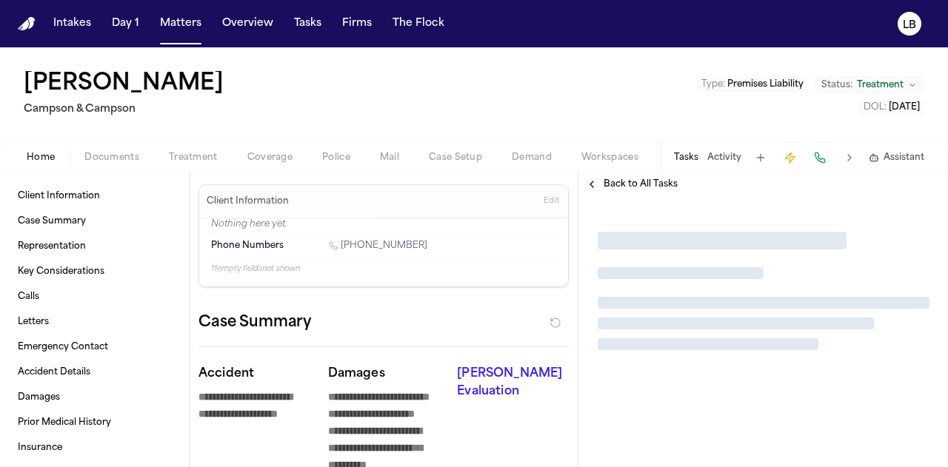
type textarea "*"
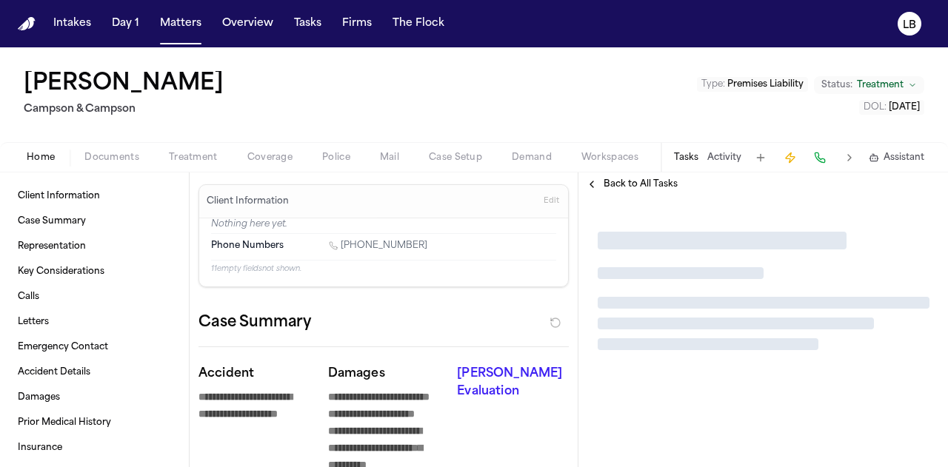
type textarea "*"
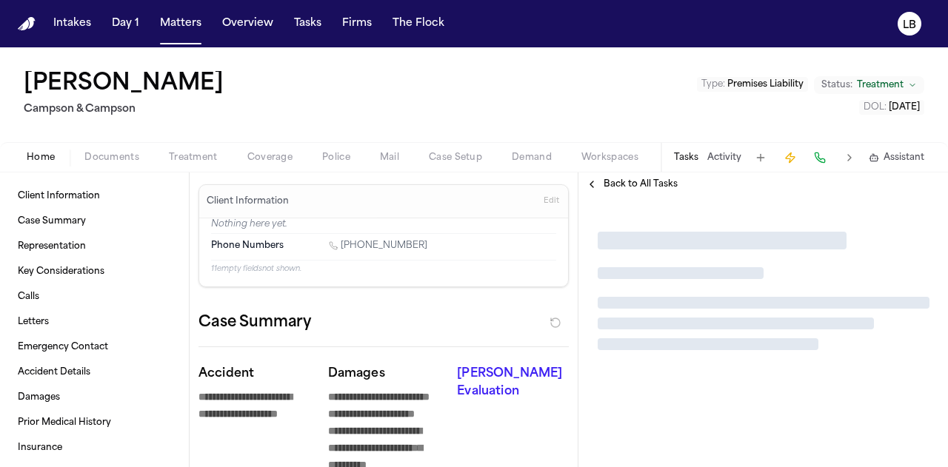
type textarea "*"
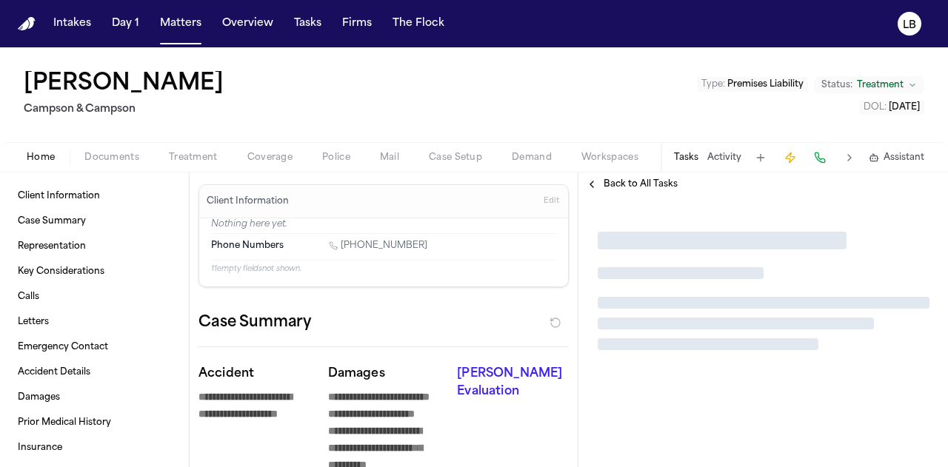
type textarea "*"
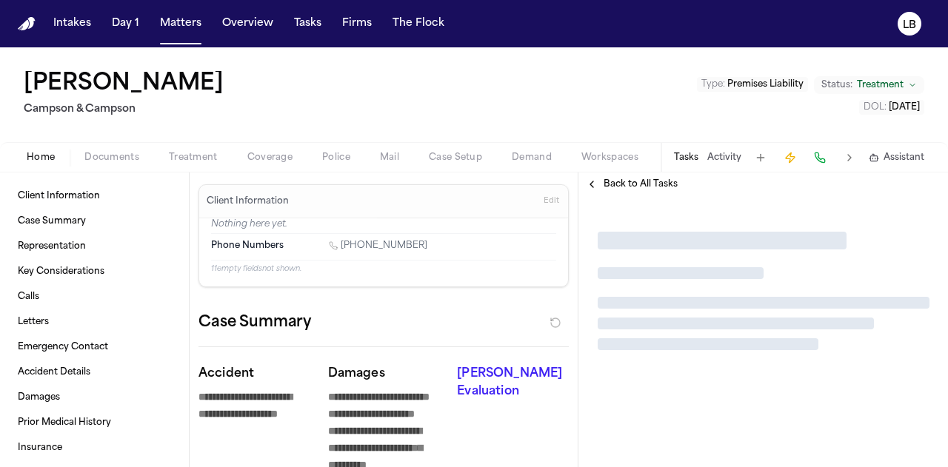
type textarea "*"
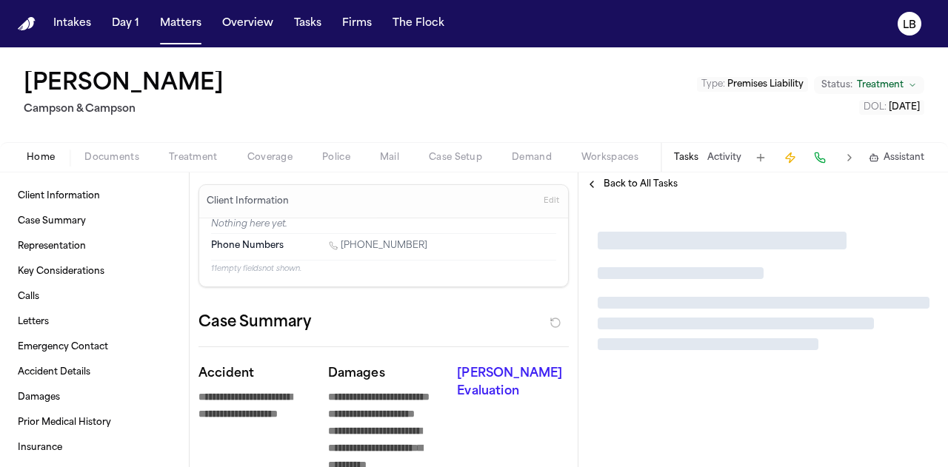
type textarea "*"
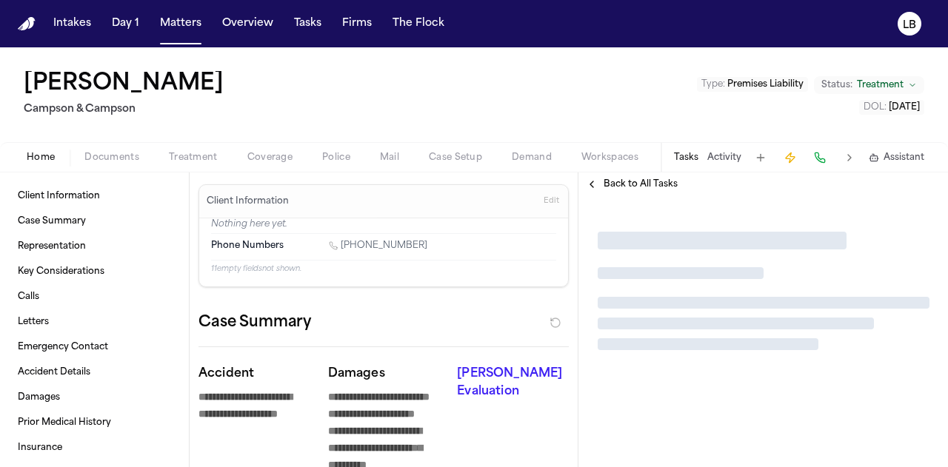
type textarea "*"
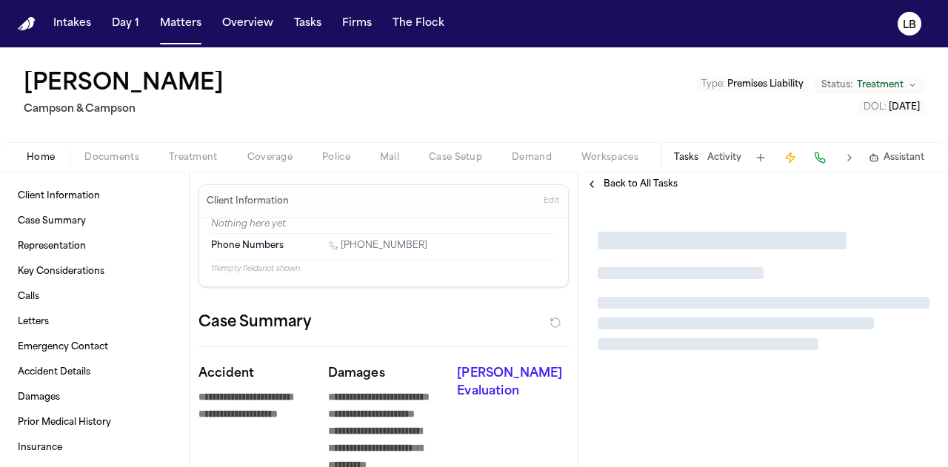
type textarea "*"
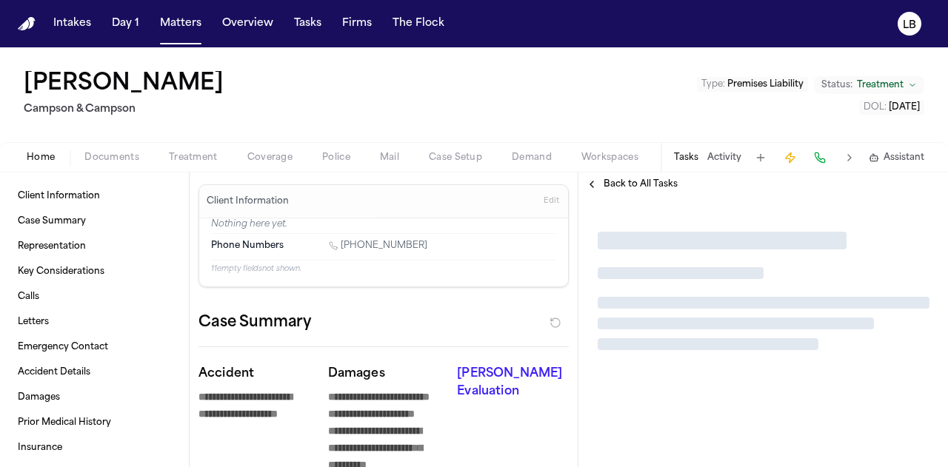
type textarea "*"
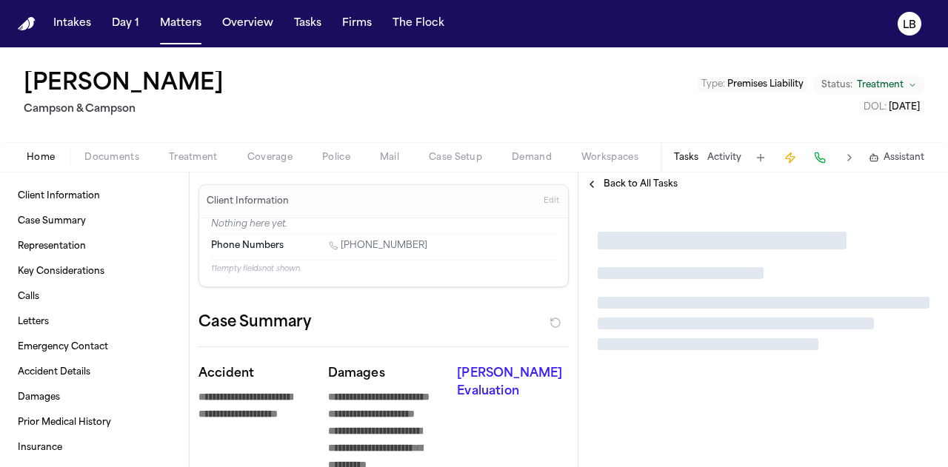
type textarea "*"
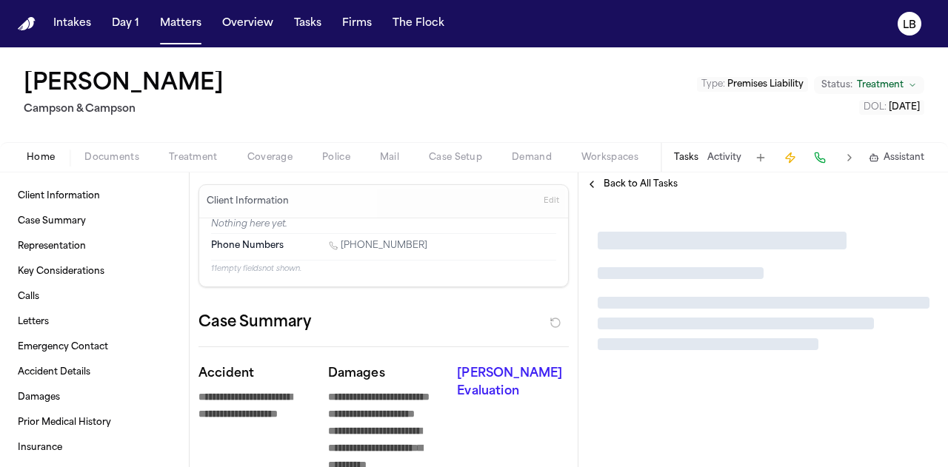
type textarea "*"
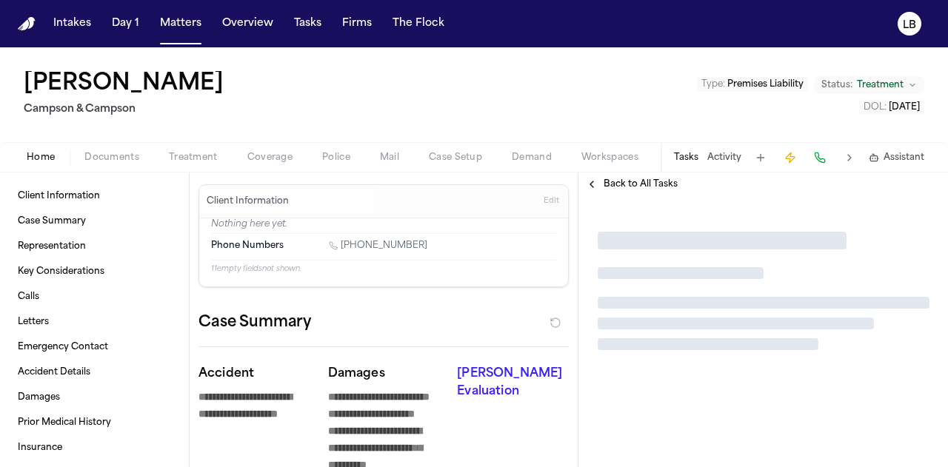
type textarea "*"
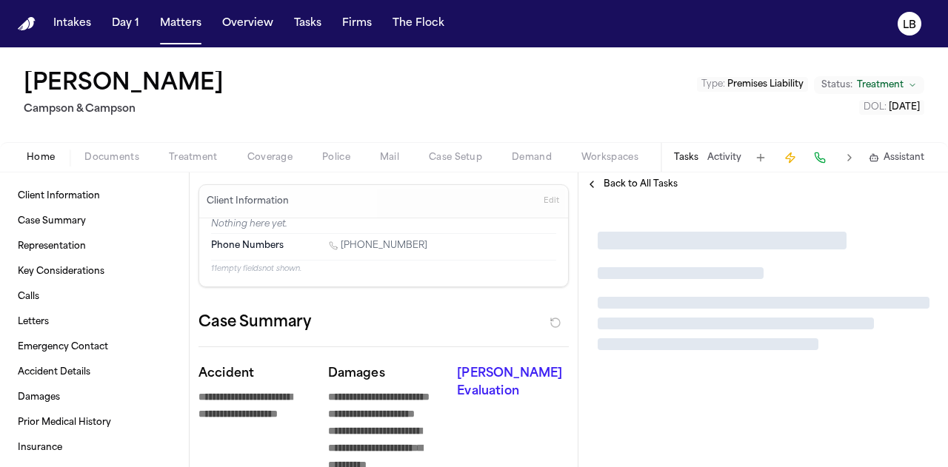
type textarea "*"
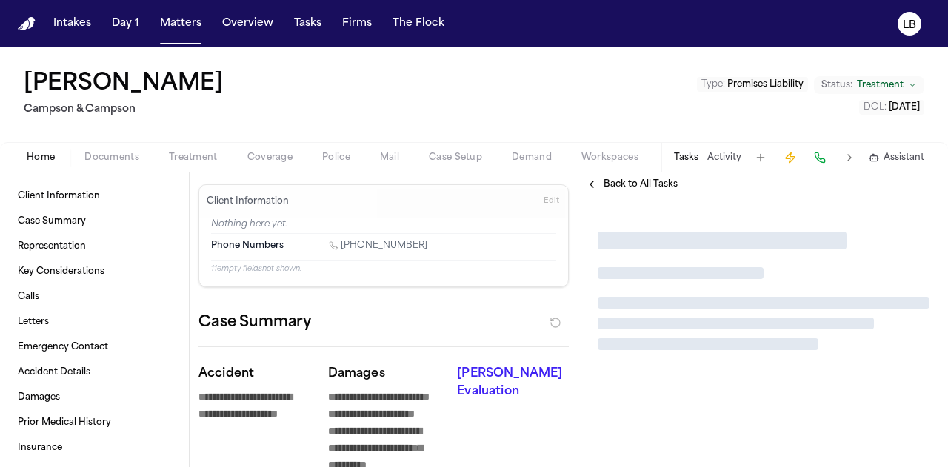
type textarea "*"
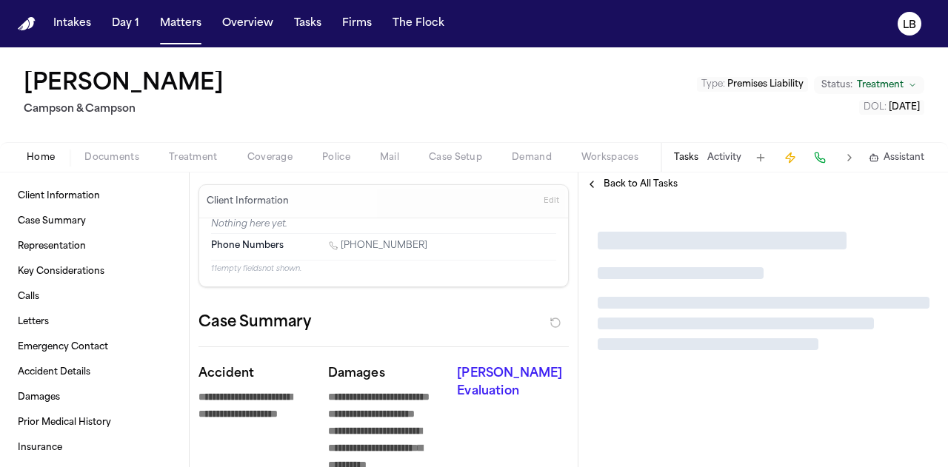
type textarea "*"
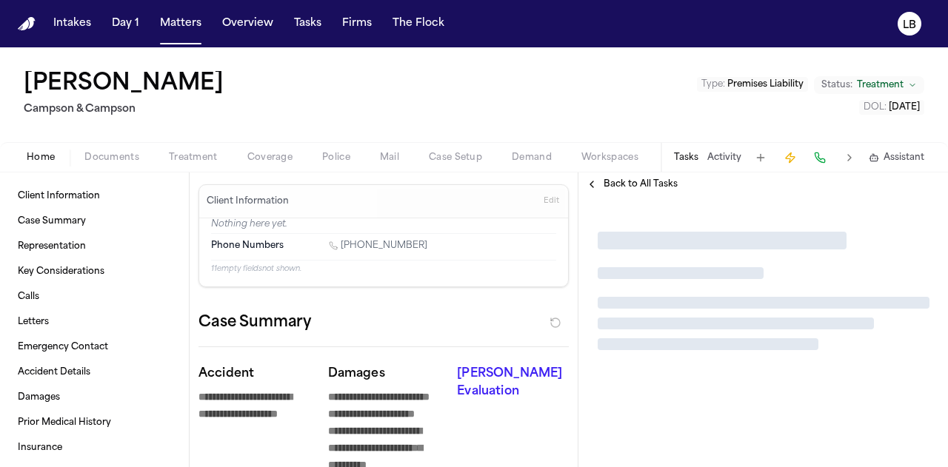
type textarea "*"
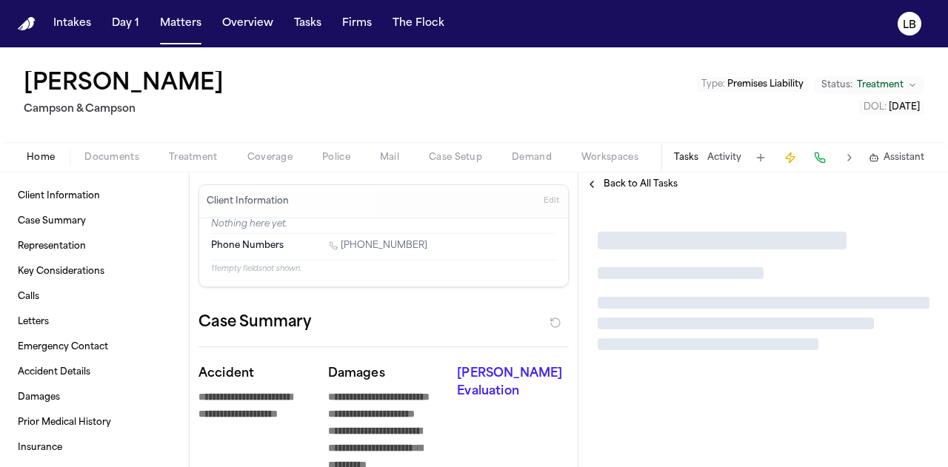
type textarea "*"
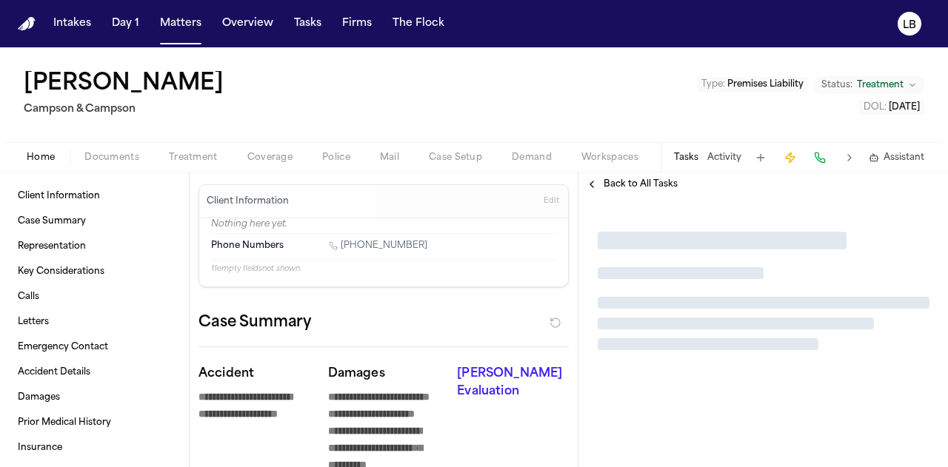
type textarea "*"
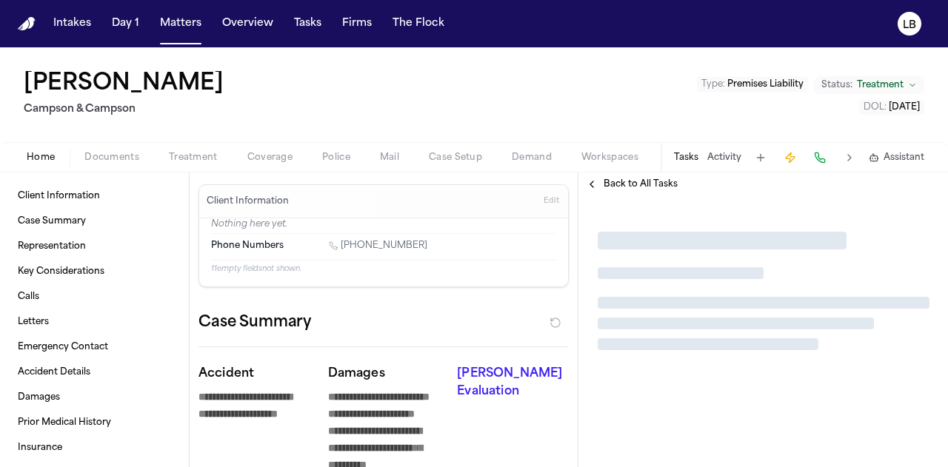
type textarea "*"
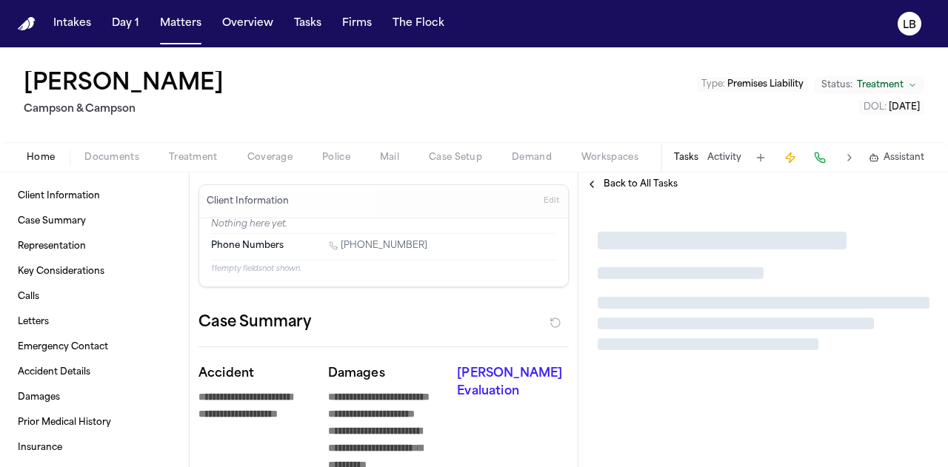
type textarea "*"
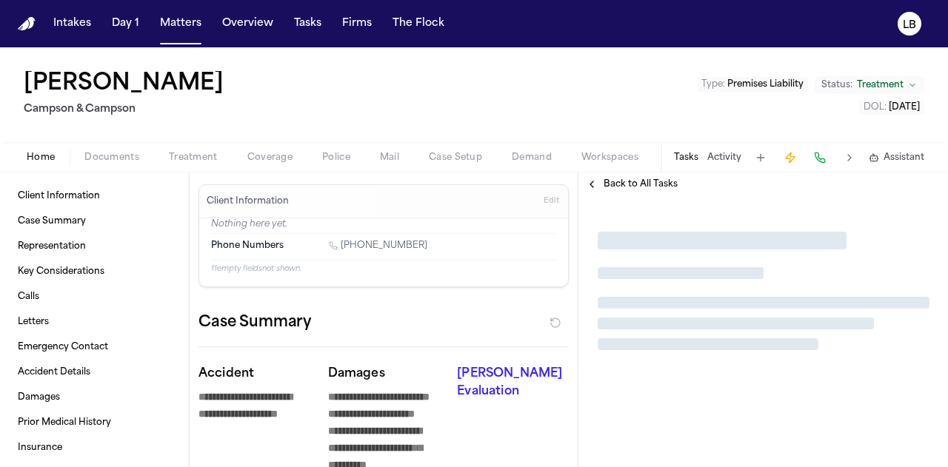
type textarea "*"
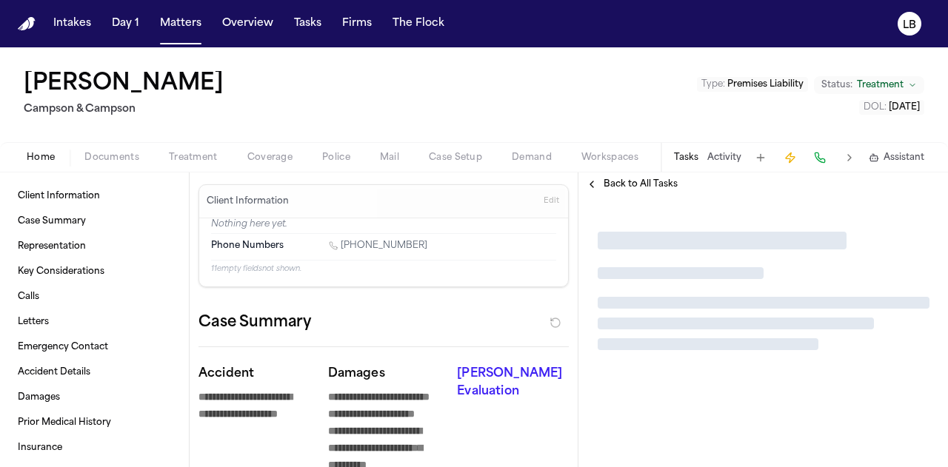
type textarea "*"
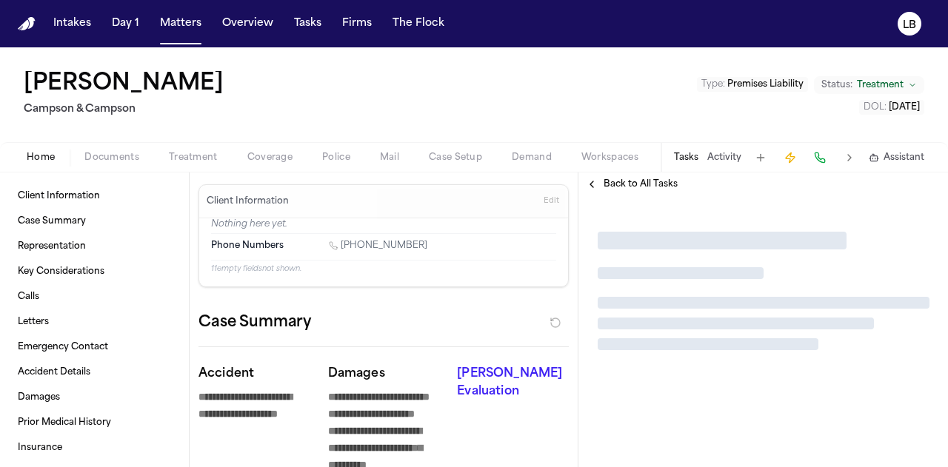
type textarea "*"
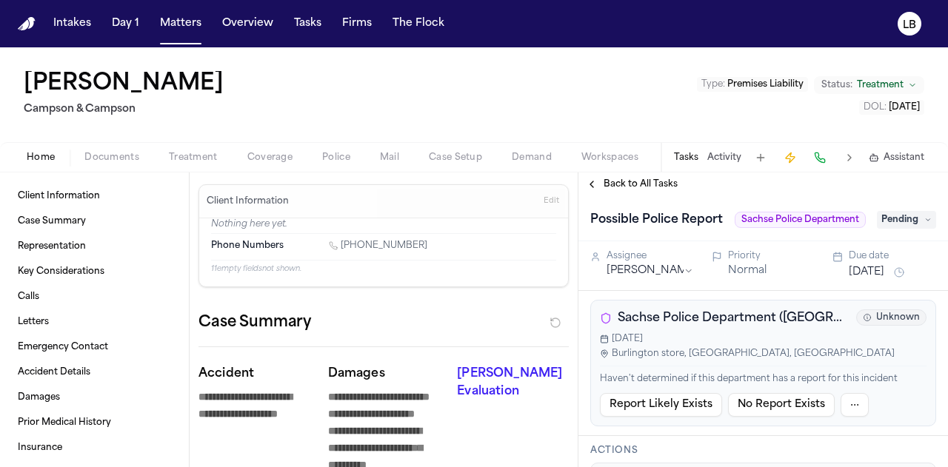
type textarea "*"
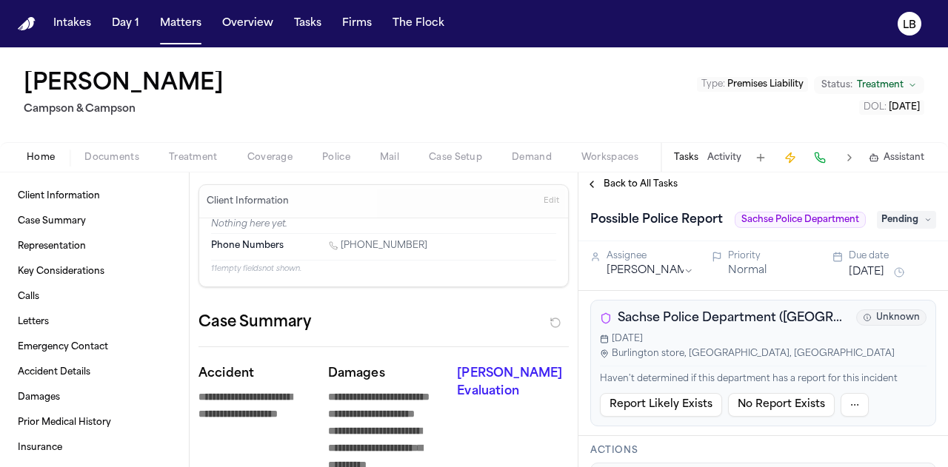
type textarea "*"
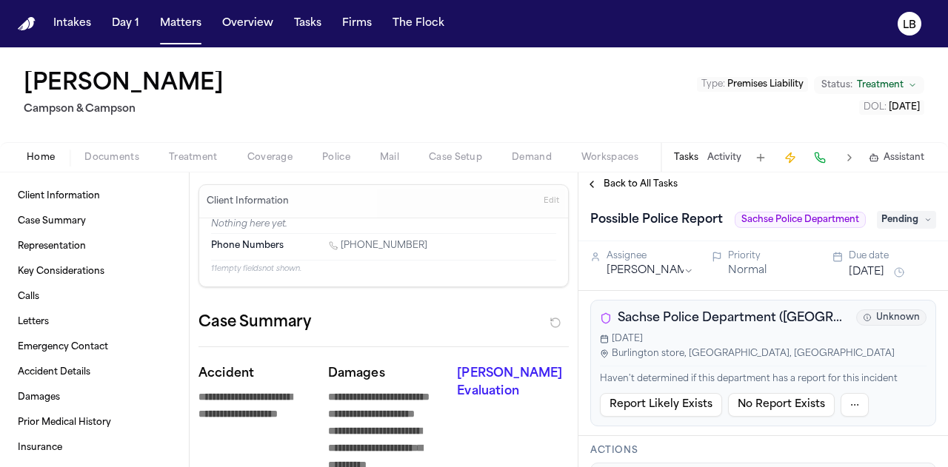
type textarea "*"
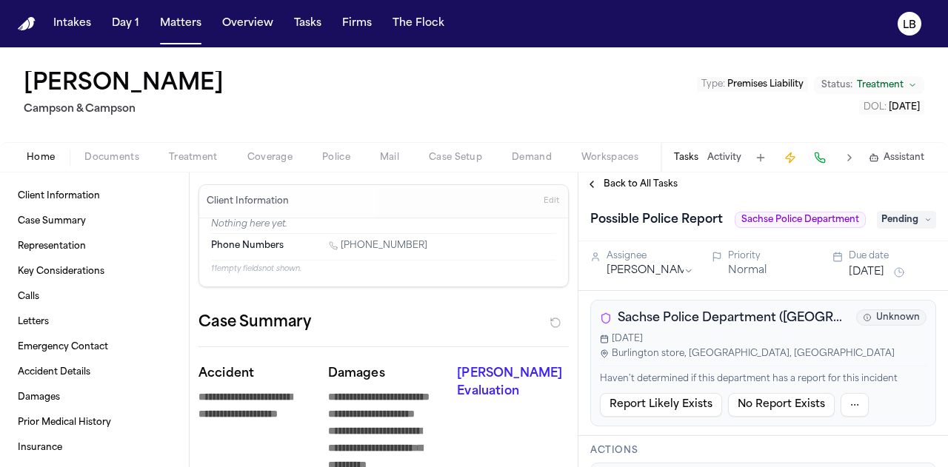
type textarea "*"
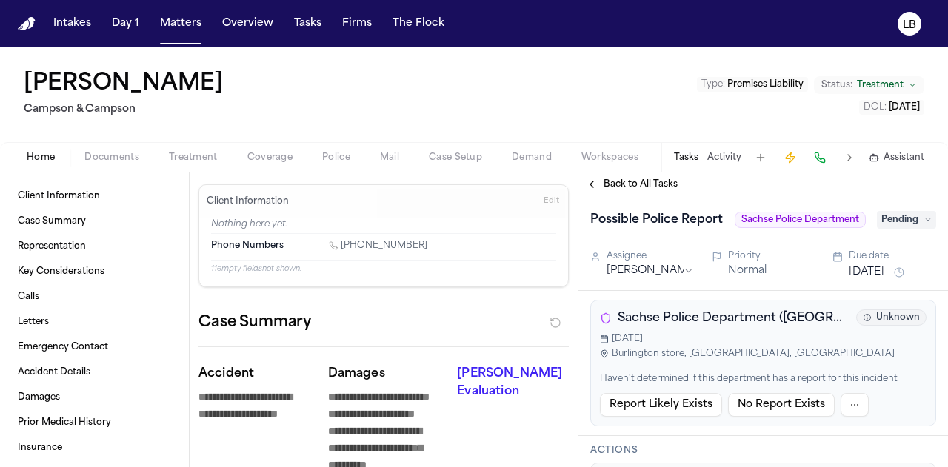
type textarea "*"
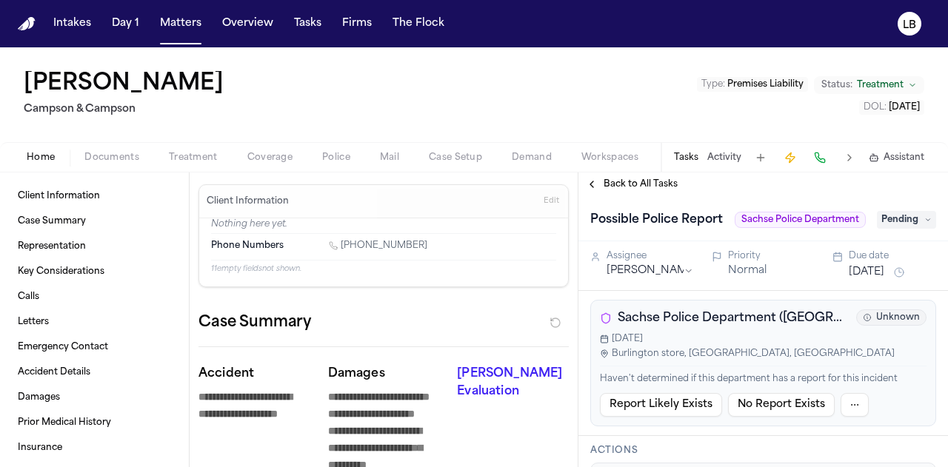
type textarea "*"
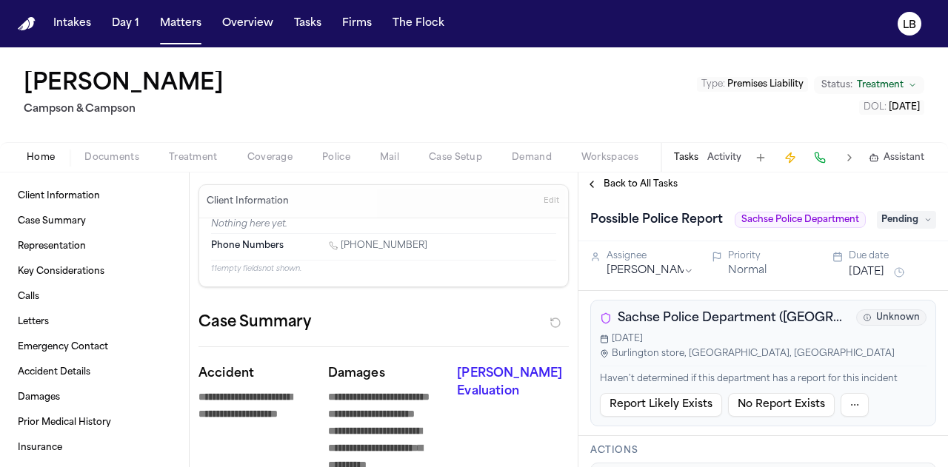
type textarea "*"
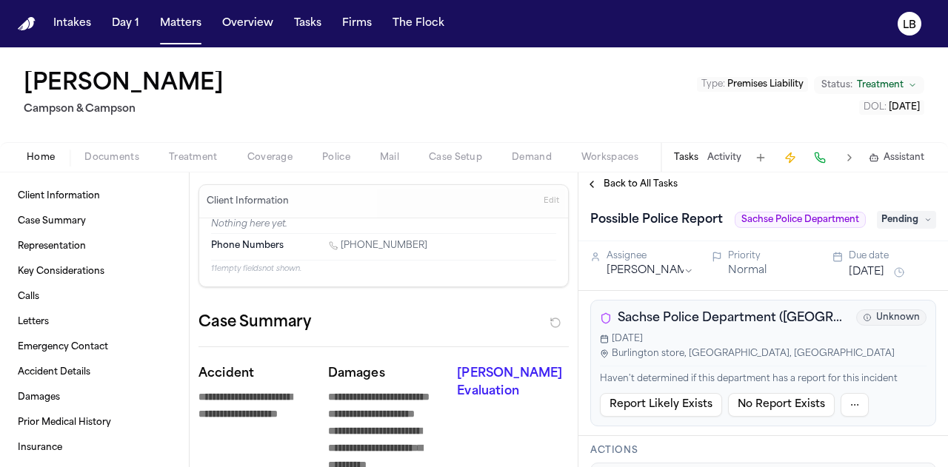
type textarea "*"
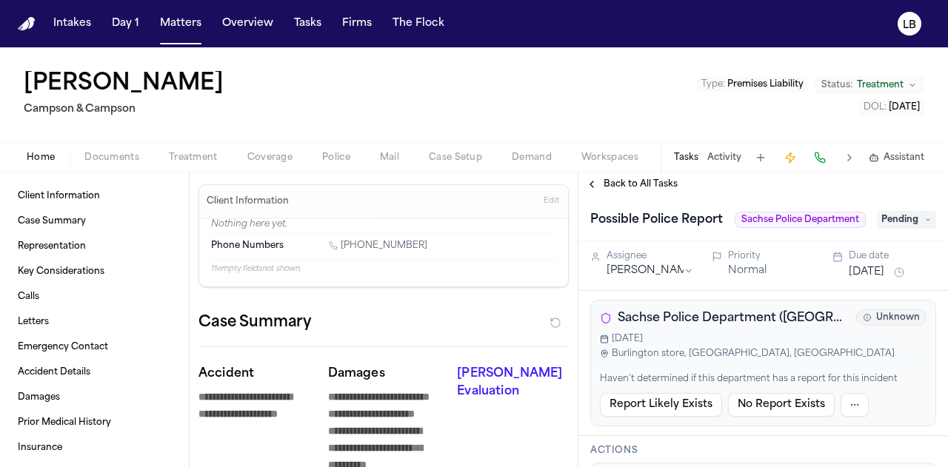
type textarea "*"
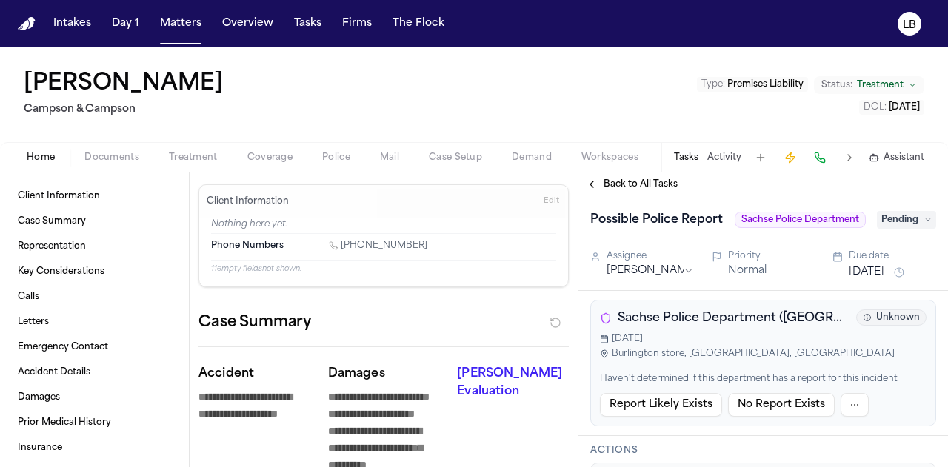
type textarea "*"
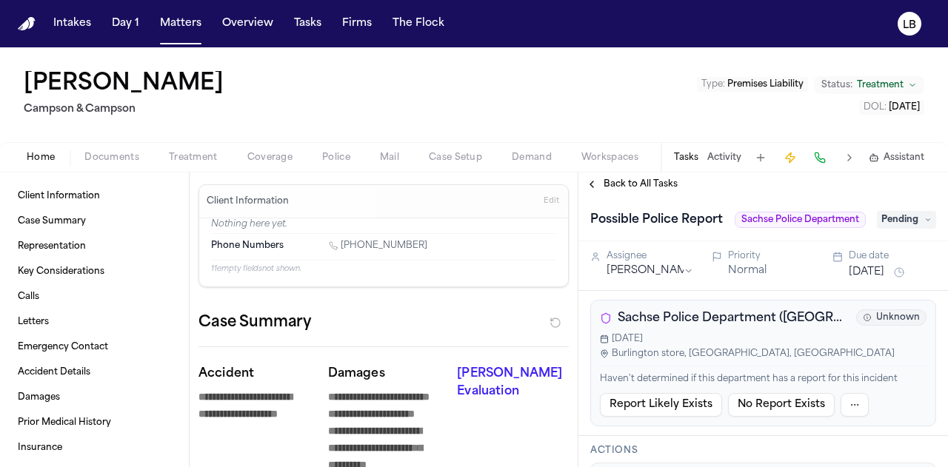
type textarea "*"
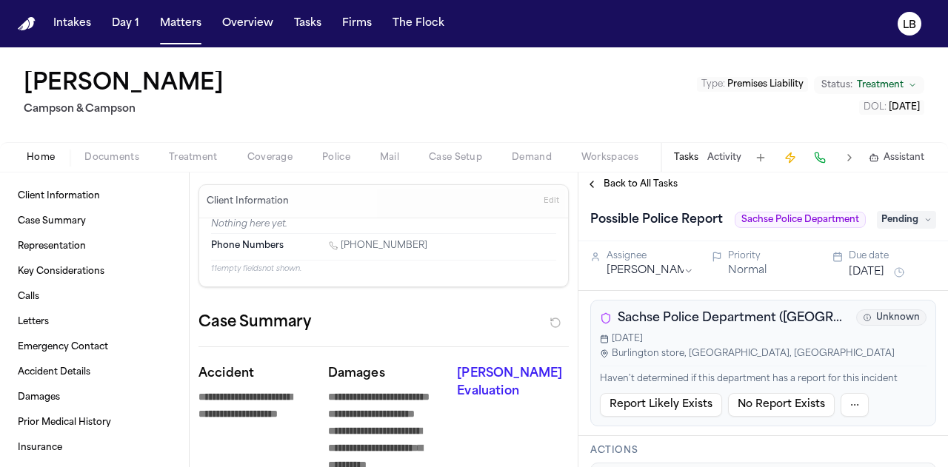
type textarea "*"
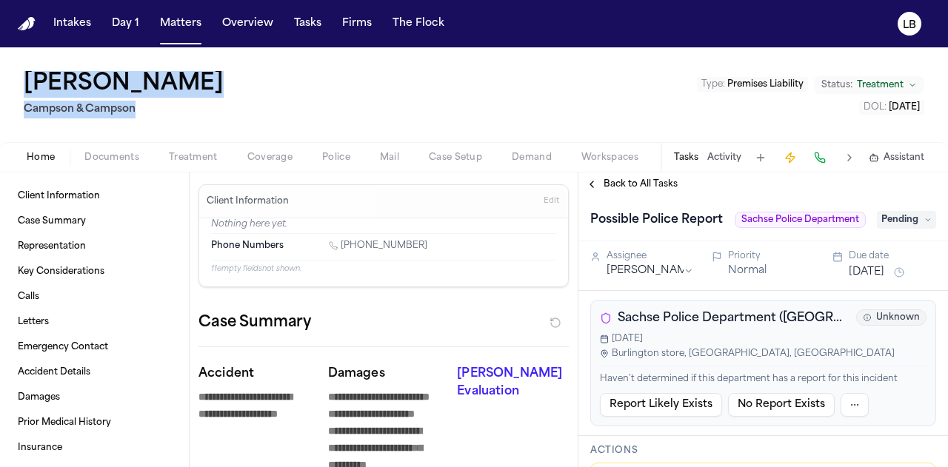
drag, startPoint x: 8, startPoint y: 77, endPoint x: 141, endPoint y: 113, distance: 138.1
click at [141, 113] on div "[PERSON_NAME] [PERSON_NAME] & [PERSON_NAME] Type : Premises Liability Status: T…" at bounding box center [474, 94] width 948 height 95
copy div "[PERSON_NAME] [PERSON_NAME] & [PERSON_NAME]"
click at [236, 87] on div "[PERSON_NAME] [PERSON_NAME] & [PERSON_NAME] Type : Premises Liability Status: T…" at bounding box center [474, 94] width 948 height 95
drag, startPoint x: 236, startPoint y: 87, endPoint x: 26, endPoint y: 70, distance: 210.9
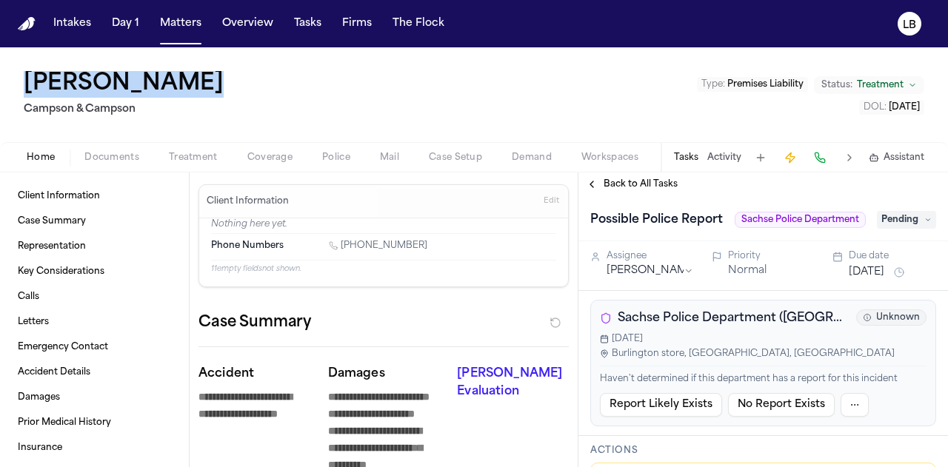
click at [26, 70] on div "[PERSON_NAME] [PERSON_NAME] & [PERSON_NAME] Type : Premises Liability Status: T…" at bounding box center [474, 94] width 948 height 95
click at [731, 160] on button "Activity" at bounding box center [724, 158] width 34 height 12
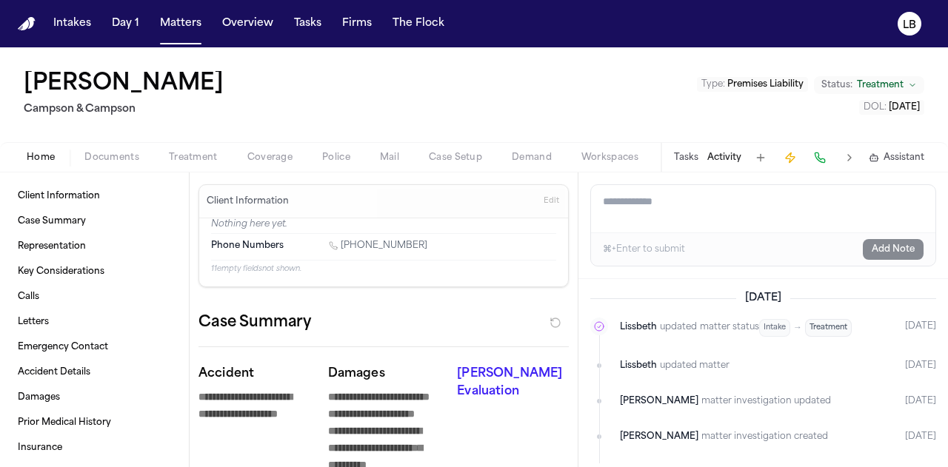
click at [726, 207] on textarea "Add a note to this matter" at bounding box center [763, 208] width 344 height 47
paste textarea "**********"
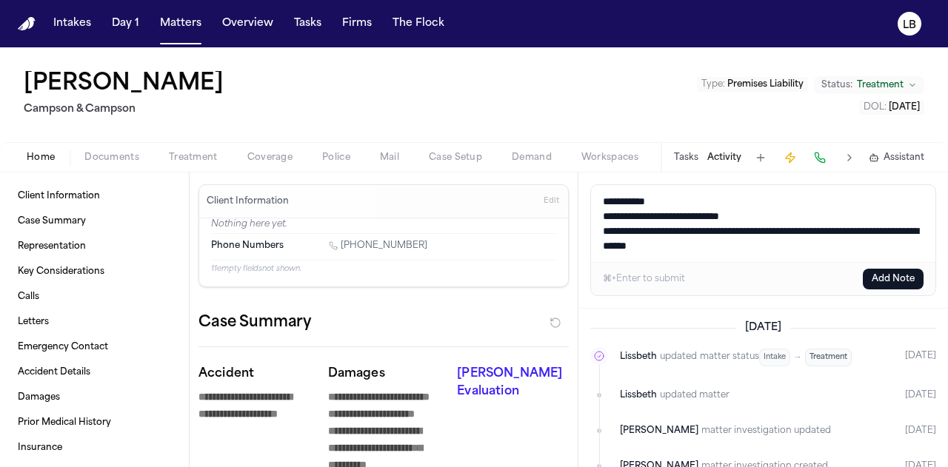
drag, startPoint x: 794, startPoint y: 217, endPoint x: 563, endPoint y: 187, distance: 232.2
click at [563, 187] on div "**********" at bounding box center [474, 319] width 948 height 295
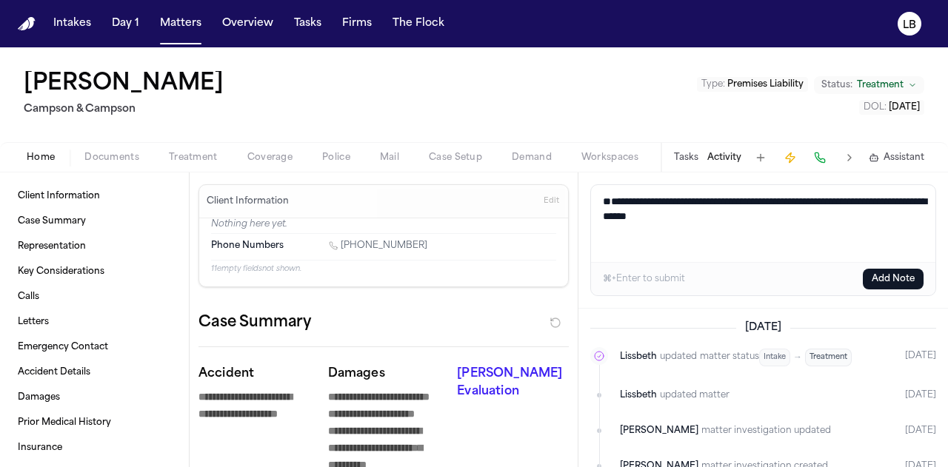
click at [884, 291] on div "⌘+Enter to submit Add Note" at bounding box center [763, 278] width 344 height 33
click at [879, 270] on button "Add Note" at bounding box center [892, 279] width 61 height 21
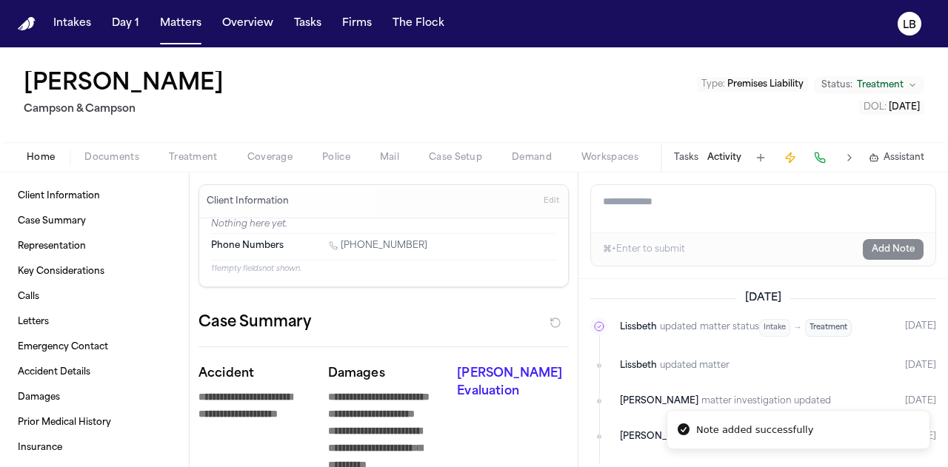
click at [694, 161] on button "Tasks" at bounding box center [686, 158] width 24 height 12
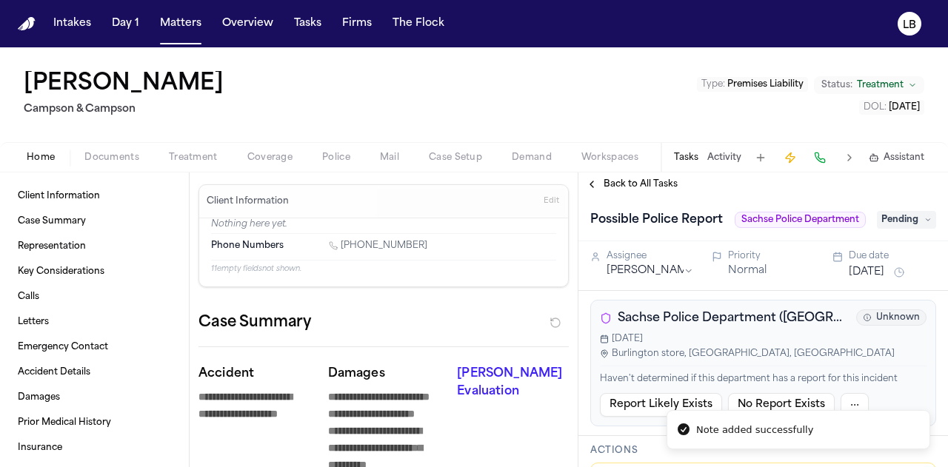
click at [694, 161] on button "Tasks" at bounding box center [686, 158] width 24 height 12
click at [734, 155] on button "Activity" at bounding box center [724, 158] width 34 height 12
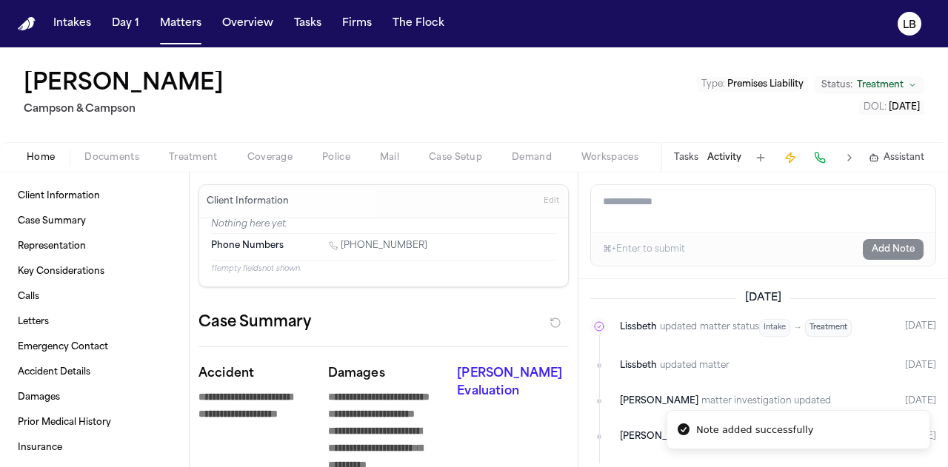
click at [678, 154] on button "Tasks" at bounding box center [686, 158] width 24 height 12
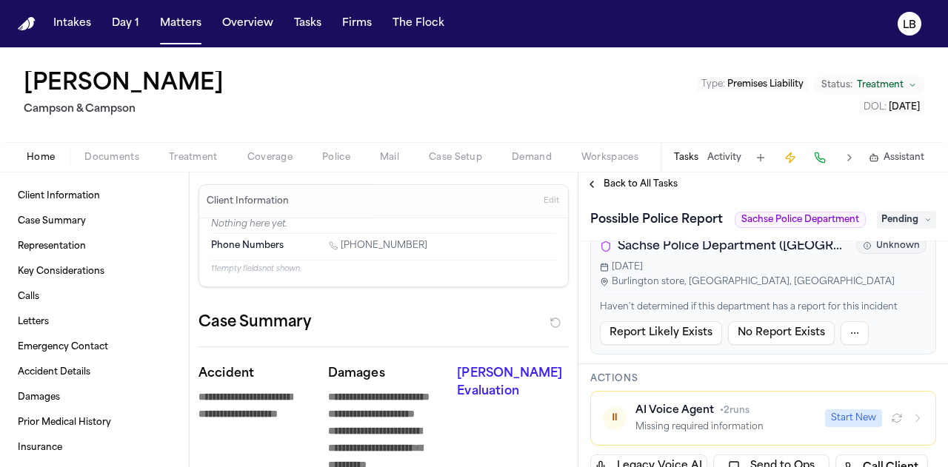
scroll to position [73, 0]
click at [754, 325] on button "No Report Exists" at bounding box center [781, 333] width 107 height 24
